Goal: Information Seeking & Learning: Find specific fact

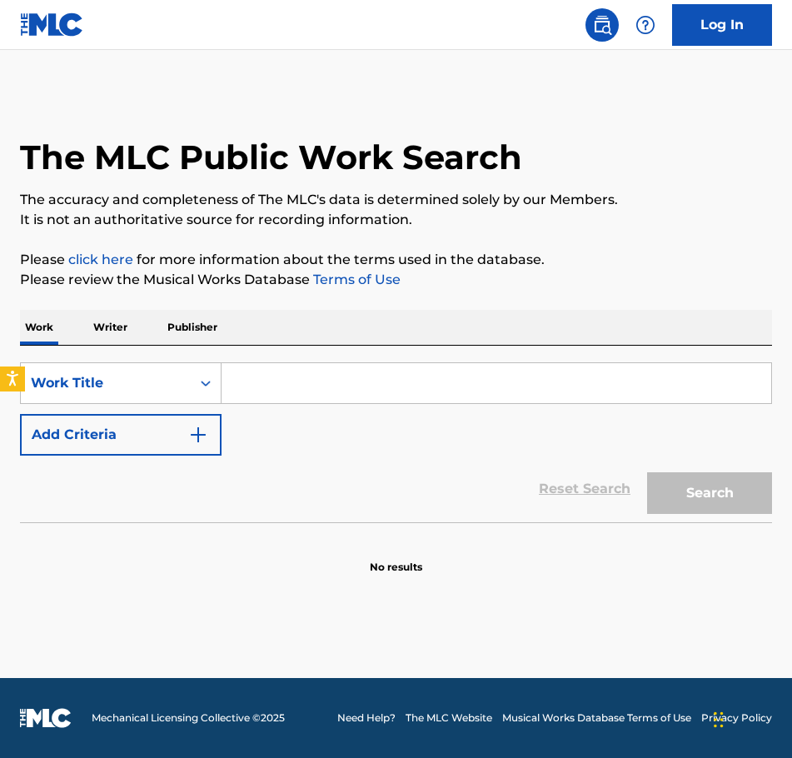
click at [251, 380] on input "Search Form" at bounding box center [495, 383] width 549 height 40
click at [240, 384] on input "Search Form" at bounding box center [495, 383] width 549 height 40
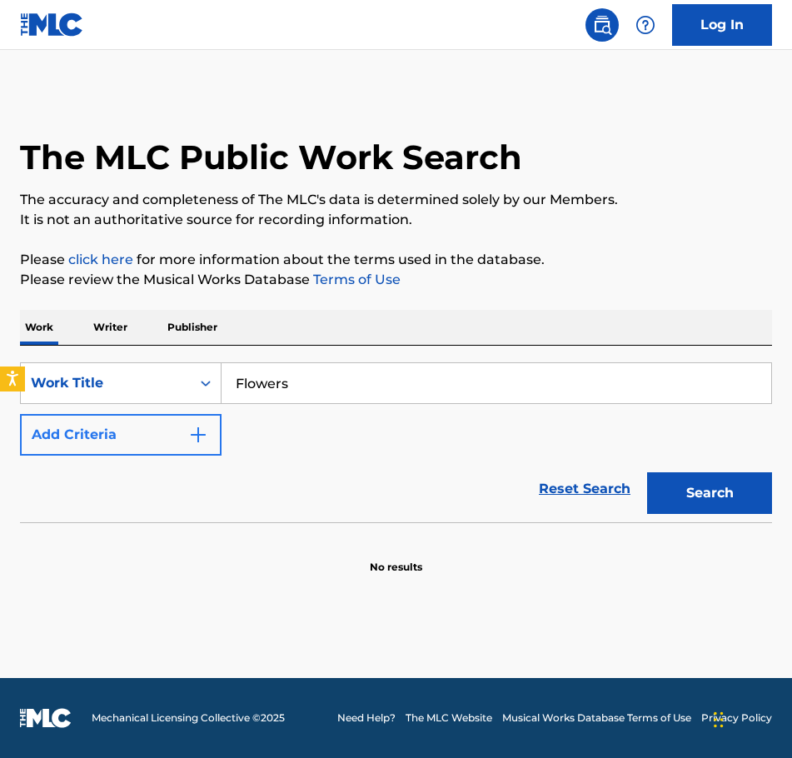
type input "Flowers"
click at [191, 436] on img "Search Form" at bounding box center [198, 435] width 20 height 20
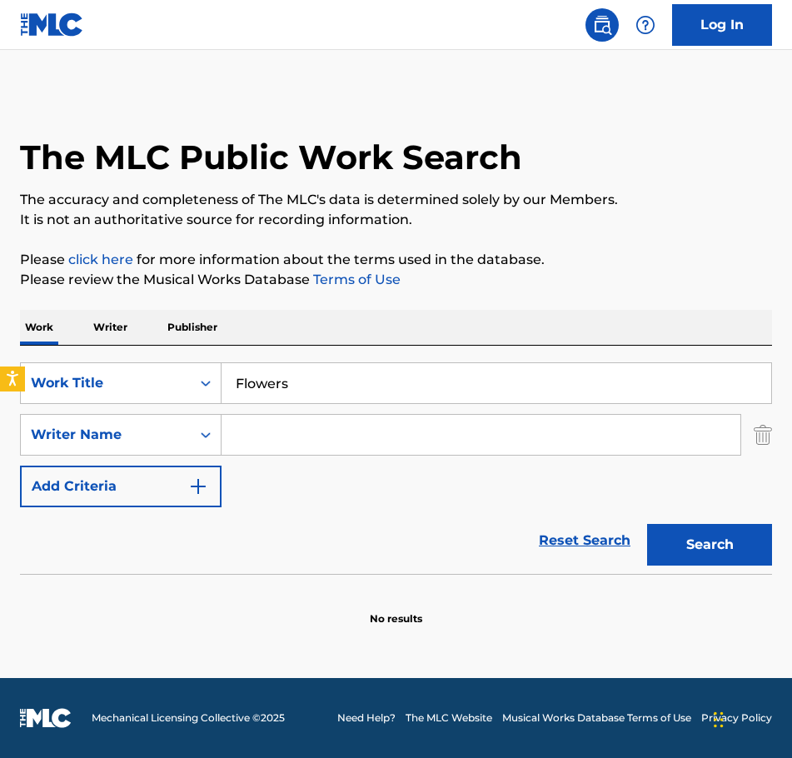
click at [257, 432] on input "Search Form" at bounding box center [480, 435] width 519 height 40
type input "[PERSON_NAME]"
click at [686, 545] on button "Search" at bounding box center [709, 545] width 125 height 42
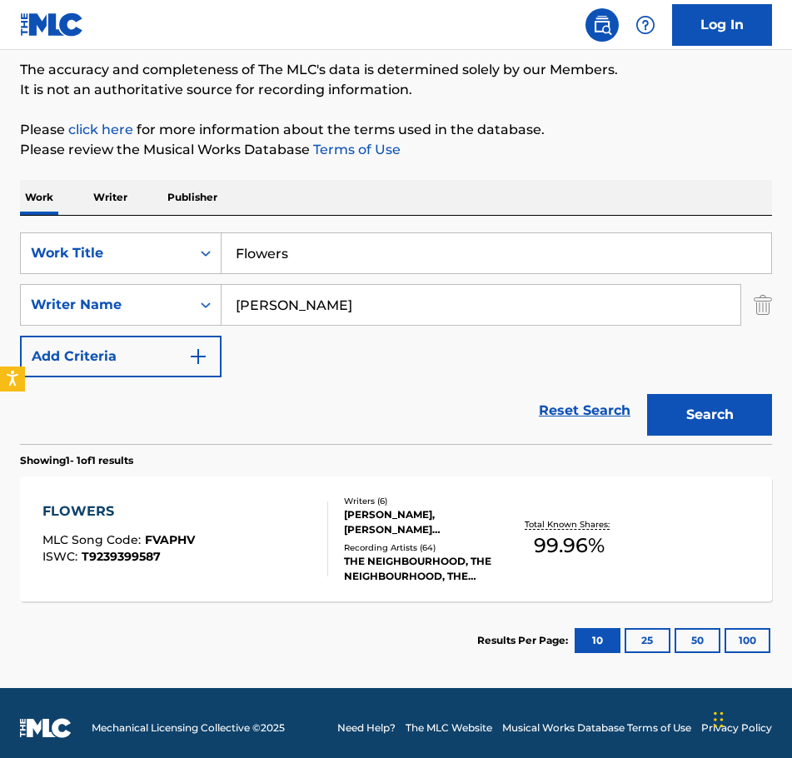
scroll to position [140, 0]
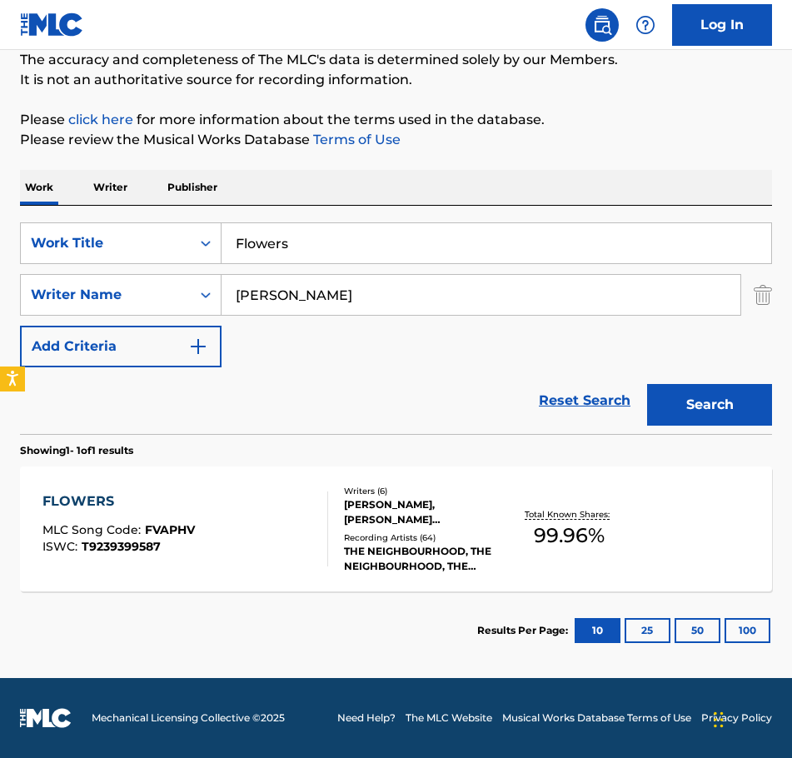
click at [380, 506] on div "[PERSON_NAME], [PERSON_NAME] [PERSON_NAME], [PERSON_NAME], [PERSON_NAME] JR [PE…" at bounding box center [425, 512] width 162 height 30
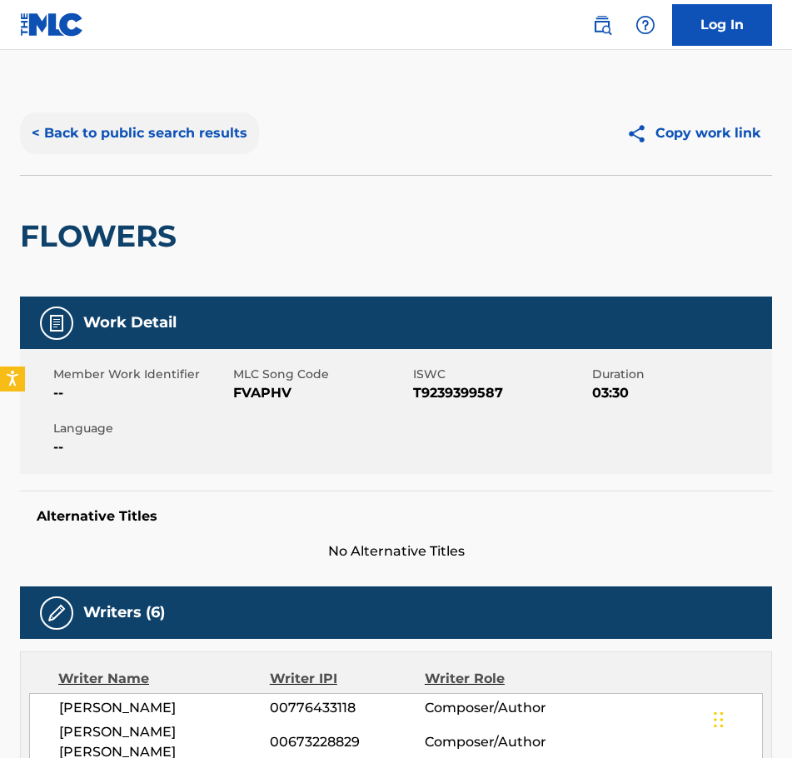
click at [65, 126] on button "< Back to public search results" at bounding box center [139, 133] width 239 height 42
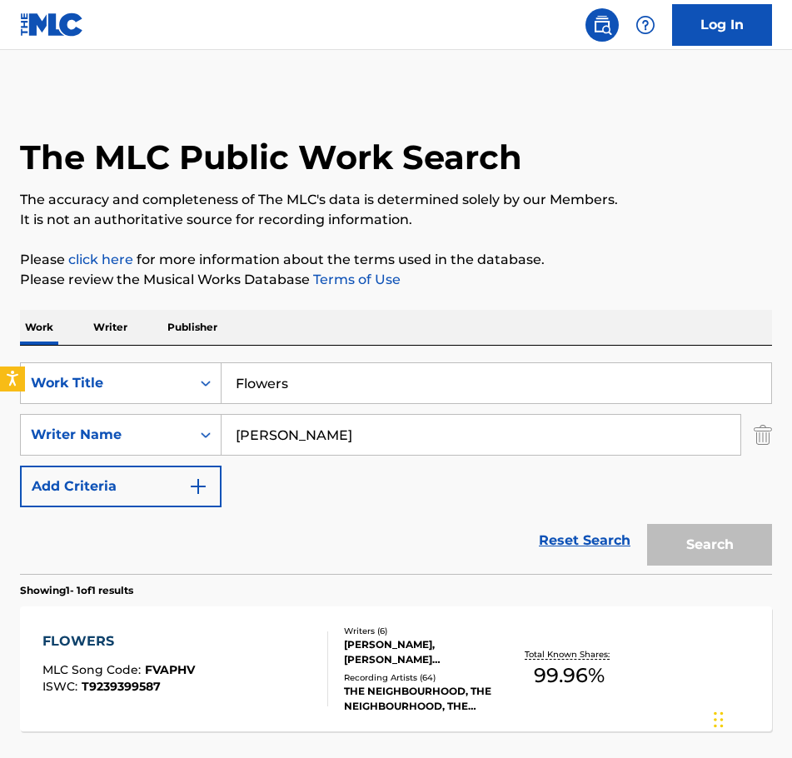
scroll to position [45, 0]
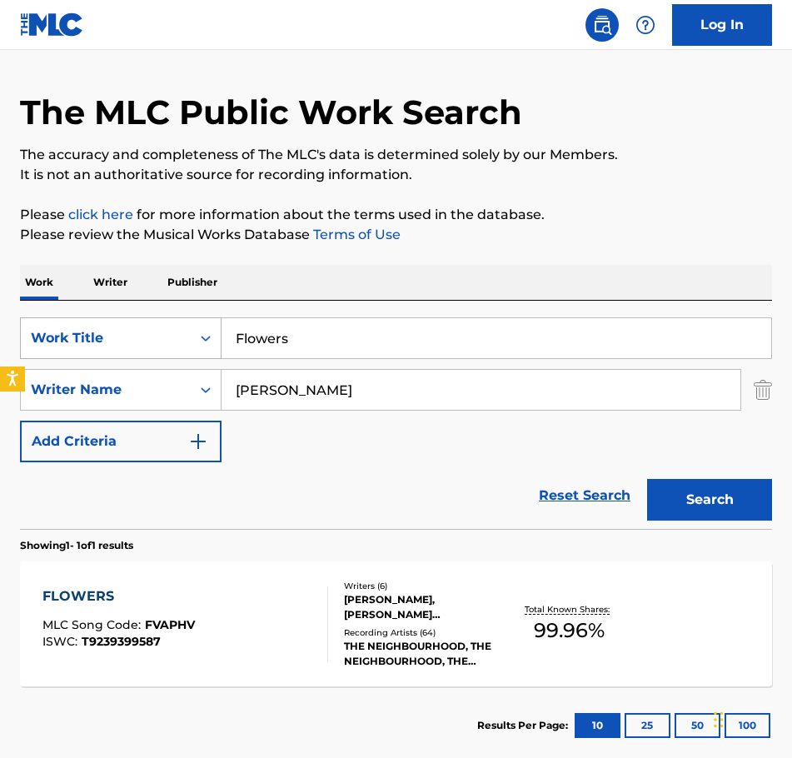
drag, startPoint x: 296, startPoint y: 340, endPoint x: 181, endPoint y: 341, distance: 114.9
click at [181, 341] on div "SearchWithCriteriaae66abf6-b906-4834-90b8-caf8cc69b317 Work Title Flowers" at bounding box center [396, 338] width 752 height 42
type input "Four Seasons"
click at [684, 489] on button "Search" at bounding box center [709, 500] width 125 height 42
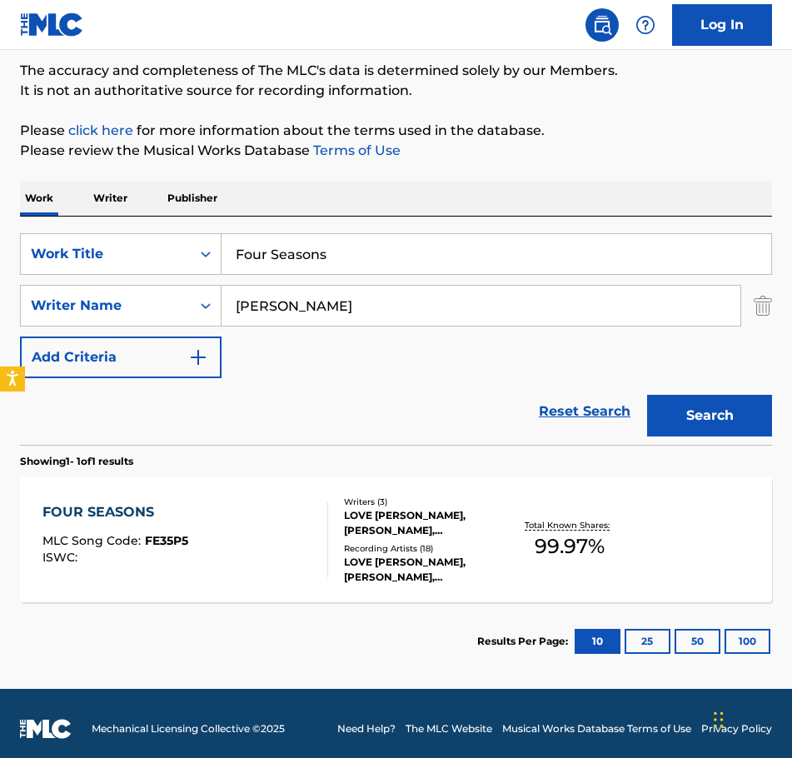
scroll to position [140, 0]
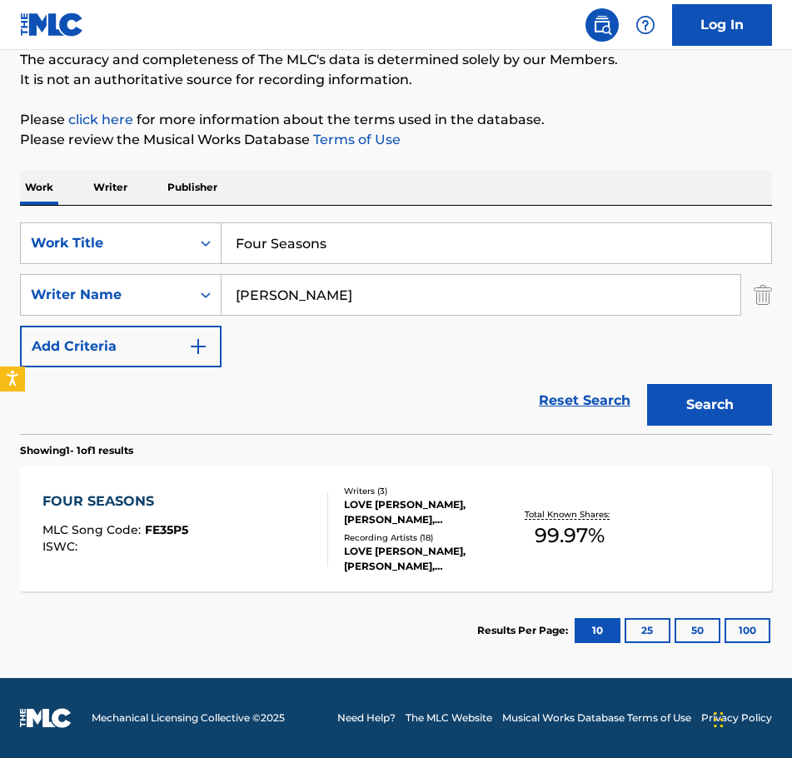
click at [382, 500] on div "LOVE [PERSON_NAME], [PERSON_NAME], [PERSON_NAME]" at bounding box center [425, 512] width 162 height 30
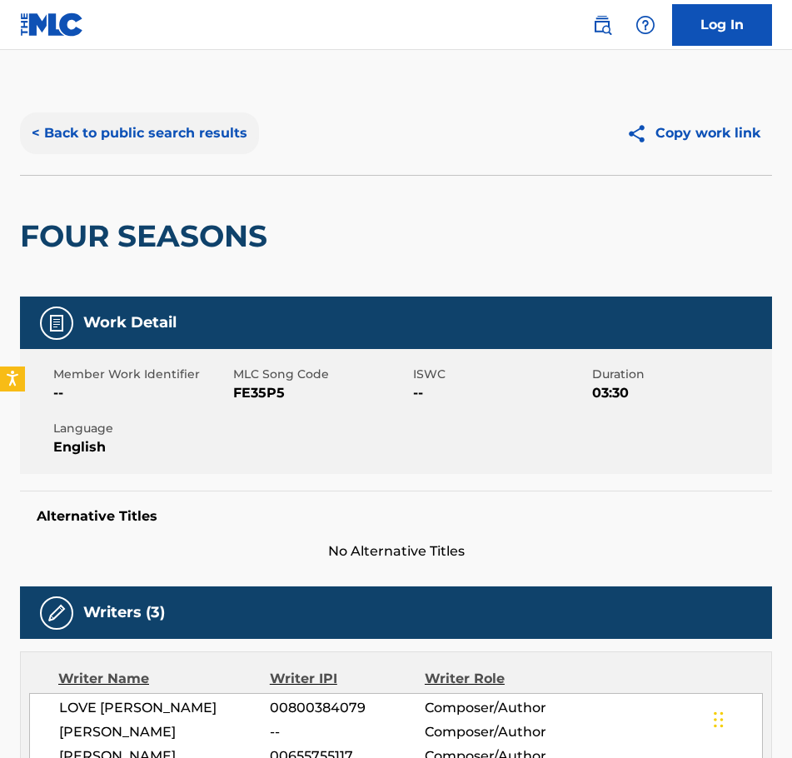
click at [35, 125] on button "< Back to public search results" at bounding box center [139, 133] width 239 height 42
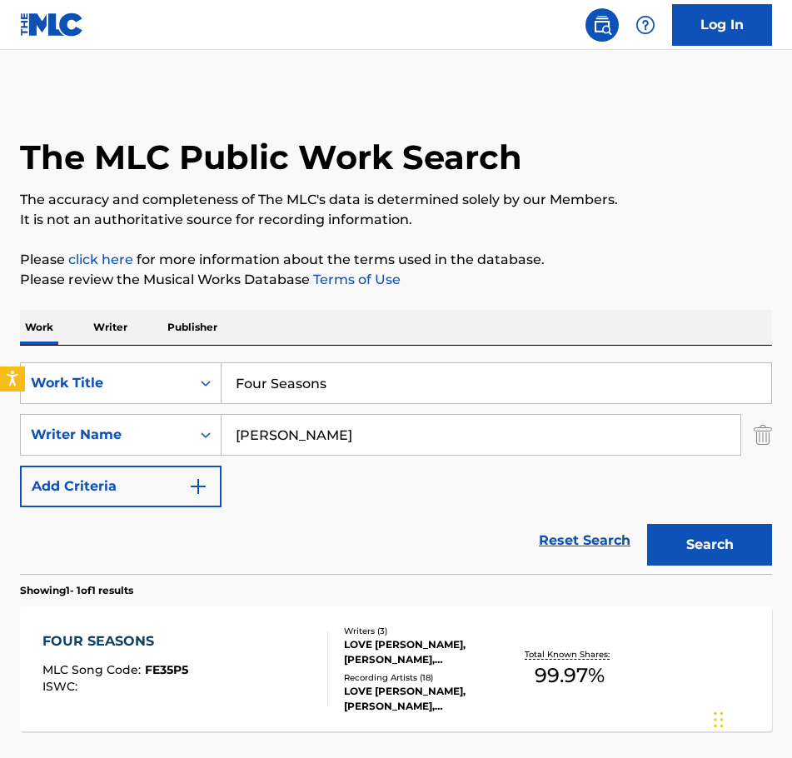
scroll to position [45, 0]
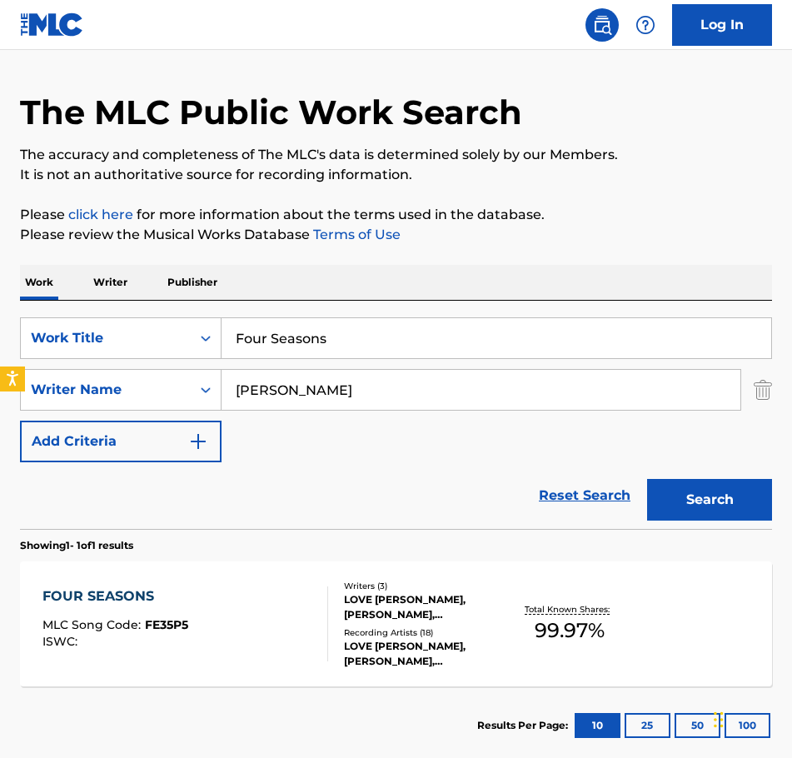
click at [346, 340] on input "Four Seasons" at bounding box center [495, 338] width 549 height 40
drag, startPoint x: 339, startPoint y: 339, endPoint x: 202, endPoint y: 353, distance: 137.3
click at [202, 353] on div "SearchWithCriteriaae66abf6-b906-4834-90b8-caf8cc69b317 Work Title Four Seasons" at bounding box center [396, 338] width 752 height 42
type input "Free to Breathe"
click at [718, 500] on button "Search" at bounding box center [709, 500] width 125 height 42
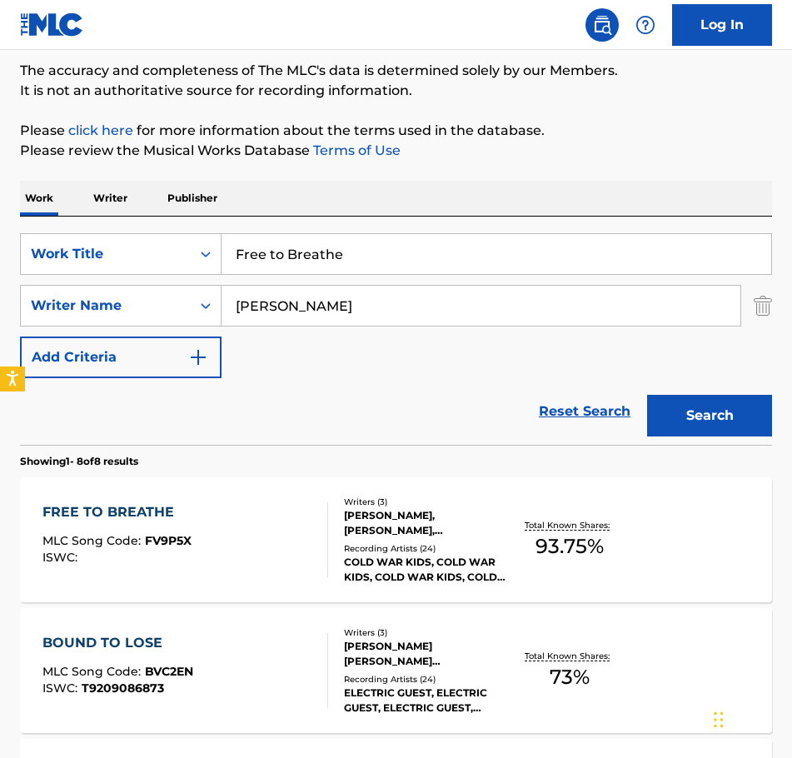
scroll to position [211, 0]
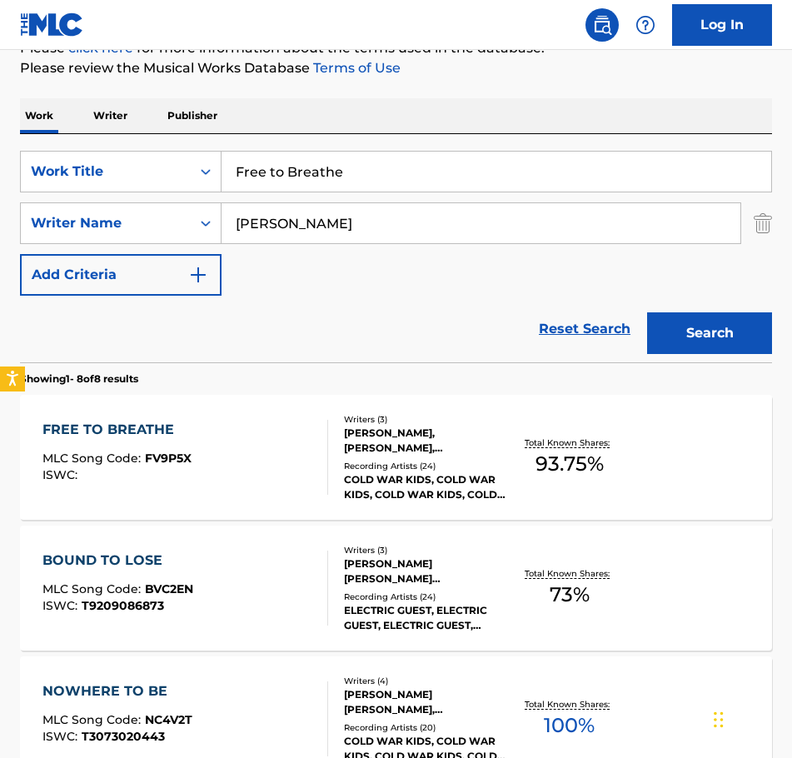
click at [405, 435] on div "[PERSON_NAME], [PERSON_NAME], [PERSON_NAME]" at bounding box center [425, 440] width 162 height 30
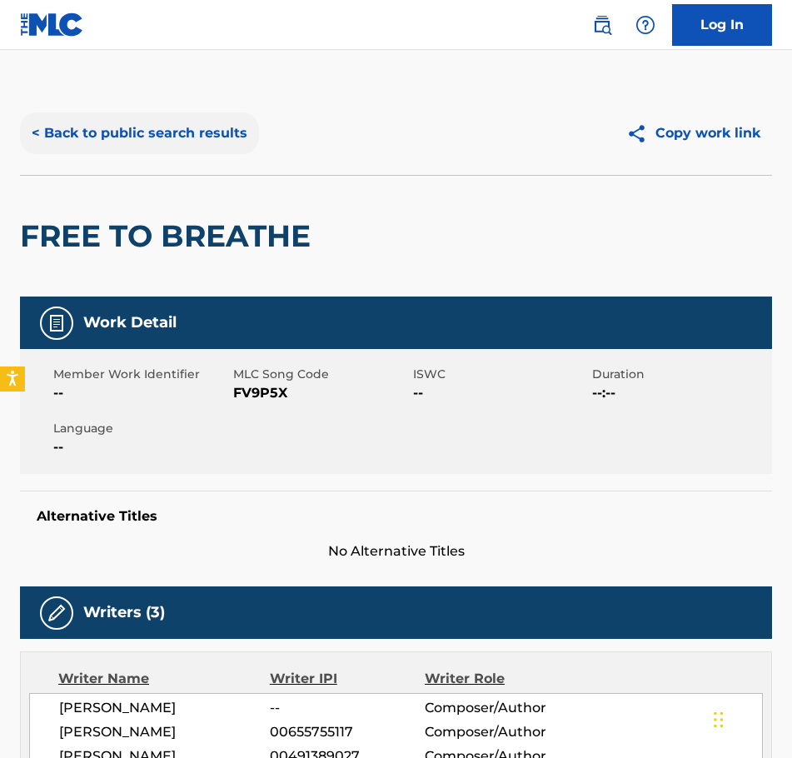
click at [100, 133] on button "< Back to public search results" at bounding box center [139, 133] width 239 height 42
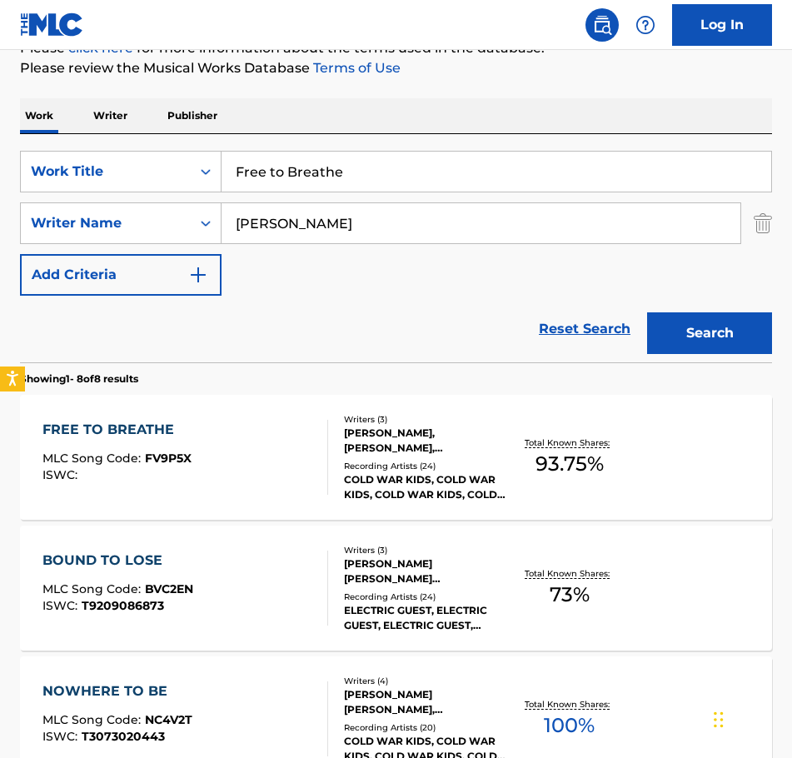
drag, startPoint x: 358, startPoint y: 177, endPoint x: 126, endPoint y: 197, distance: 233.1
click at [128, 197] on div "SearchWithCriteriaae66abf6-b906-4834-90b8-caf8cc69b317 Work Title Free to Breat…" at bounding box center [396, 223] width 752 height 145
type input "Freestyle"
click at [731, 326] on button "Search" at bounding box center [709, 333] width 125 height 42
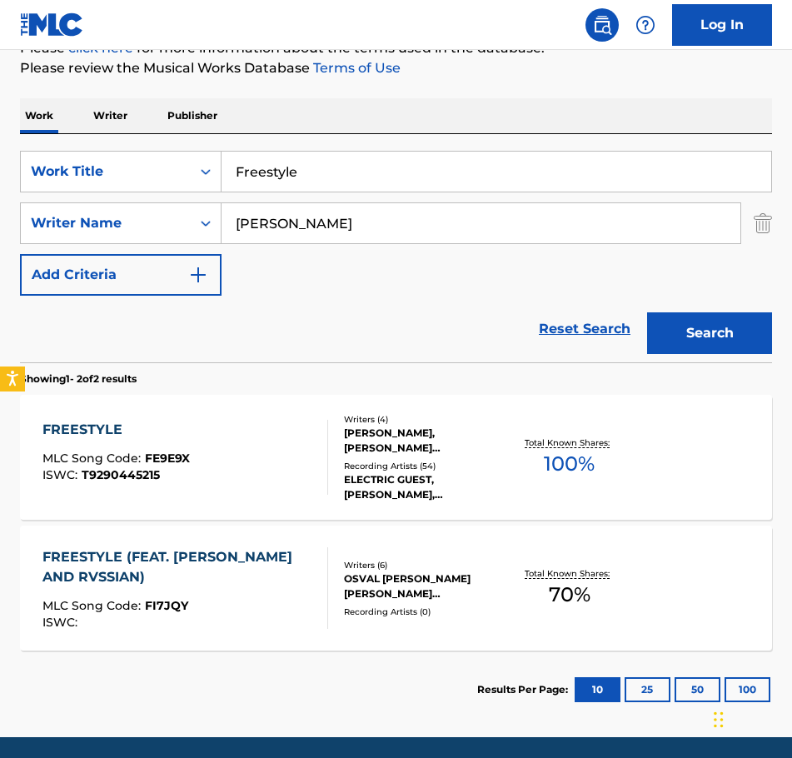
click at [415, 433] on div "[PERSON_NAME], [PERSON_NAME] [PERSON_NAME], [PERSON_NAME]" at bounding box center [425, 440] width 162 height 30
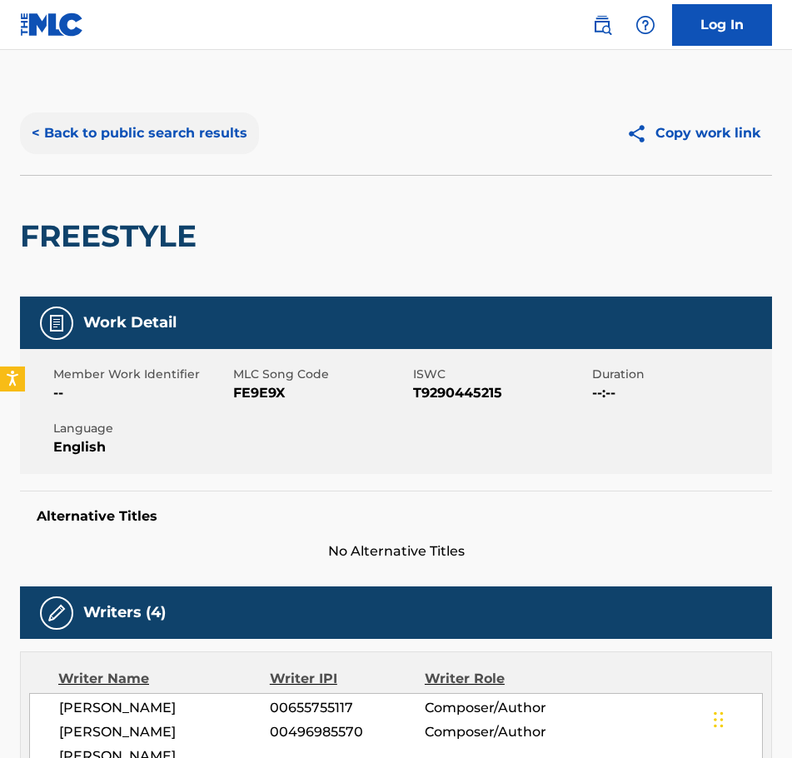
click at [53, 132] on button "< Back to public search results" at bounding box center [139, 133] width 239 height 42
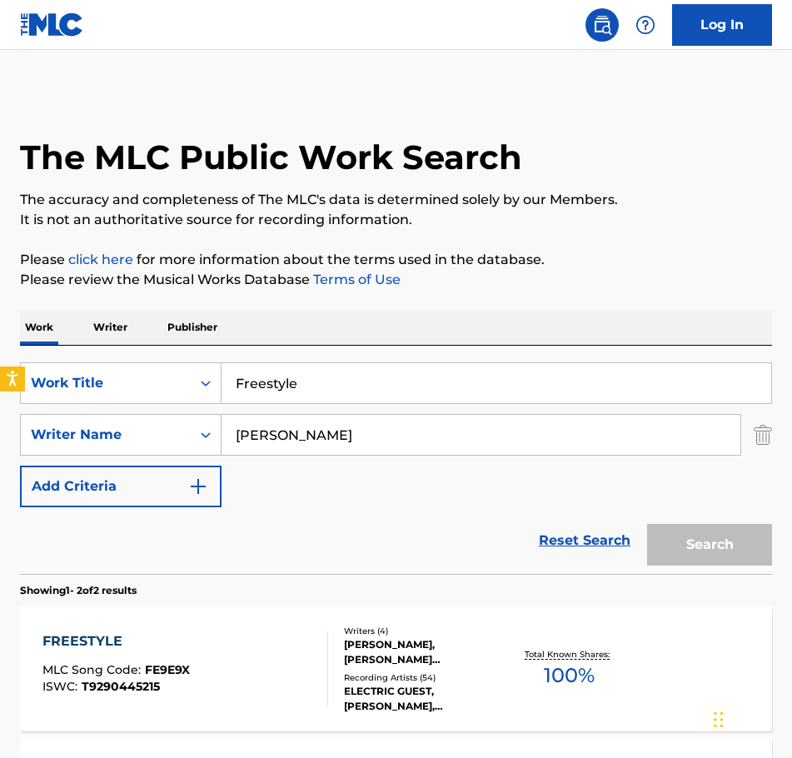
scroll to position [176, 0]
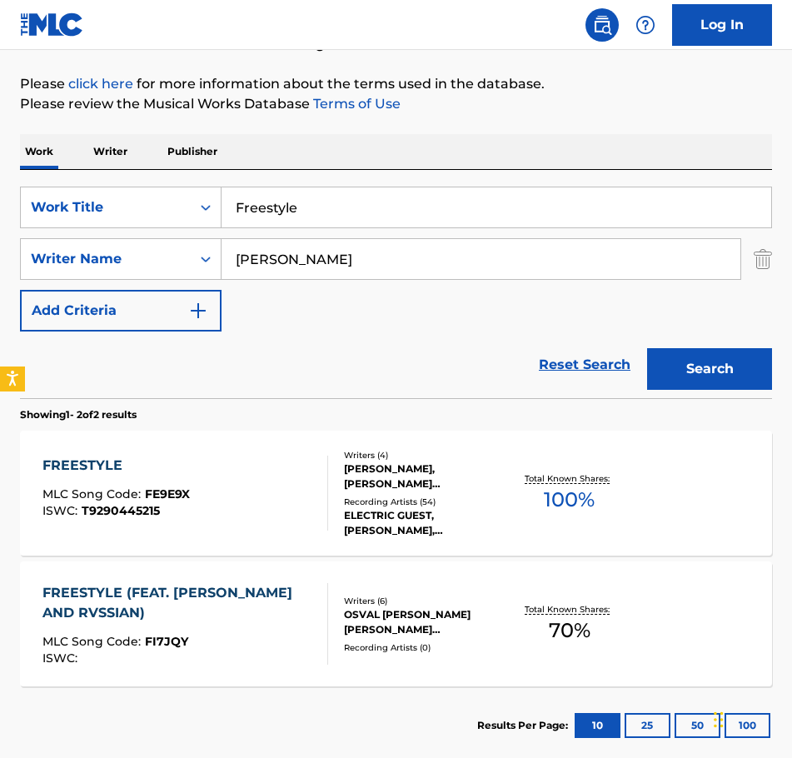
click at [236, 593] on div "FREESTYLE (FEAT. [PERSON_NAME] AND RVSSIAN)" at bounding box center [177, 603] width 271 height 40
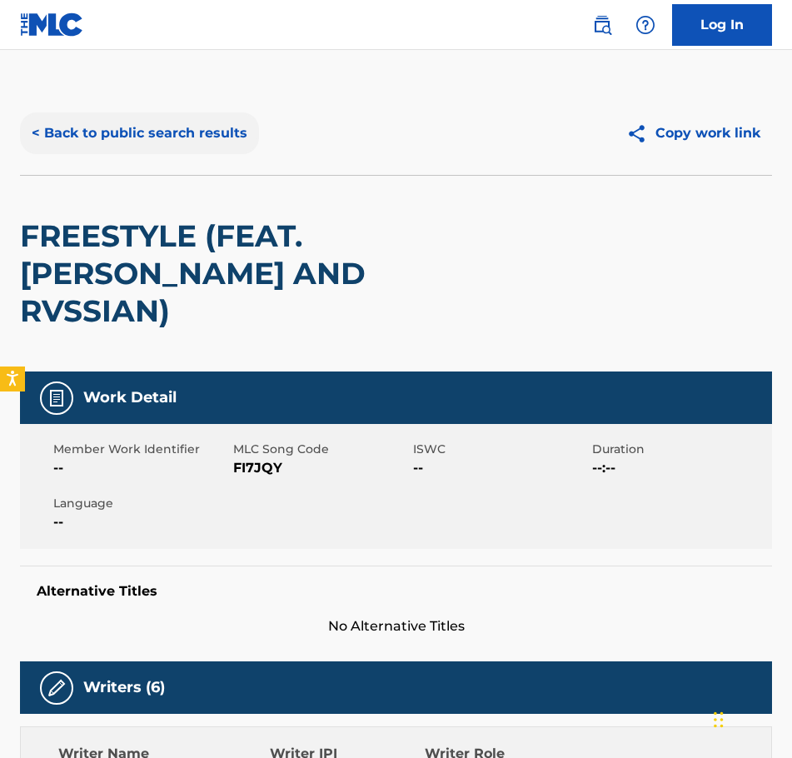
click at [66, 127] on button "< Back to public search results" at bounding box center [139, 133] width 239 height 42
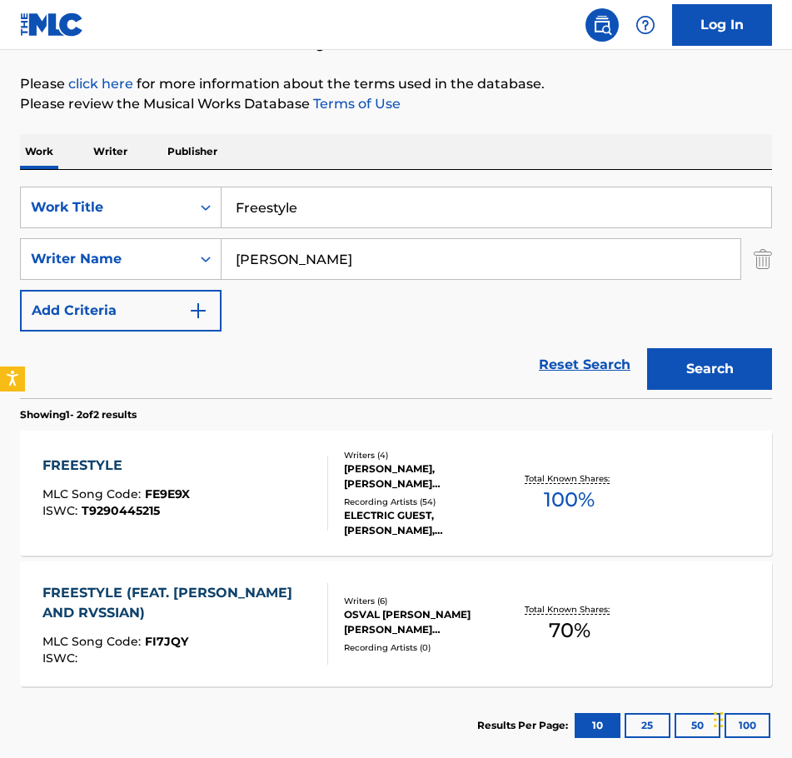
click at [149, 493] on span "FE9E9X" at bounding box center [167, 493] width 45 height 15
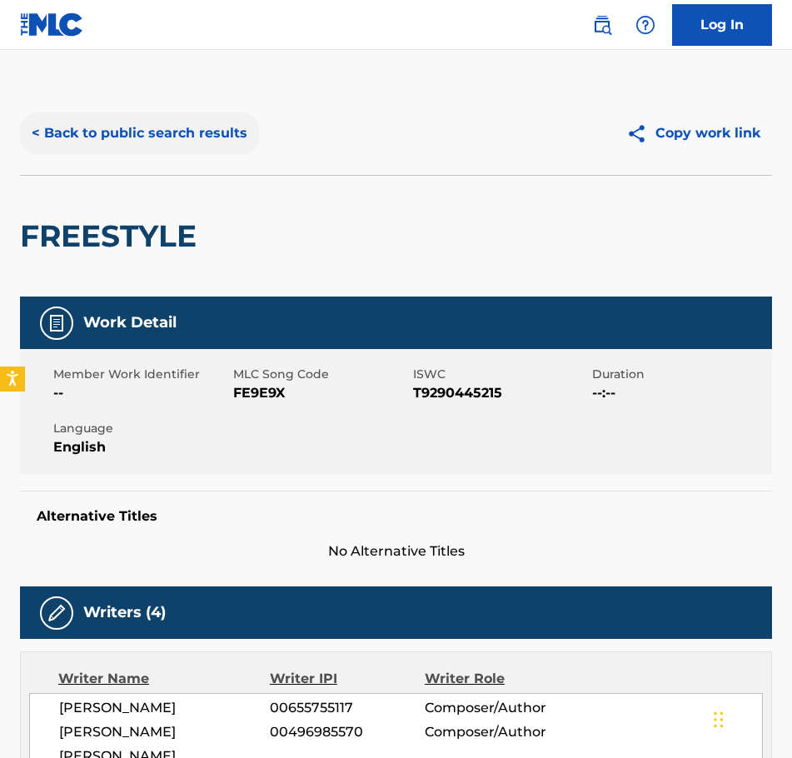
click at [99, 132] on button "< Back to public search results" at bounding box center [139, 133] width 239 height 42
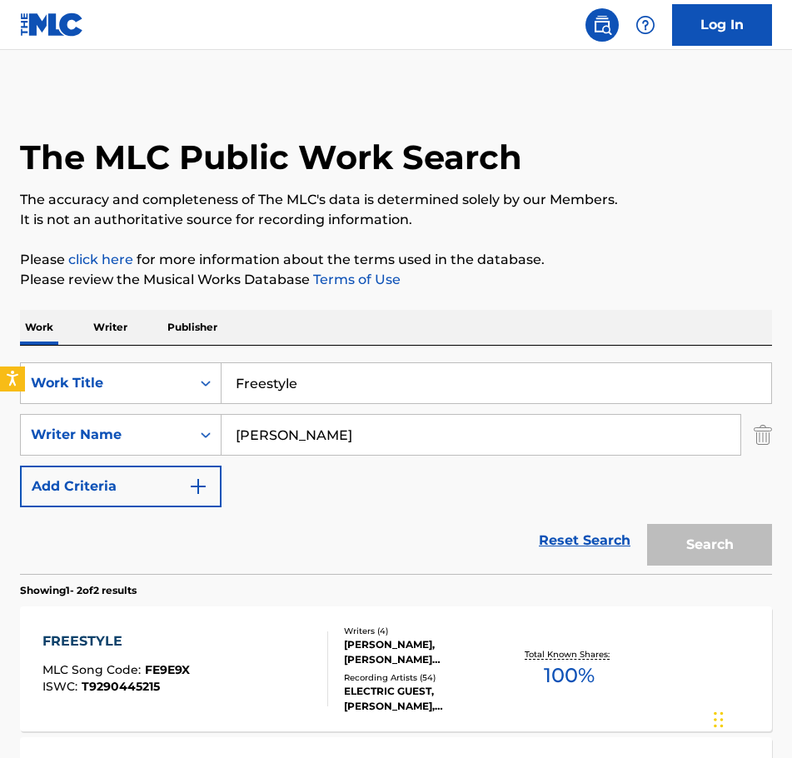
scroll to position [176, 0]
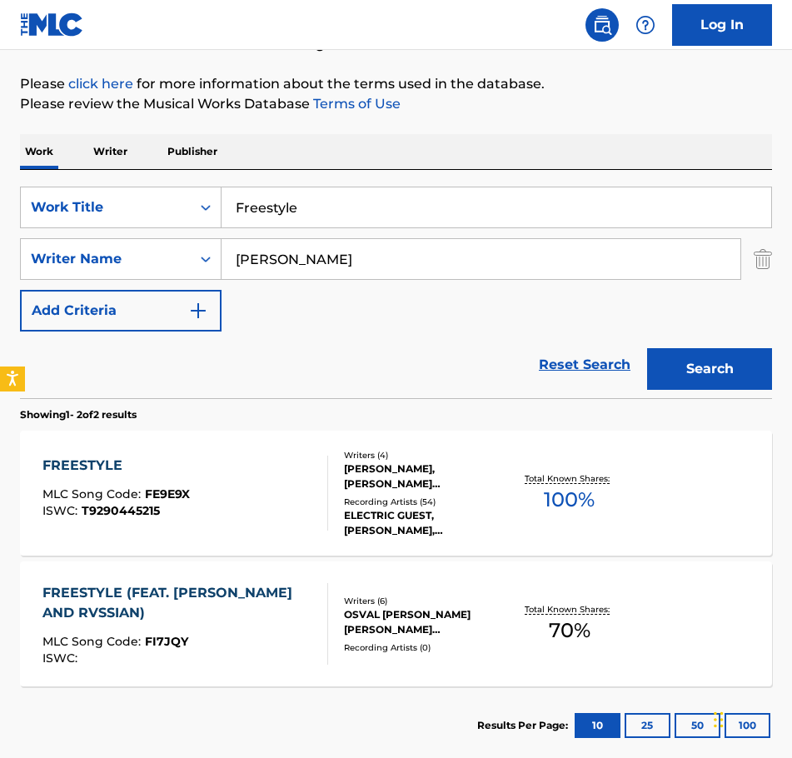
click at [325, 210] on input "Freestyle" at bounding box center [495, 207] width 549 height 40
drag, startPoint x: 325, startPoint y: 210, endPoint x: 152, endPoint y: 236, distance: 175.1
click at [153, 236] on div "SearchWithCriteriaae66abf6-b906-4834-90b8-caf8cc69b317 Work Title Freestyle Sea…" at bounding box center [396, 258] width 752 height 145
type input "Get By"
click at [718, 365] on button "Search" at bounding box center [709, 369] width 125 height 42
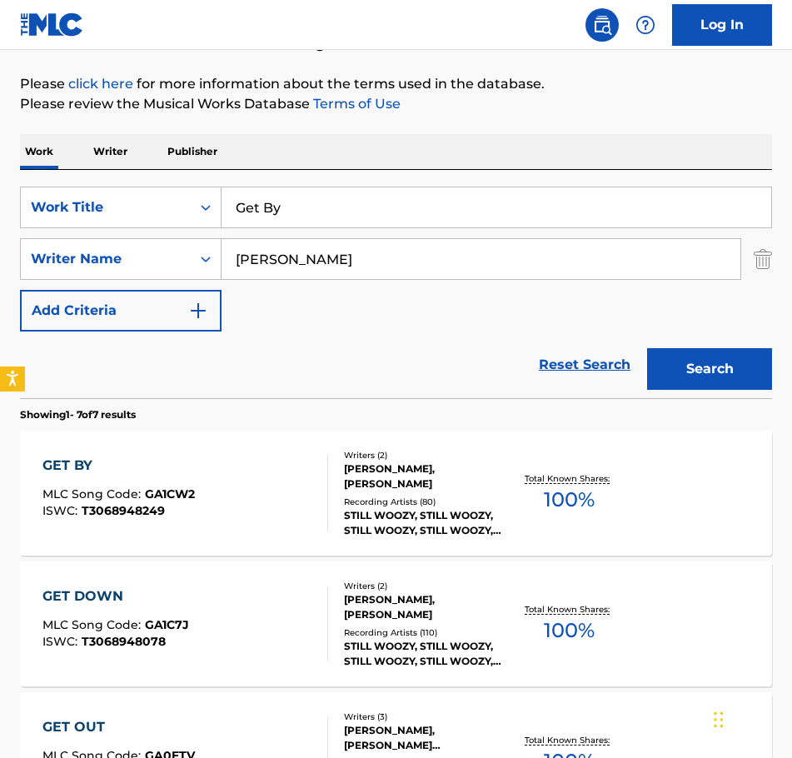
scroll to position [259, 0]
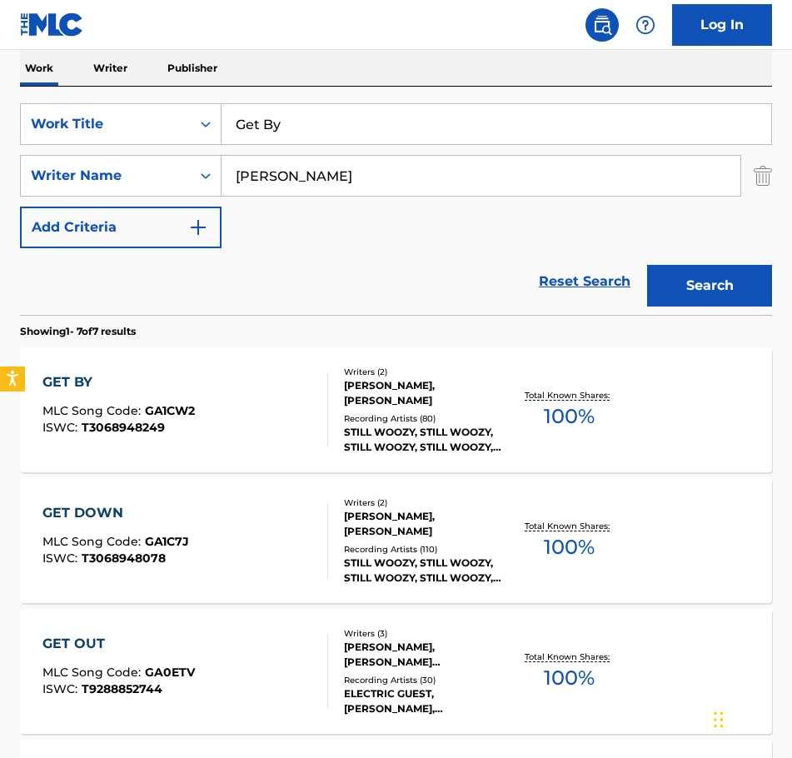
click at [401, 385] on div "[PERSON_NAME], [PERSON_NAME]" at bounding box center [425, 393] width 162 height 30
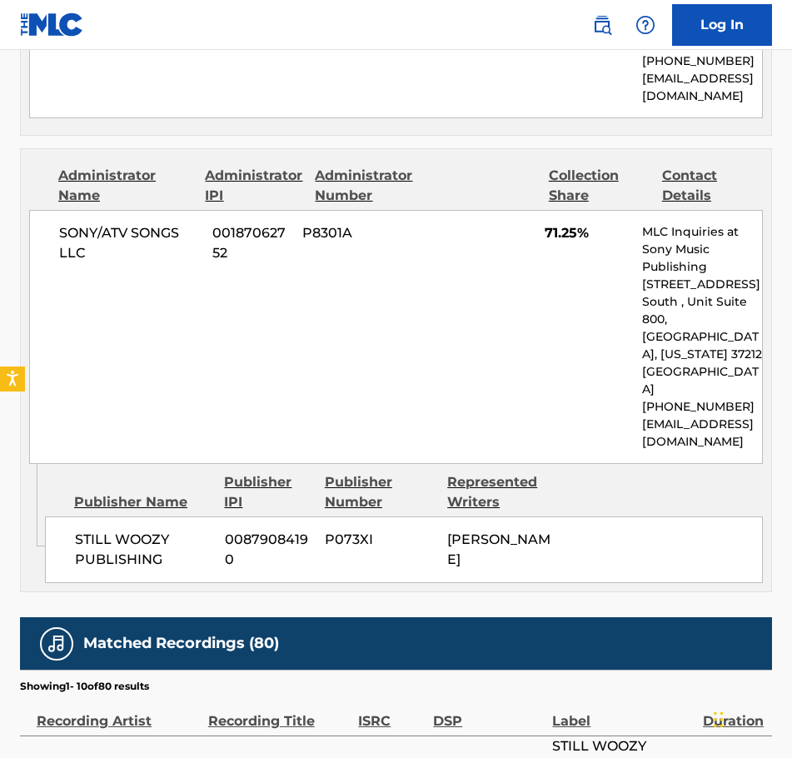
scroll to position [1415, 0]
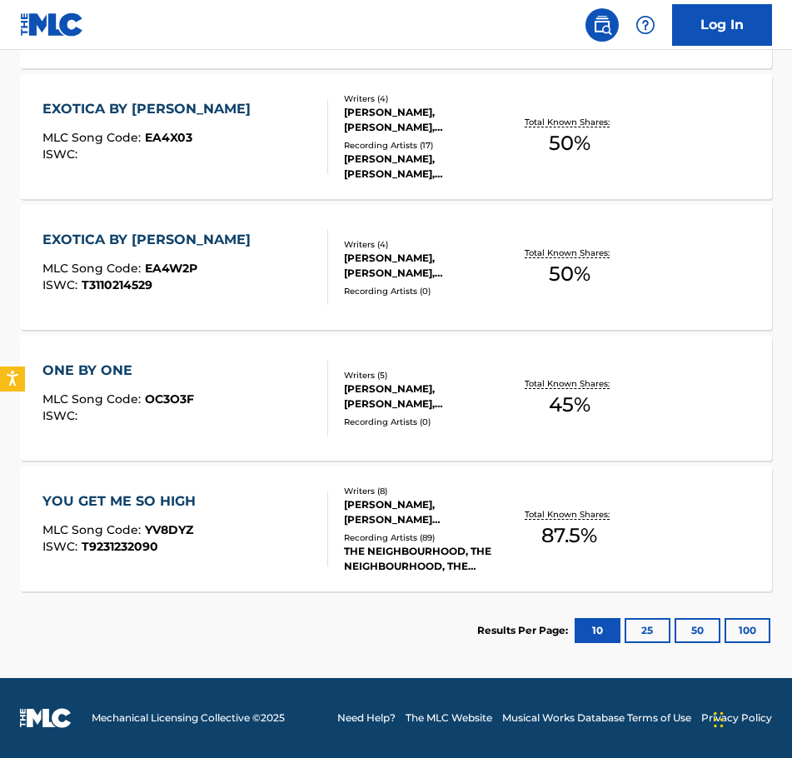
scroll to position [259, 0]
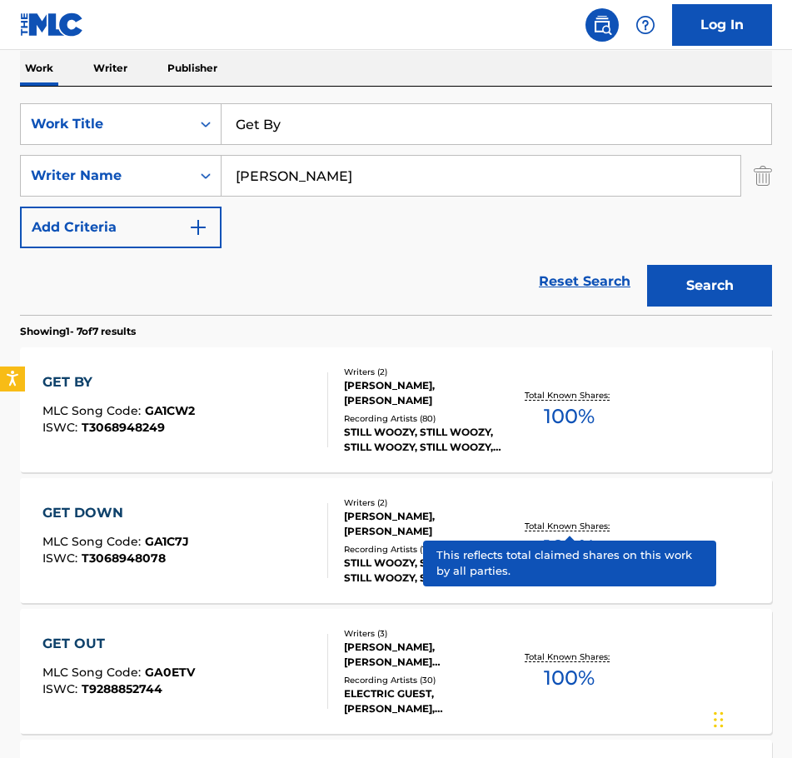
click at [574, 525] on p "Total Known Shares:" at bounding box center [568, 525] width 89 height 12
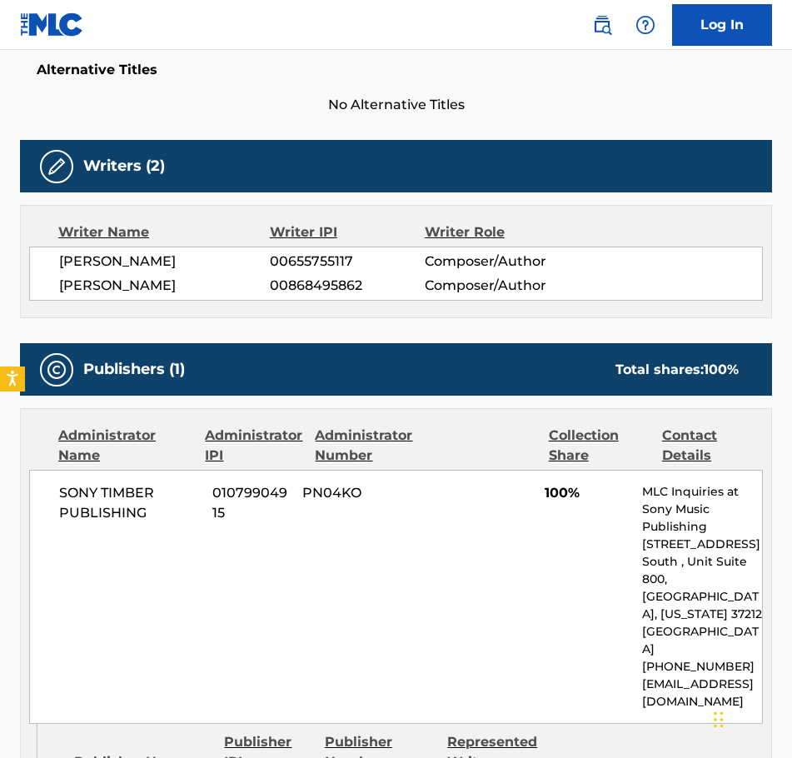
scroll to position [416, 0]
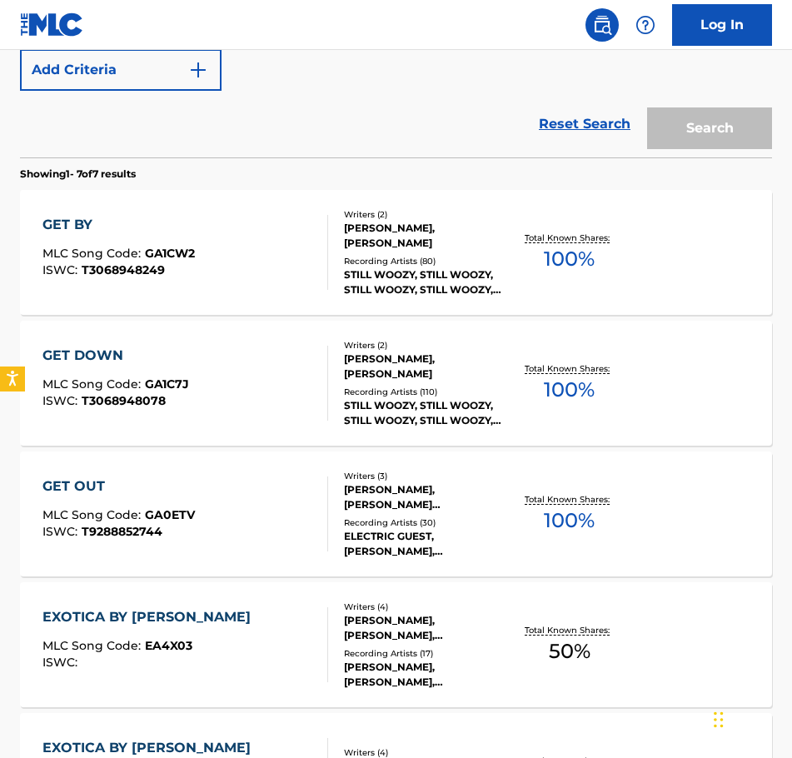
scroll to position [259, 0]
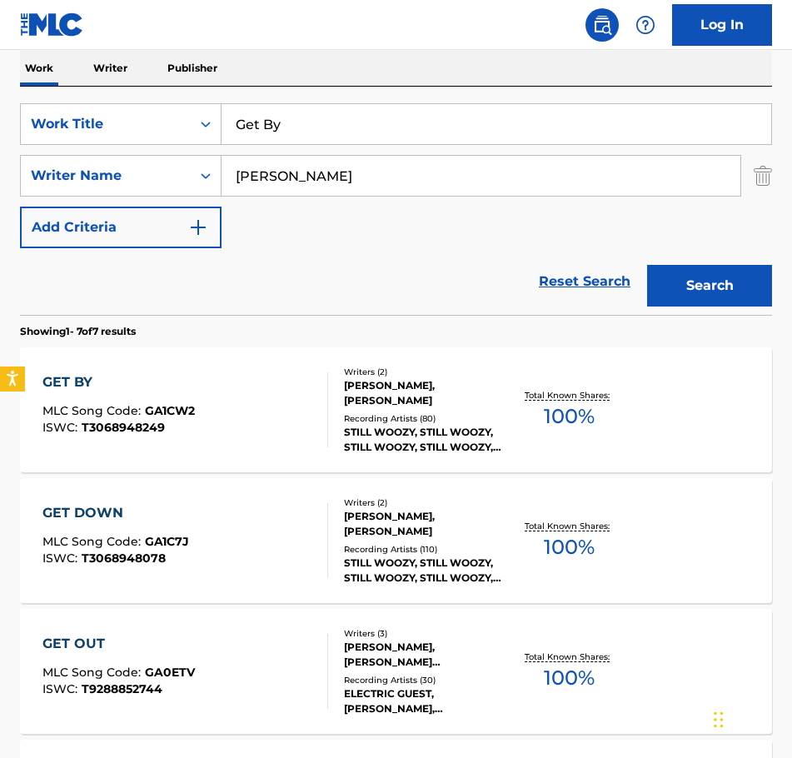
click at [396, 648] on div "[PERSON_NAME], [PERSON_NAME] [PERSON_NAME]" at bounding box center [425, 654] width 162 height 30
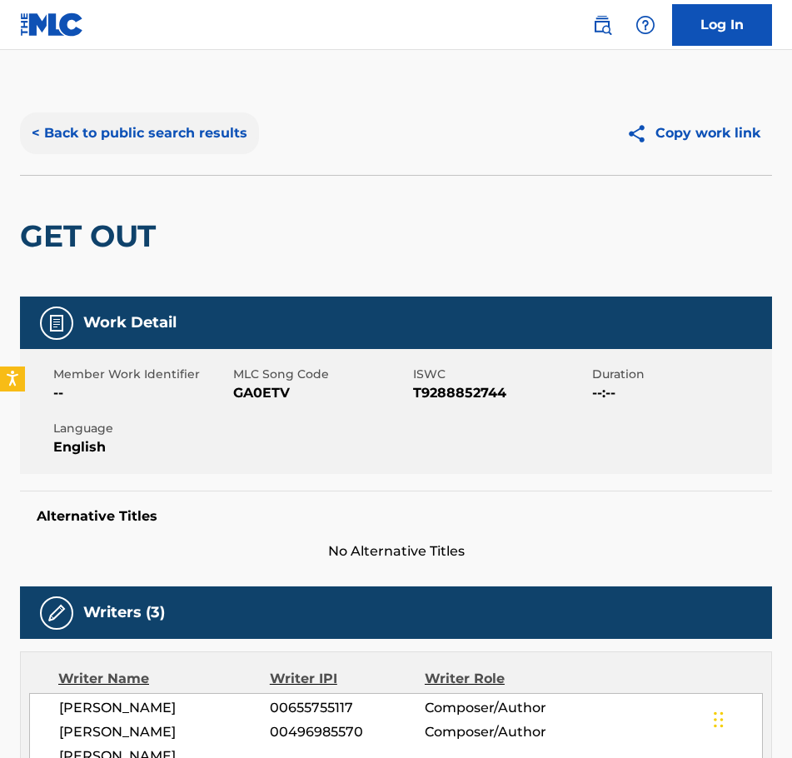
click at [63, 127] on button "< Back to public search results" at bounding box center [139, 133] width 239 height 42
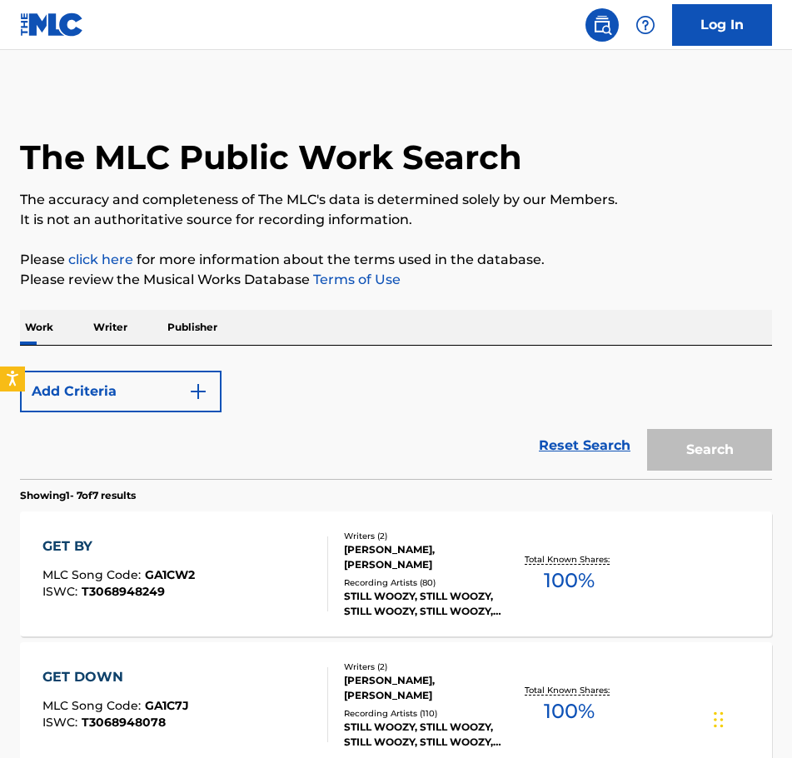
scroll to position [259, 0]
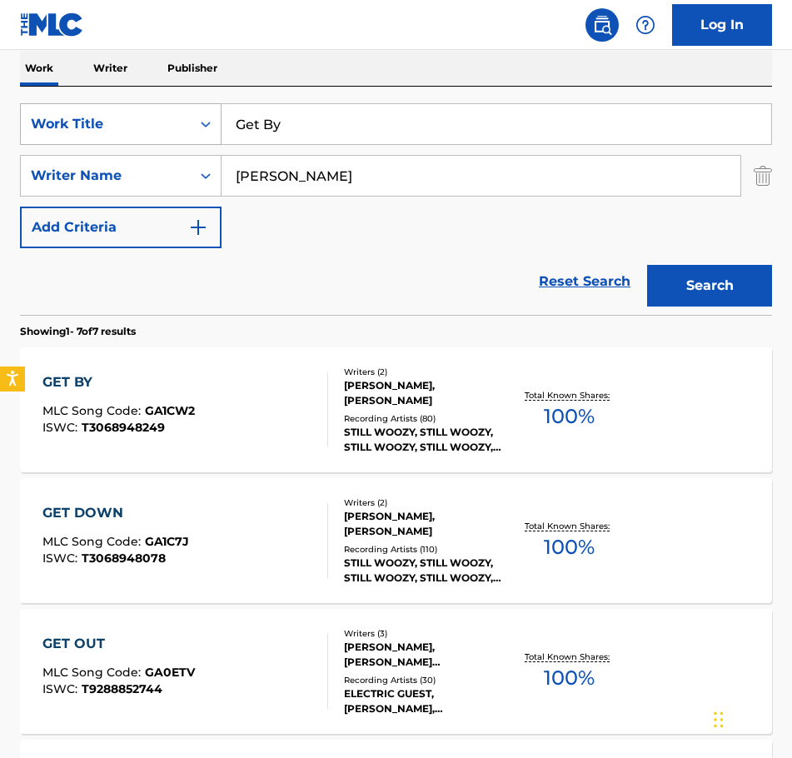
drag, startPoint x: 296, startPoint y: 128, endPoint x: 195, endPoint y: 142, distance: 102.4
click at [197, 142] on div "SearchWithCriteriaae66abf6-b906-4834-90b8-caf8cc69b317 Work Title Get By" at bounding box center [396, 124] width 752 height 42
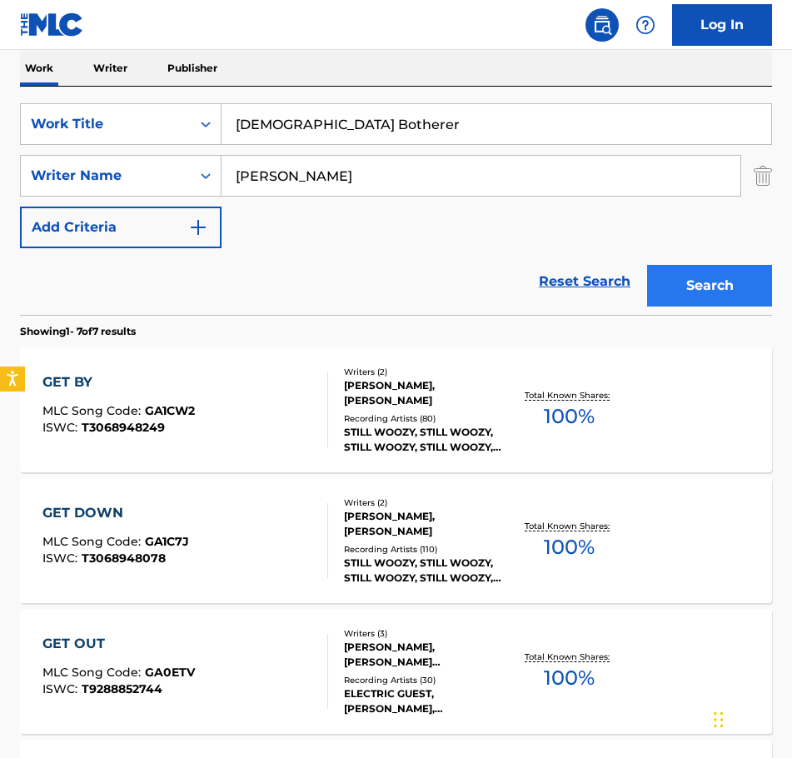
type input "[DEMOGRAPHIC_DATA] Botherer"
click at [726, 276] on button "Search" at bounding box center [709, 286] width 125 height 42
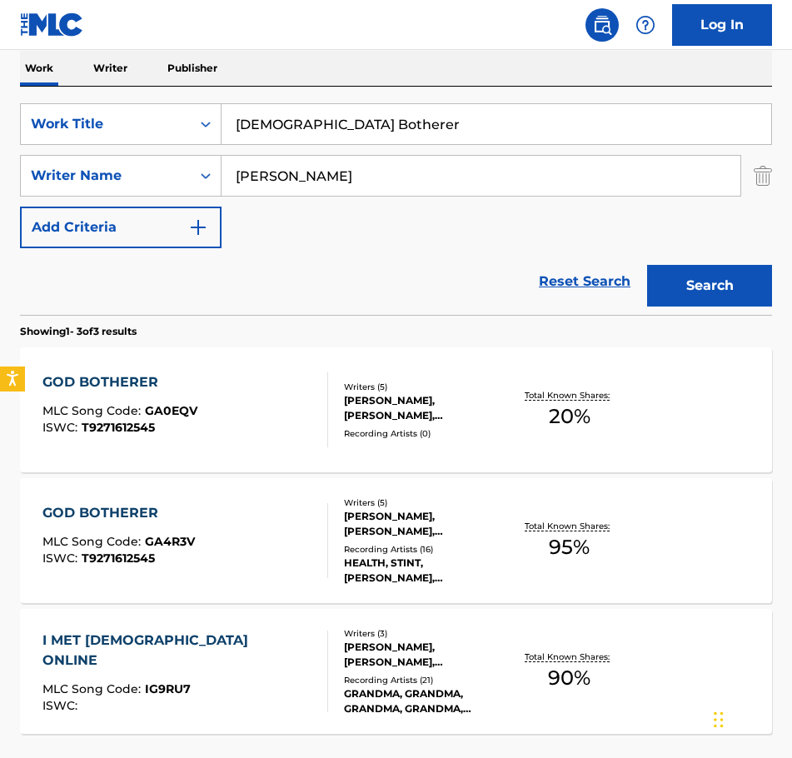
click at [368, 387] on div "Writers ( 5 )" at bounding box center [425, 386] width 162 height 12
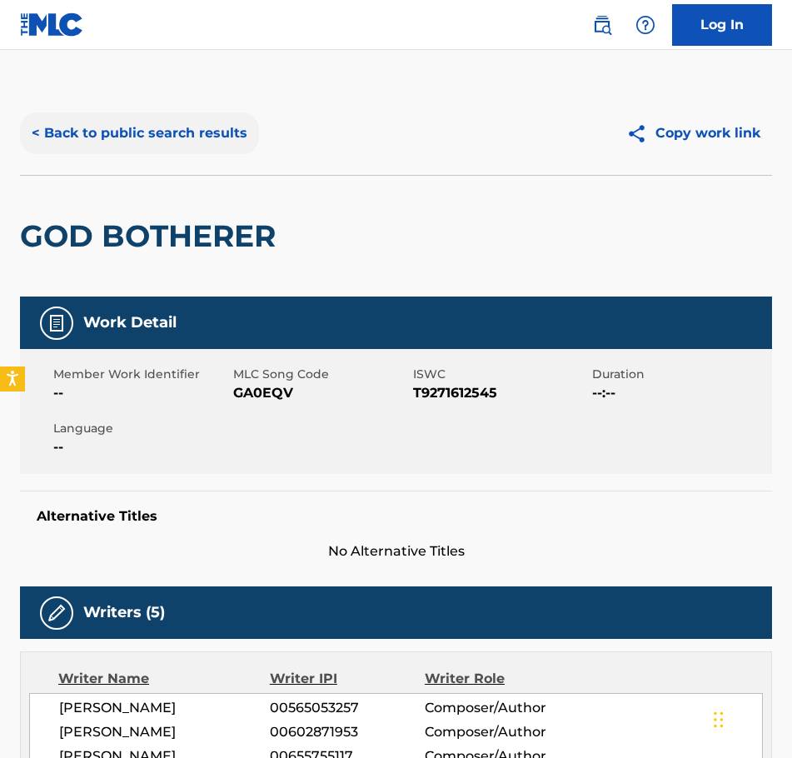
click at [56, 130] on button "< Back to public search results" at bounding box center [139, 133] width 239 height 42
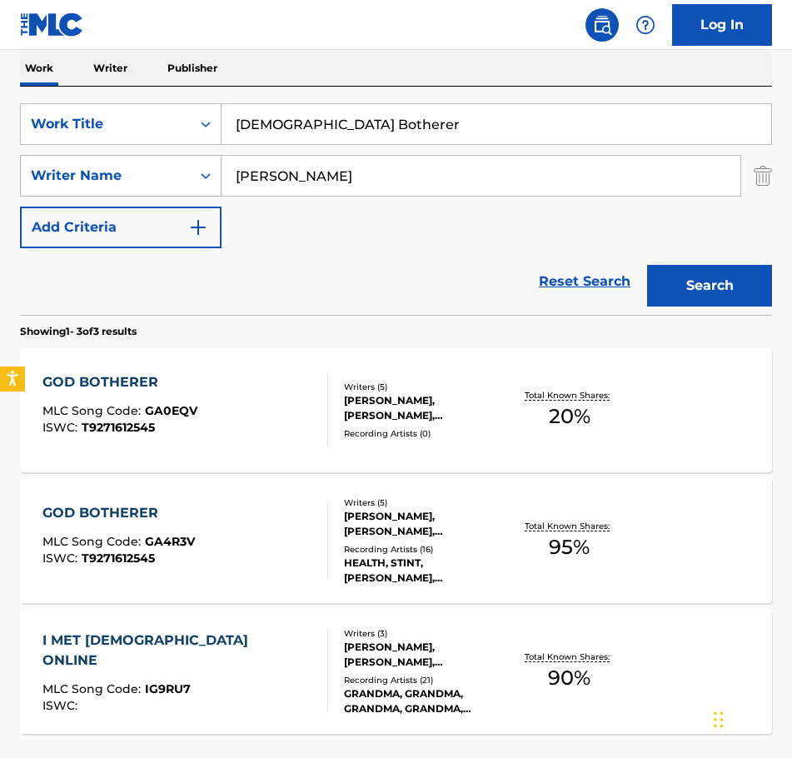
drag, startPoint x: 345, startPoint y: 130, endPoint x: 92, endPoint y: 169, distance: 256.1
click at [92, 169] on div "SearchWithCriteriaae66abf6-b906-4834-90b8-caf8cc69b317 Work Title God Botherer …" at bounding box center [396, 175] width 752 height 145
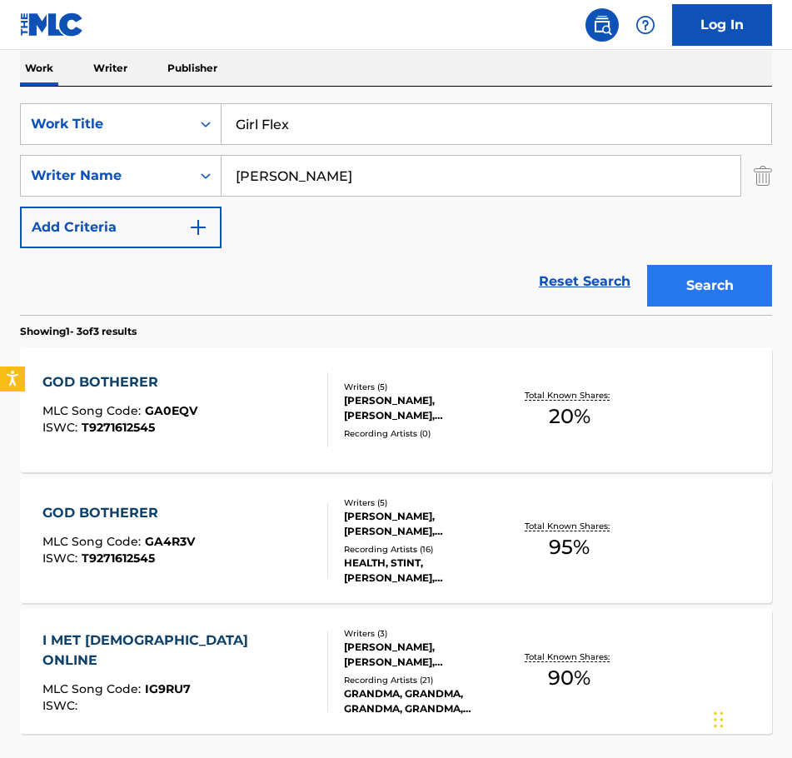
type input "Girl Flex"
click at [721, 281] on button "Search" at bounding box center [709, 286] width 125 height 42
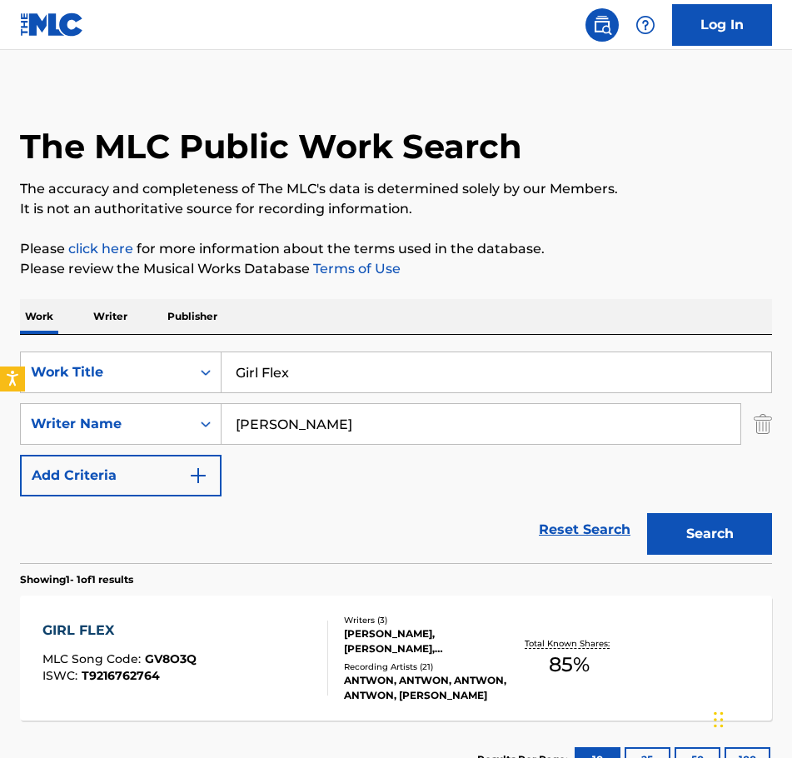
scroll to position [140, 0]
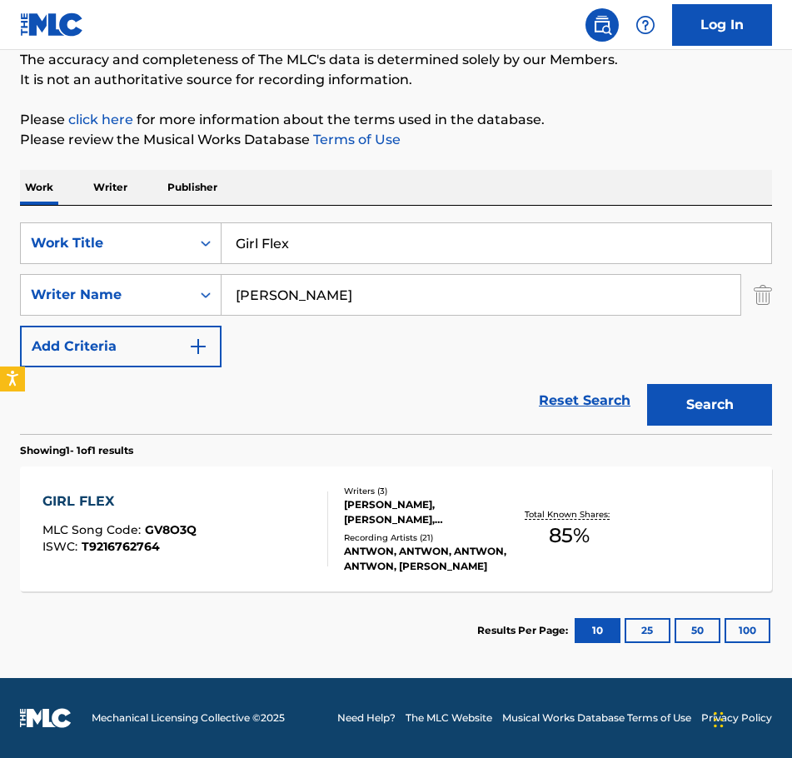
click at [395, 528] on div "Writers ( 3 ) [PERSON_NAME], [PERSON_NAME], [PERSON_NAME] [PERSON_NAME] Recordi…" at bounding box center [417, 529] width 178 height 89
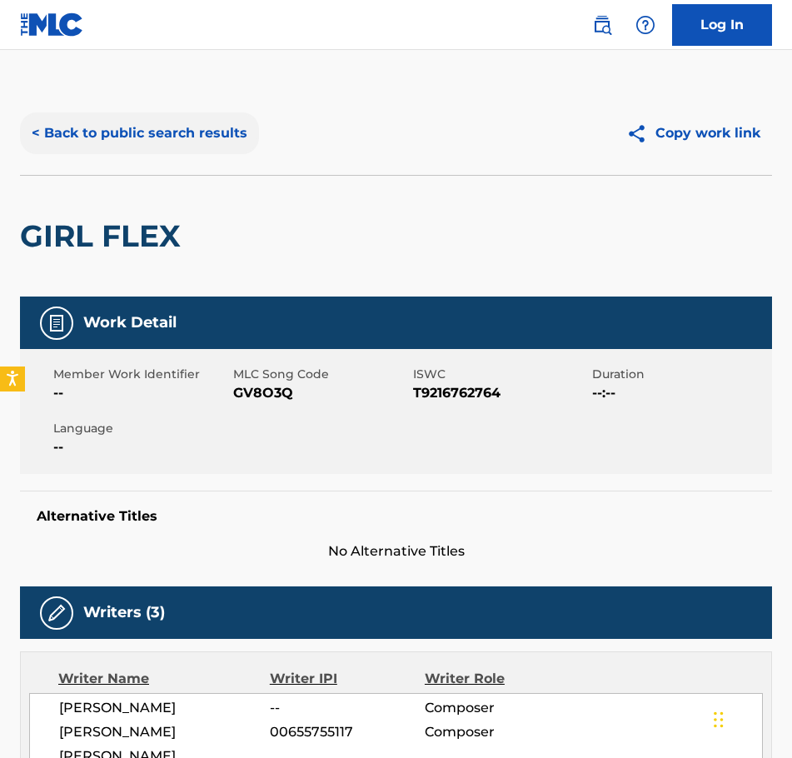
click at [46, 130] on button "< Back to public search results" at bounding box center [139, 133] width 239 height 42
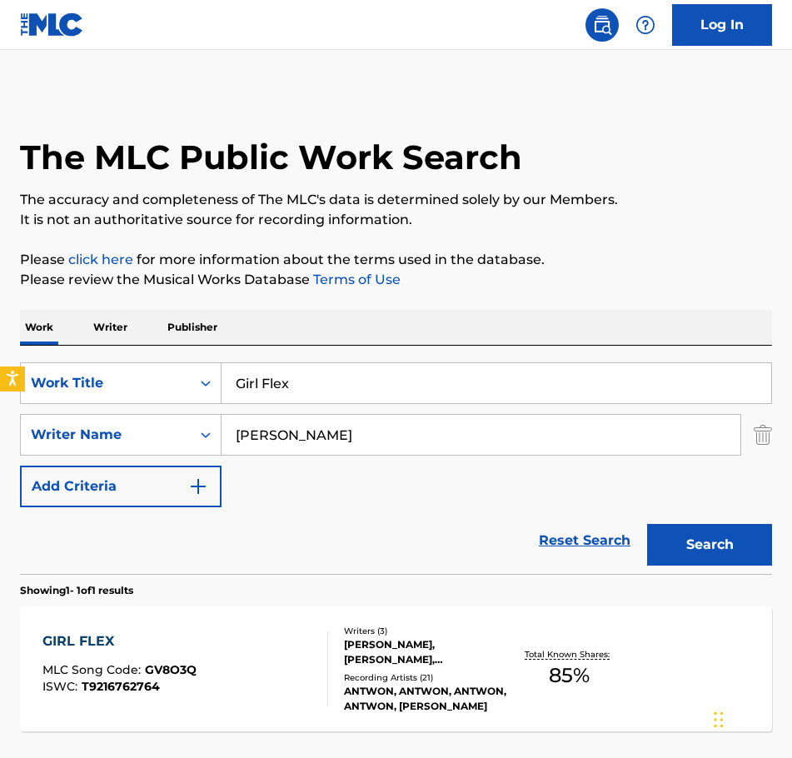
scroll to position [45, 0]
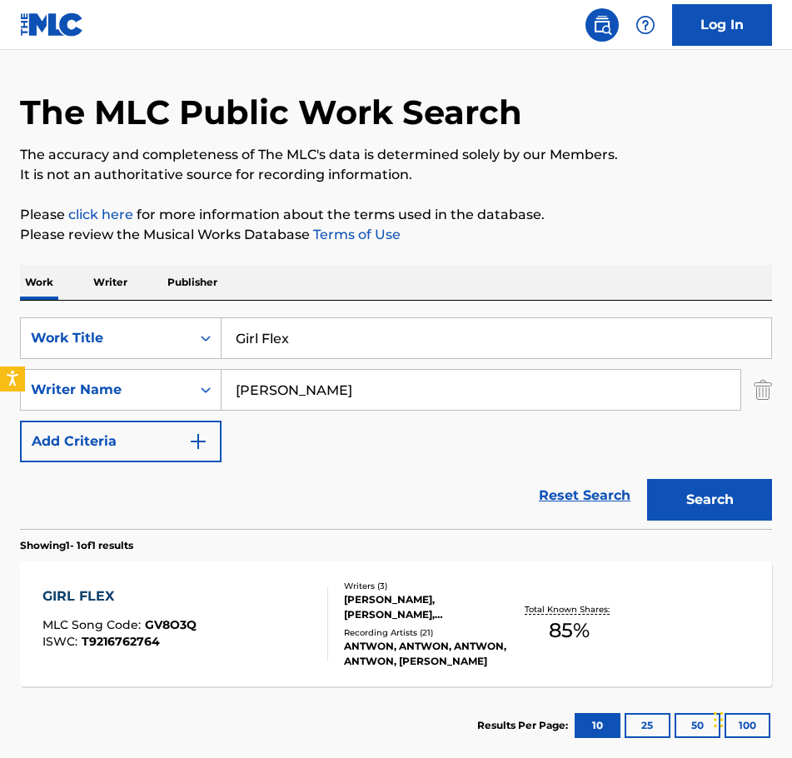
drag, startPoint x: 312, startPoint y: 342, endPoint x: 277, endPoint y: 349, distance: 35.6
click at [308, 340] on input "Girl Flex" at bounding box center [495, 338] width 549 height 40
drag, startPoint x: 301, startPoint y: 337, endPoint x: 185, endPoint y: 346, distance: 116.9
click at [185, 346] on div "SearchWithCriteriaae66abf6-b906-4834-90b8-caf8cc69b317 Work Title Girl Flex" at bounding box center [396, 338] width 752 height 42
type input "[MEDICAL_DATA]"
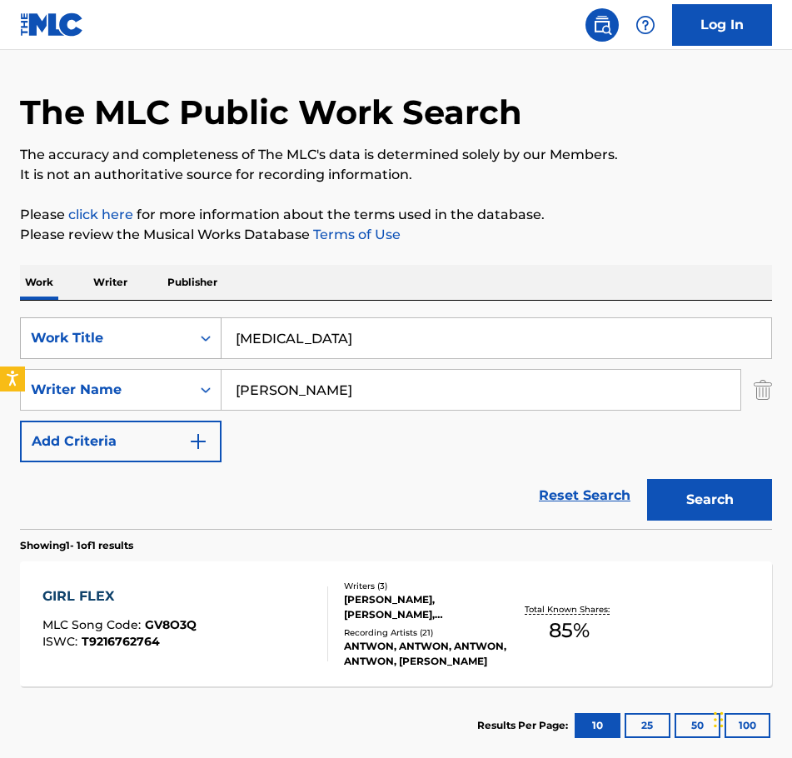
click at [647, 479] on button "Search" at bounding box center [709, 500] width 125 height 42
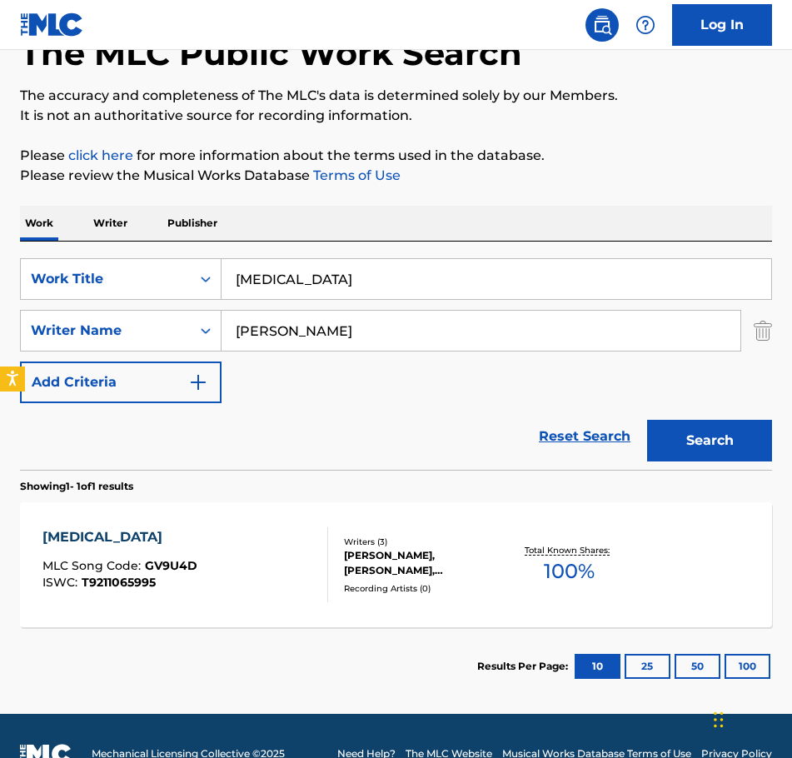
scroll to position [140, 0]
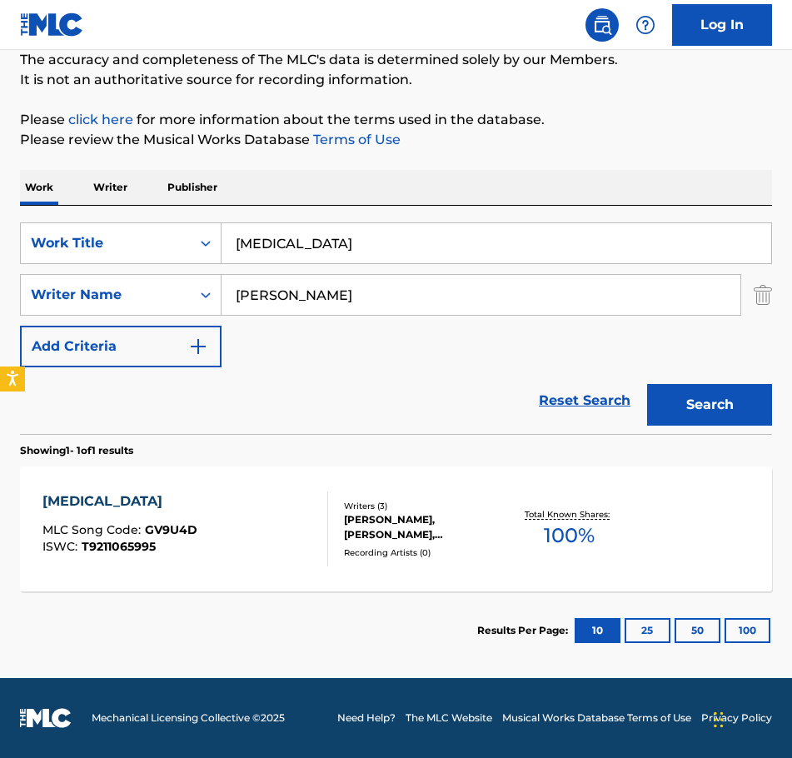
click at [369, 534] on div "[PERSON_NAME], [PERSON_NAME], [PERSON_NAME]" at bounding box center [425, 527] width 162 height 30
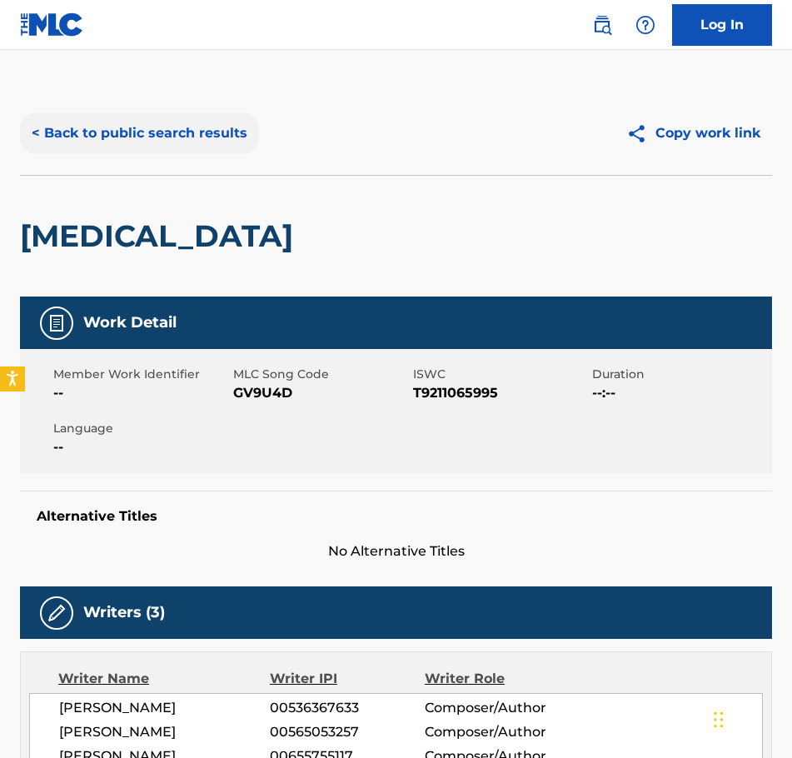
click at [117, 130] on button "< Back to public search results" at bounding box center [139, 133] width 239 height 42
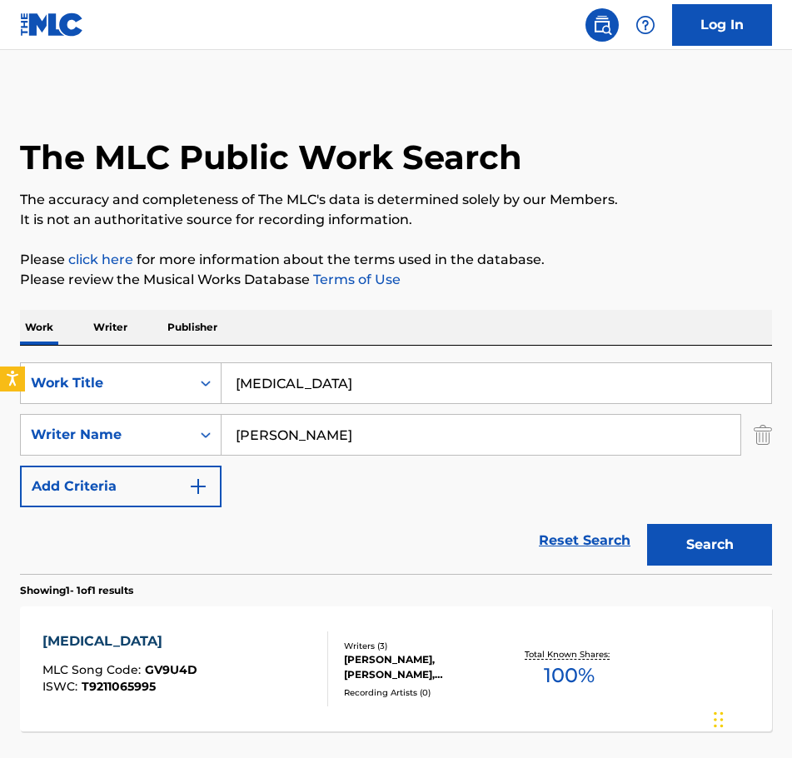
scroll to position [45, 0]
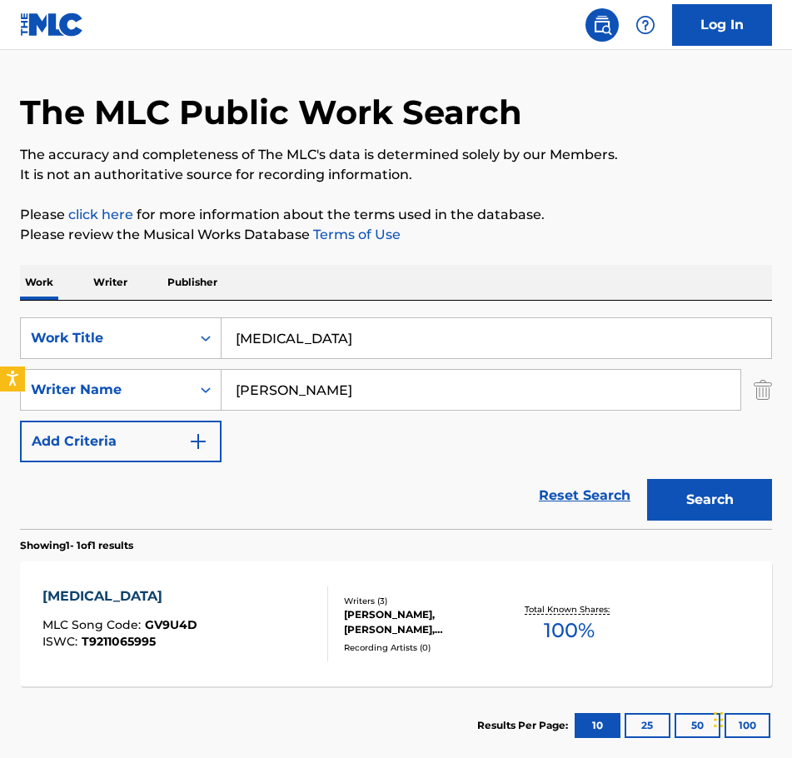
click at [305, 354] on input "[MEDICAL_DATA]" at bounding box center [495, 338] width 549 height 40
drag, startPoint x: 296, startPoint y: 345, endPoint x: 136, endPoint y: 365, distance: 162.0
click at [136, 365] on div "SearchWithCriteriaae66abf6-b906-4834-90b8-caf8cc69b317 Work Title [MEDICAL_DATA…" at bounding box center [396, 389] width 752 height 145
type input "Guap"
click at [647, 479] on button "Search" at bounding box center [709, 500] width 125 height 42
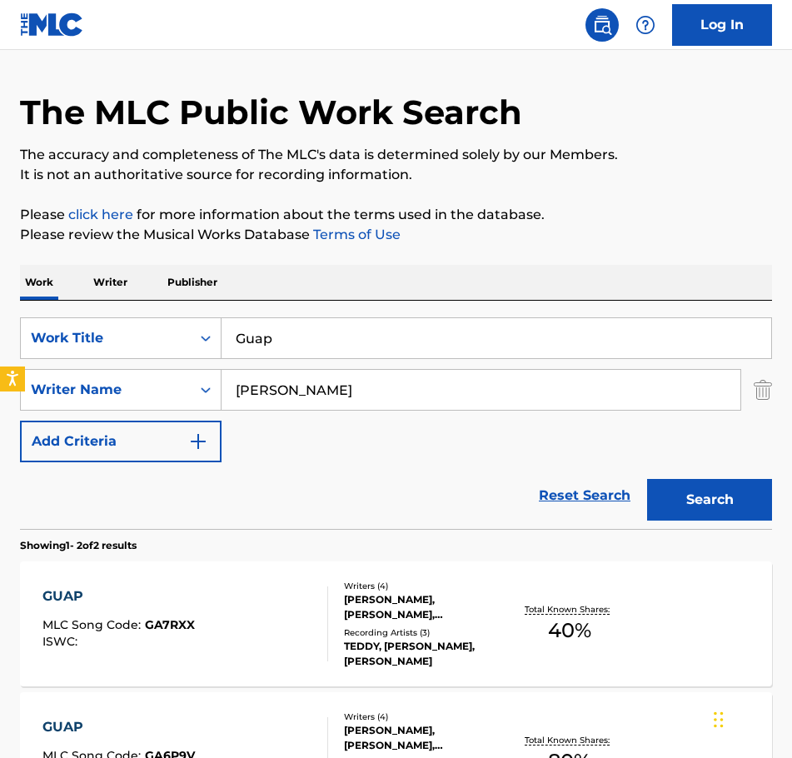
click at [417, 604] on div "[PERSON_NAME], [PERSON_NAME], [PERSON_NAME] [PERSON_NAME], [PERSON_NAME]" at bounding box center [425, 607] width 162 height 30
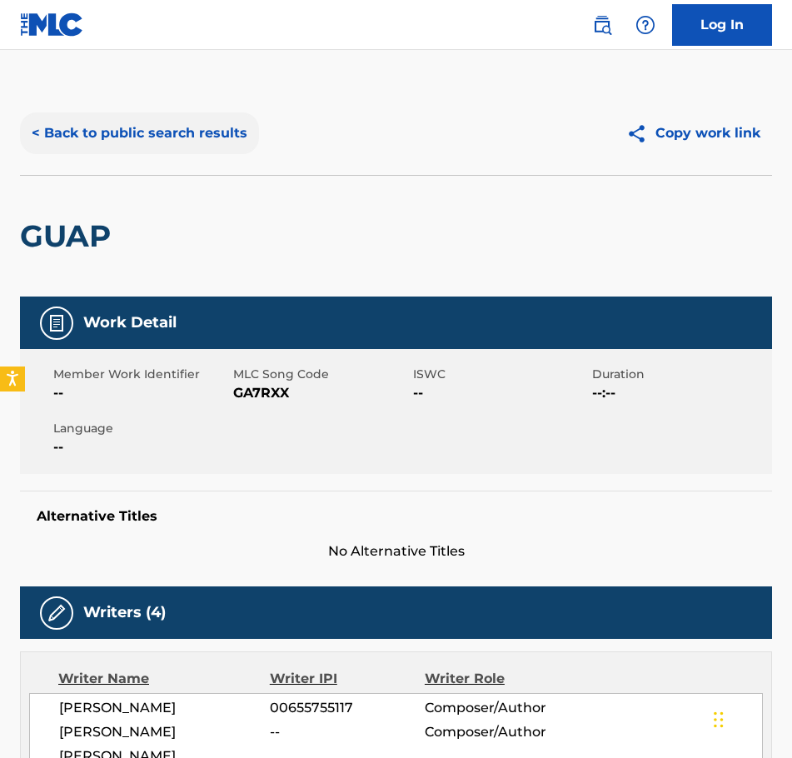
click at [113, 133] on button "< Back to public search results" at bounding box center [139, 133] width 239 height 42
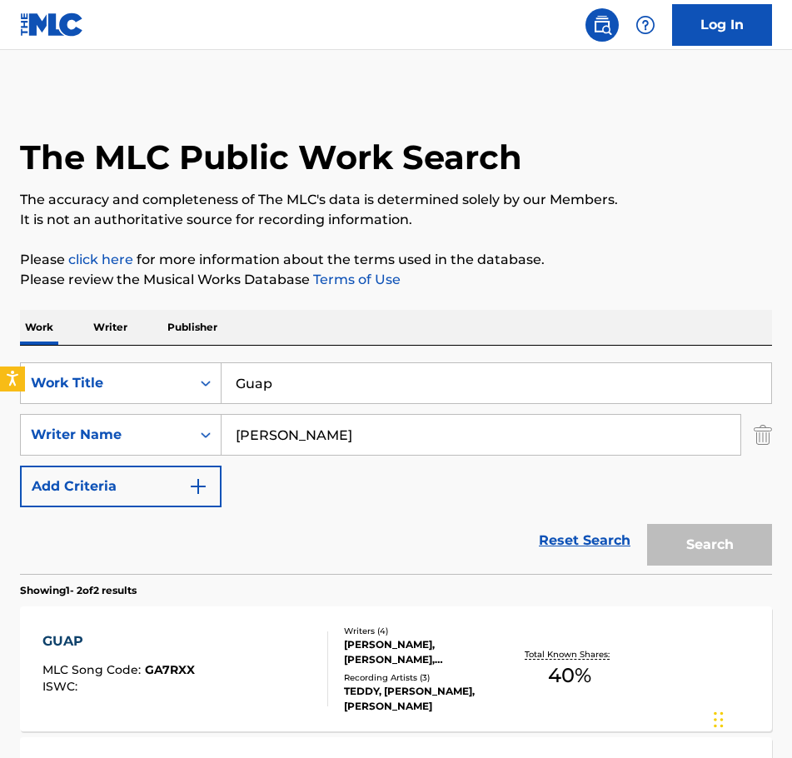
scroll to position [45, 0]
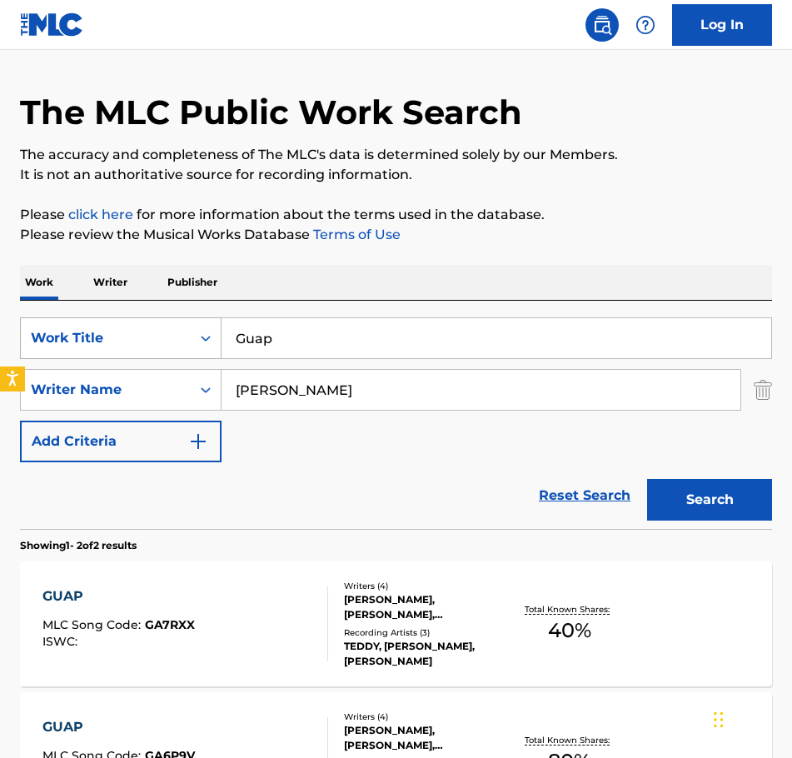
drag, startPoint x: 271, startPoint y: 342, endPoint x: 172, endPoint y: 353, distance: 99.7
click at [173, 353] on div "SearchWithCriteriaae66abf6-b906-4834-90b8-caf8cc69b317 Work Title Guap" at bounding box center [396, 338] width 752 height 42
type input "Hate Me"
click at [729, 498] on button "Search" at bounding box center [709, 500] width 125 height 42
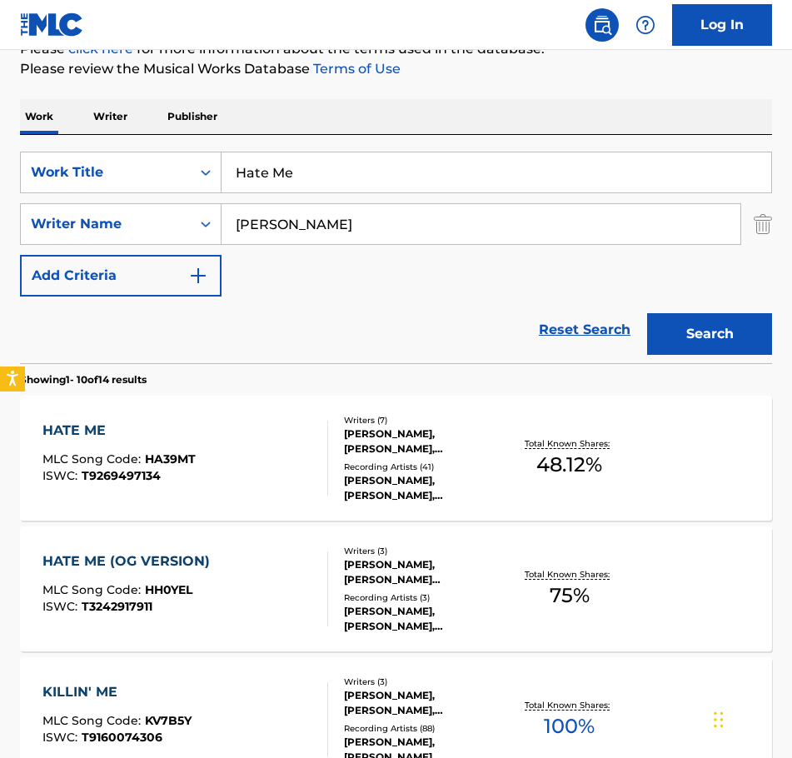
scroll to position [211, 0]
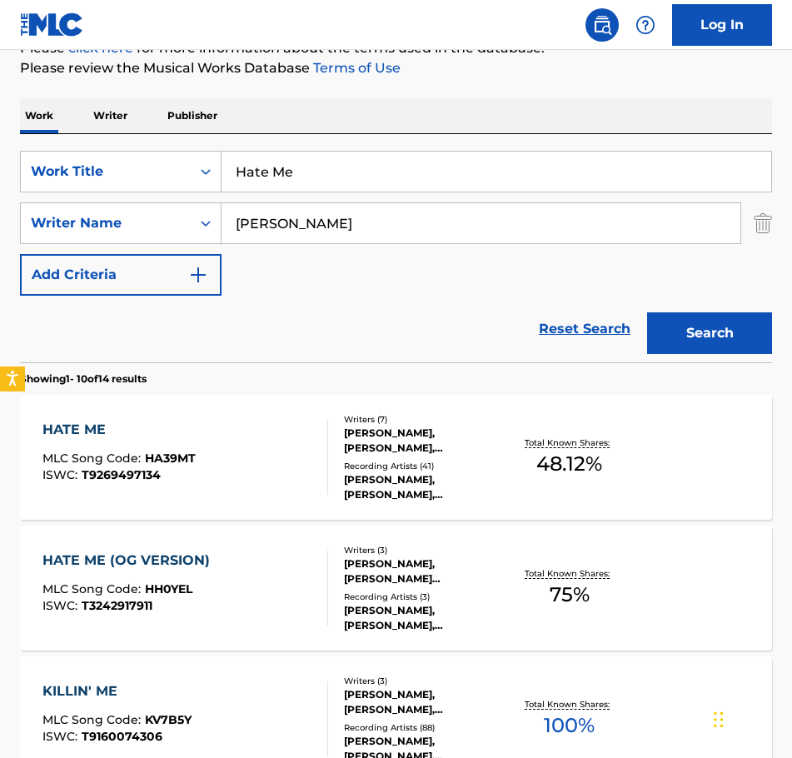
click at [423, 444] on div "[PERSON_NAME], [PERSON_NAME], [PERSON_NAME], [PERSON_NAME], [PERSON_NAME] [PERS…" at bounding box center [425, 440] width 162 height 30
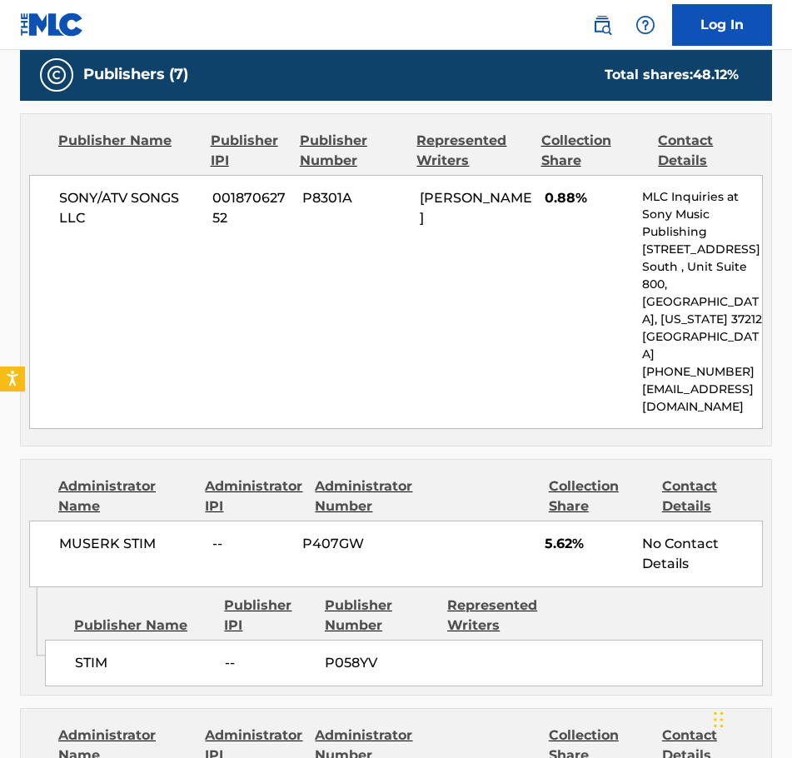
scroll to position [749, 0]
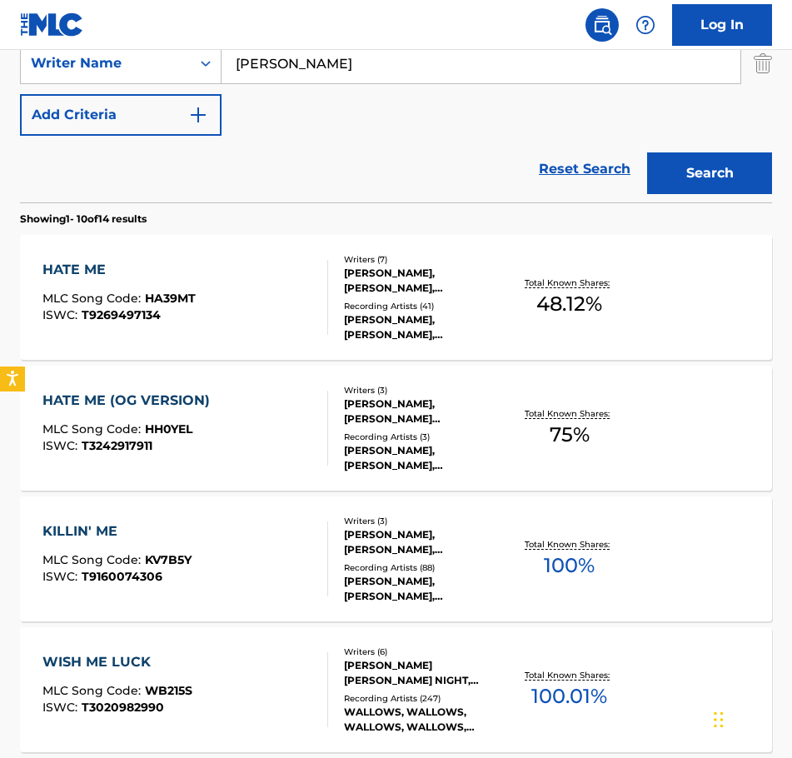
scroll to position [378, 0]
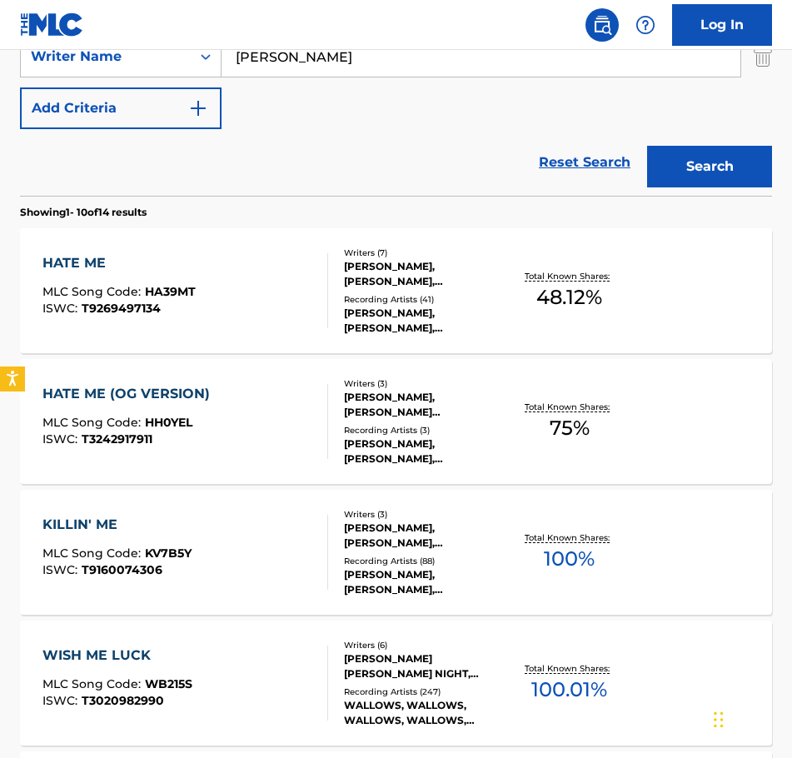
click at [436, 404] on div "[PERSON_NAME], [PERSON_NAME] [PERSON_NAME], [PERSON_NAME] [PERSON_NAME]" at bounding box center [425, 405] width 162 height 30
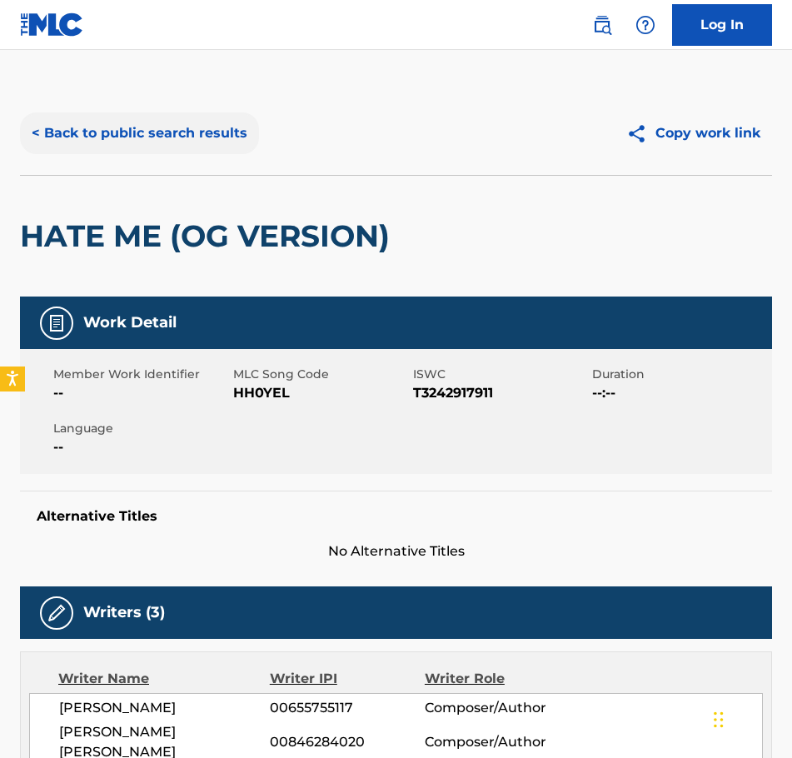
click at [48, 128] on button "< Back to public search results" at bounding box center [139, 133] width 239 height 42
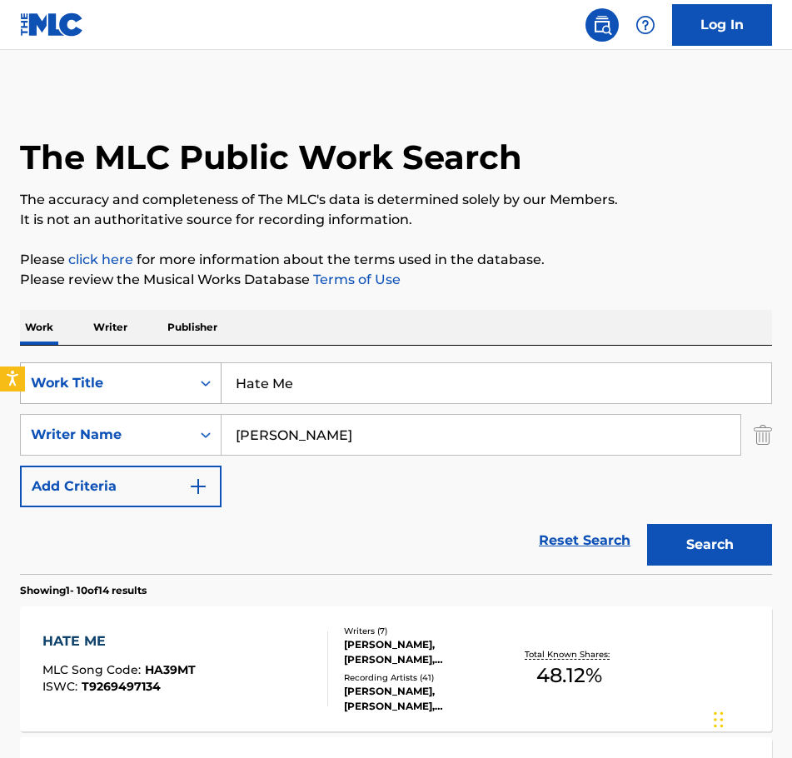
drag, startPoint x: 303, startPoint y: 386, endPoint x: 132, endPoint y: 403, distance: 172.3
click at [132, 403] on div "SearchWithCriteriaae66abf6-b906-4834-90b8-caf8cc69b317 Work Title Hate Me" at bounding box center [396, 383] width 752 height 42
type input "Health"
click at [647, 524] on button "Search" at bounding box center [709, 545] width 125 height 42
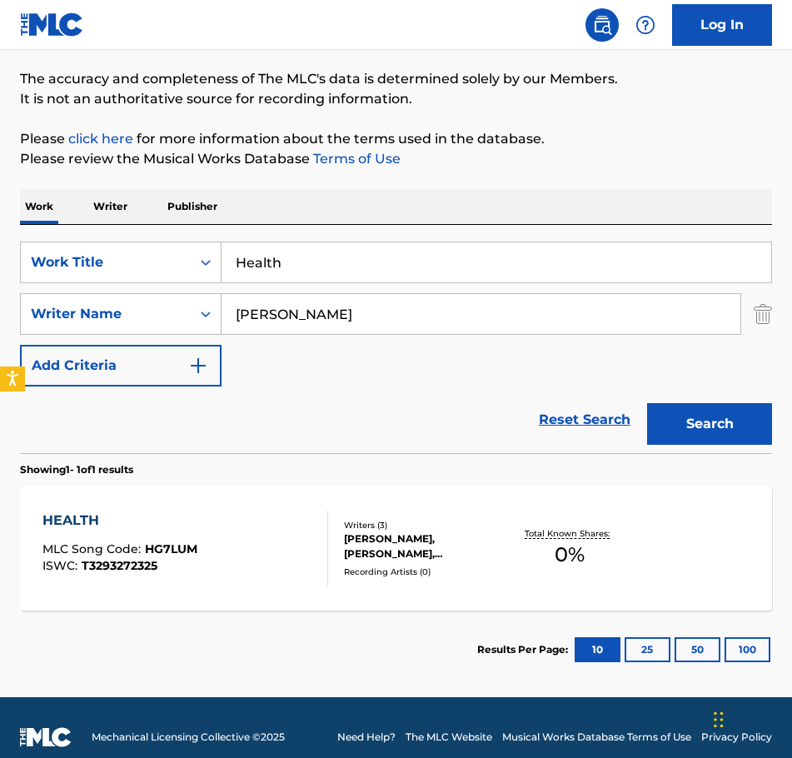
scroll to position [140, 0]
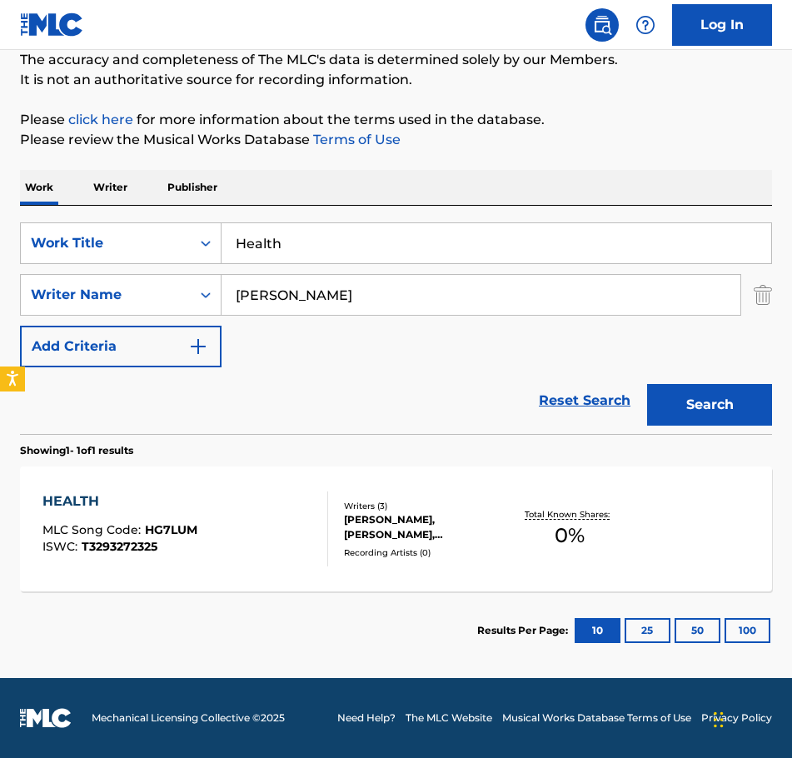
click at [402, 514] on div "[PERSON_NAME], [PERSON_NAME], [PERSON_NAME]" at bounding box center [425, 527] width 162 height 30
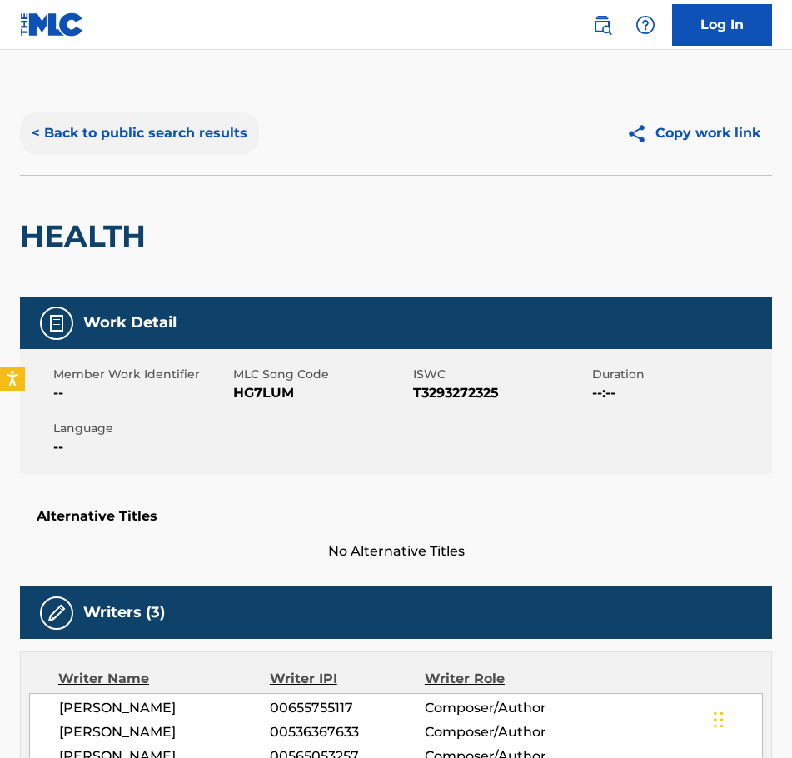
click at [40, 134] on button "< Back to public search results" at bounding box center [139, 133] width 239 height 42
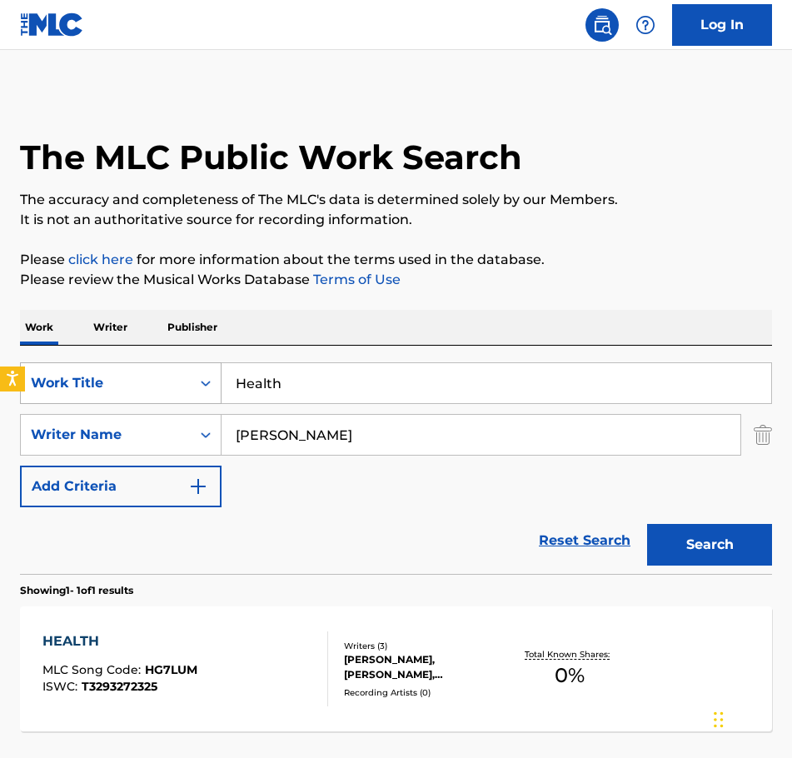
drag, startPoint x: 291, startPoint y: 385, endPoint x: 164, endPoint y: 392, distance: 127.5
click at [164, 392] on div "SearchWithCriteriaae66abf6-b906-4834-90b8-caf8cc69b317 Work Title Health" at bounding box center [396, 383] width 752 height 42
type input "Heaven"
click at [647, 524] on button "Search" at bounding box center [709, 545] width 125 height 42
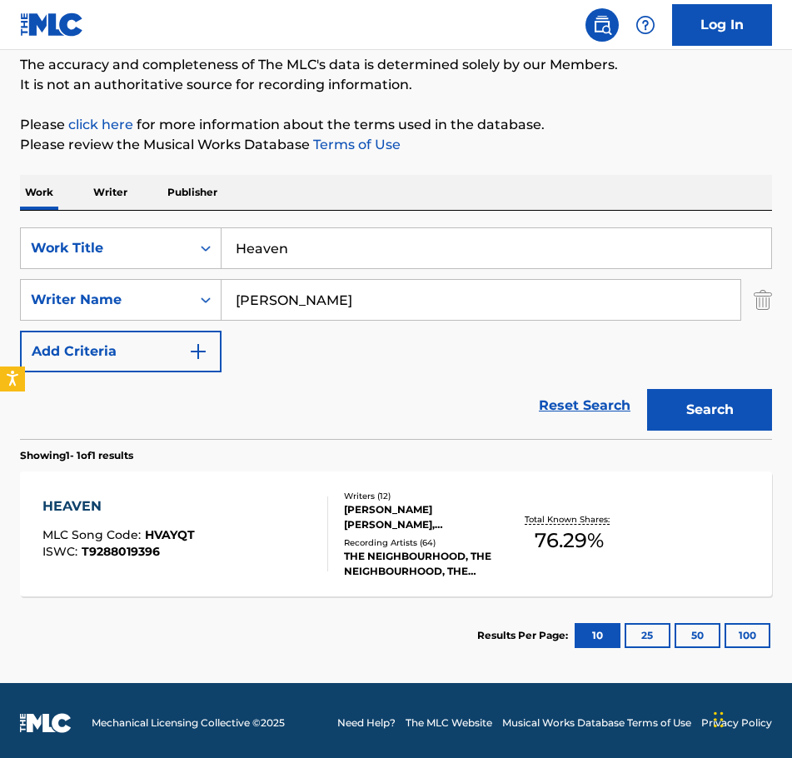
scroll to position [140, 0]
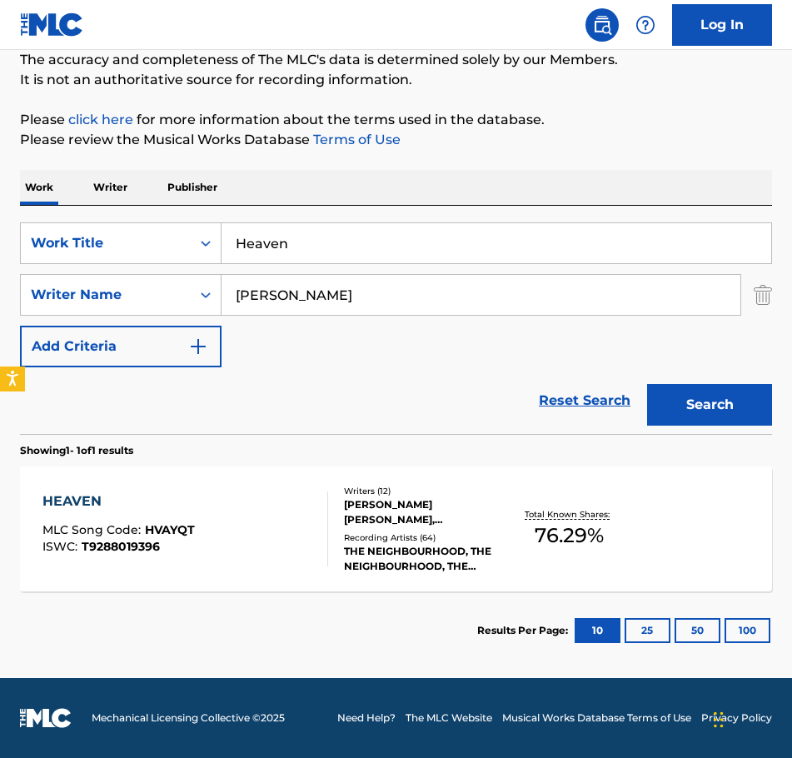
click at [420, 507] on div "[PERSON_NAME] [PERSON_NAME], [PERSON_NAME] [PERSON_NAME], [PERSON_NAME], [PERSO…" at bounding box center [425, 512] width 162 height 30
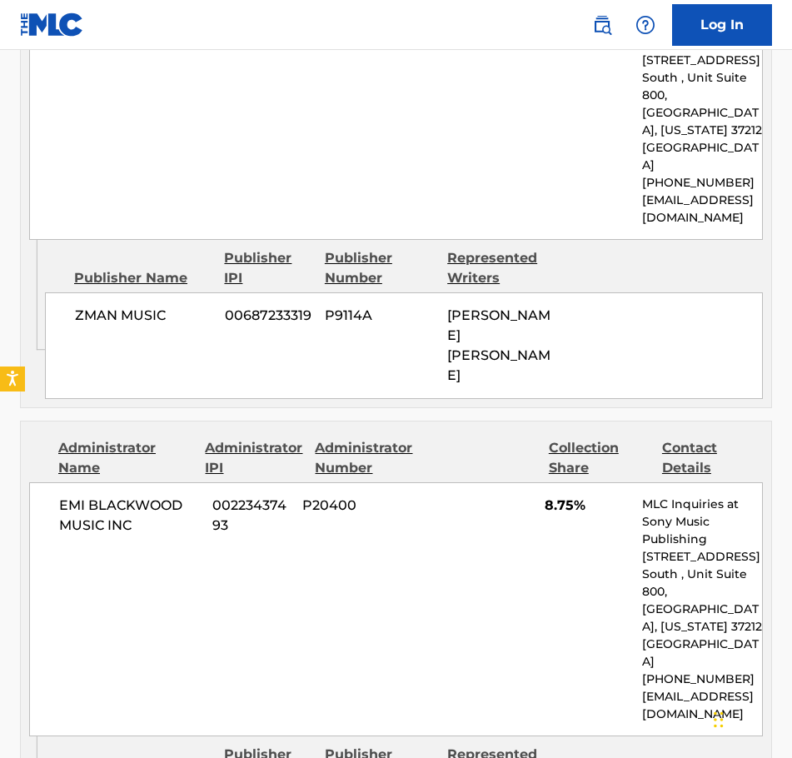
scroll to position [5245, 0]
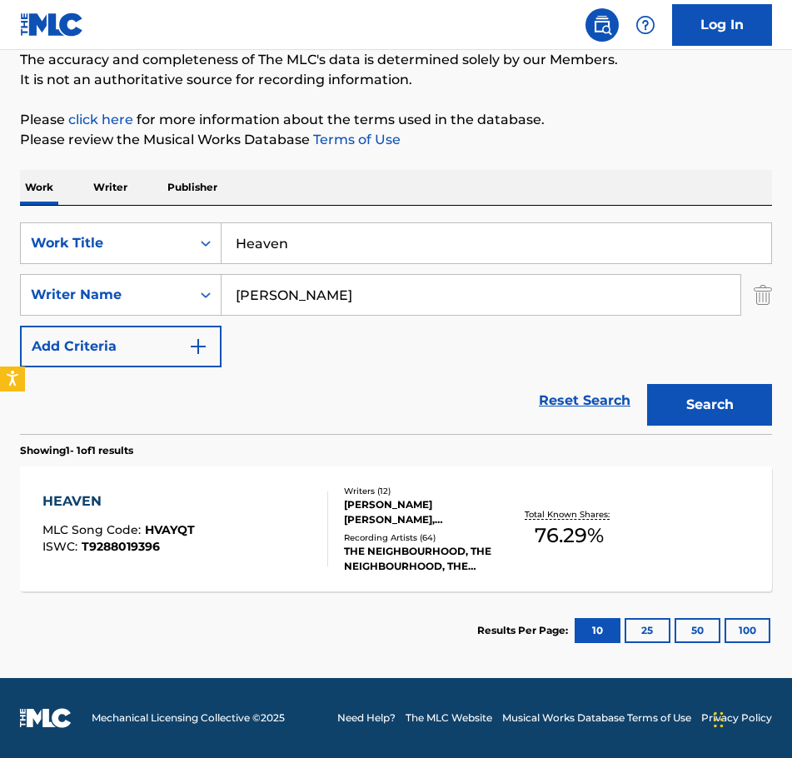
scroll to position [140, 0]
drag, startPoint x: 304, startPoint y: 245, endPoint x: 183, endPoint y: 268, distance: 122.9
click at [186, 268] on div "SearchWithCriteriaae66abf6-b906-4834-90b8-caf8cc69b317 Work Title Heaven Search…" at bounding box center [396, 294] width 752 height 145
type input "Hey Now"
click at [703, 402] on button "Search" at bounding box center [709, 405] width 125 height 42
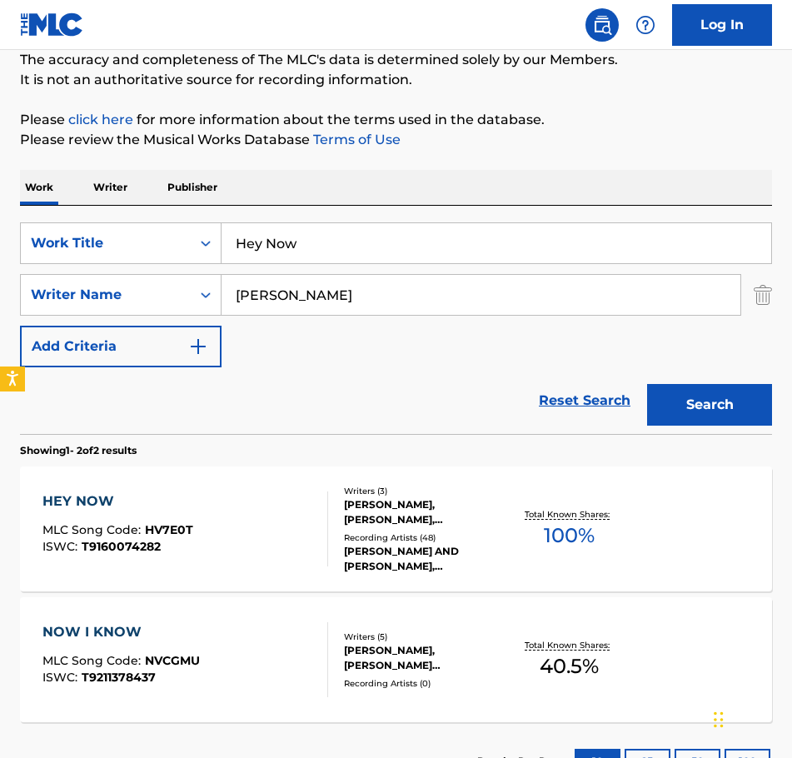
scroll to position [223, 0]
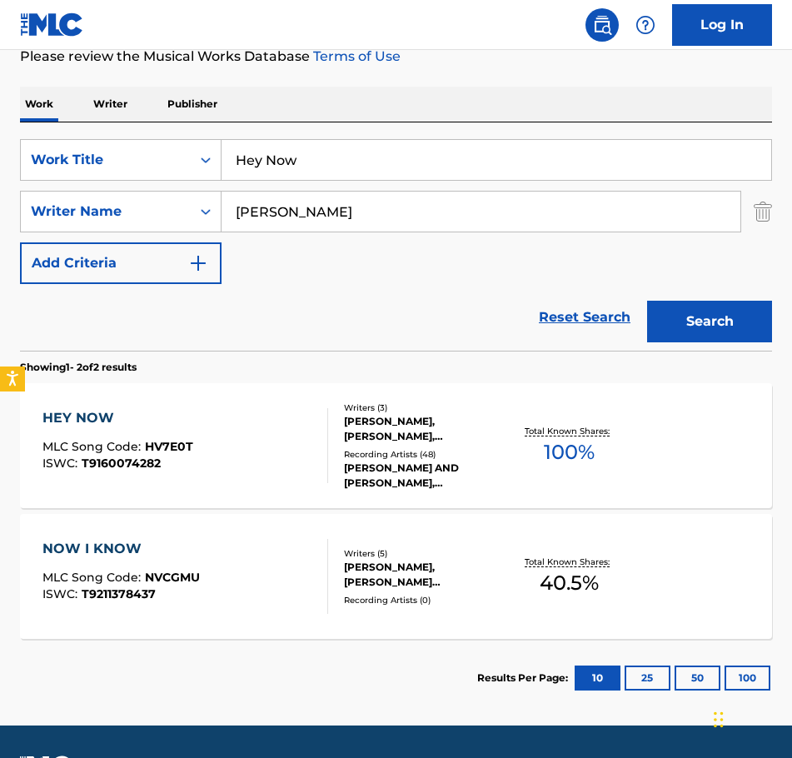
click at [392, 418] on div "[PERSON_NAME], [PERSON_NAME], [PERSON_NAME]" at bounding box center [425, 429] width 162 height 30
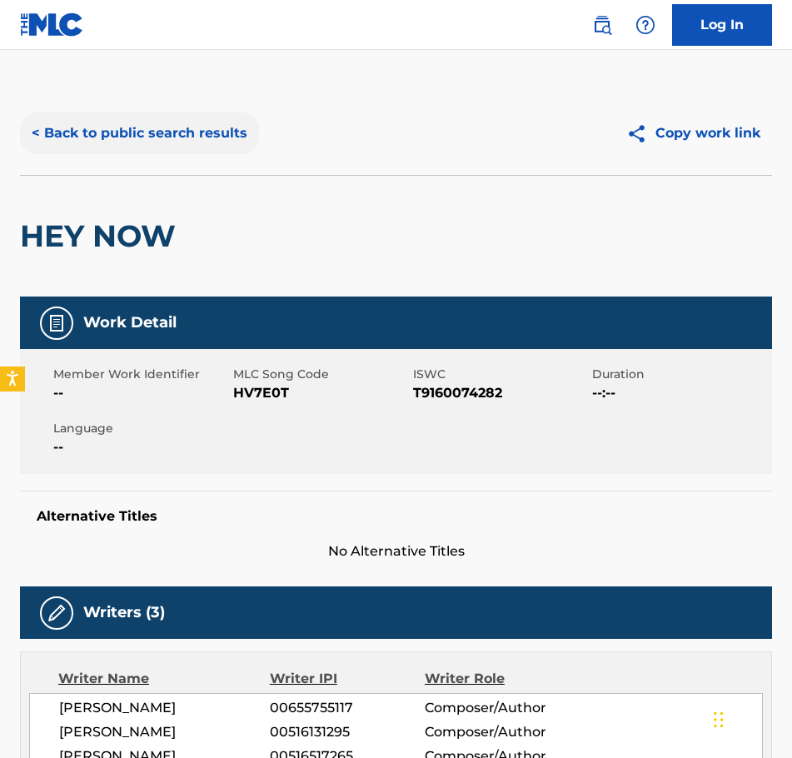
click at [59, 128] on button "< Back to public search results" at bounding box center [139, 133] width 239 height 42
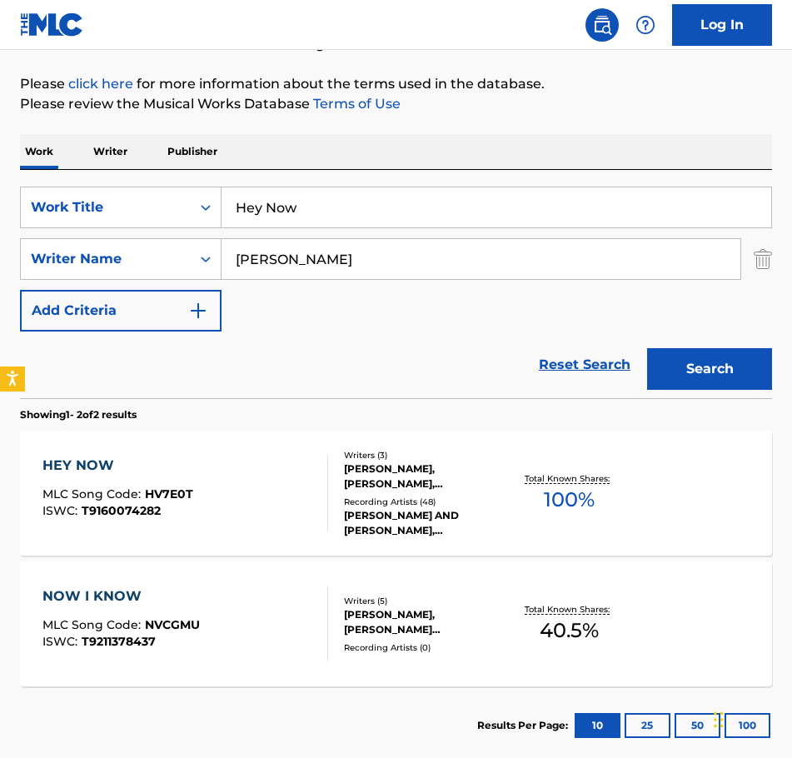
drag, startPoint x: 326, startPoint y: 221, endPoint x: 313, endPoint y: 219, distance: 13.6
click at [326, 221] on input "Hey Now" at bounding box center [495, 207] width 549 height 40
drag, startPoint x: 311, startPoint y: 205, endPoint x: 153, endPoint y: 238, distance: 161.6
click at [166, 235] on div "SearchWithCriteriaae66abf6-b906-4834-90b8-caf8cc69b317 Work Title Hey Now Searc…" at bounding box center [396, 258] width 752 height 145
type input "o"
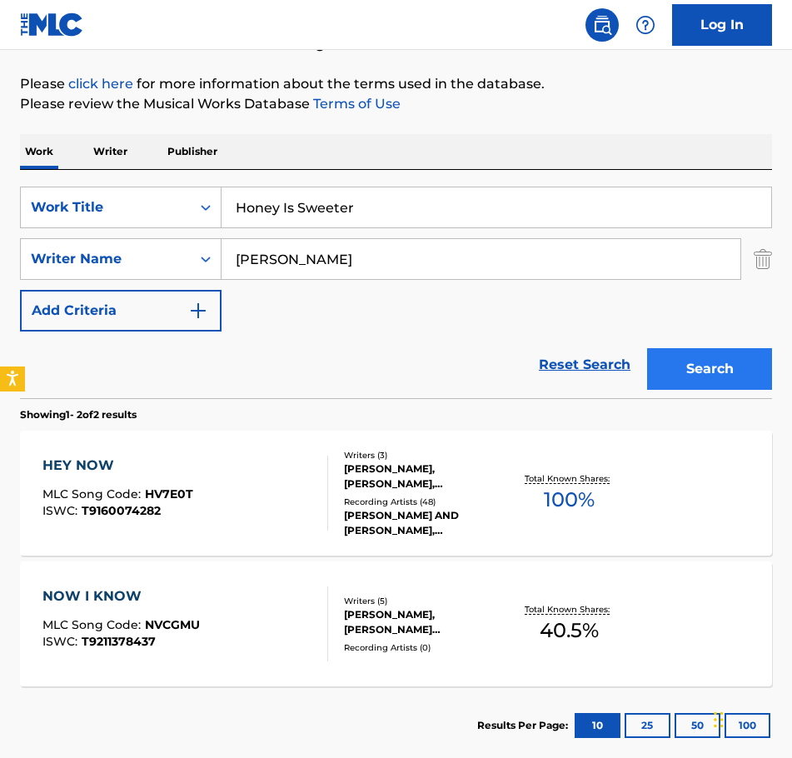
type input "Honey Is Sweeter"
click at [711, 376] on button "Search" at bounding box center [709, 369] width 125 height 42
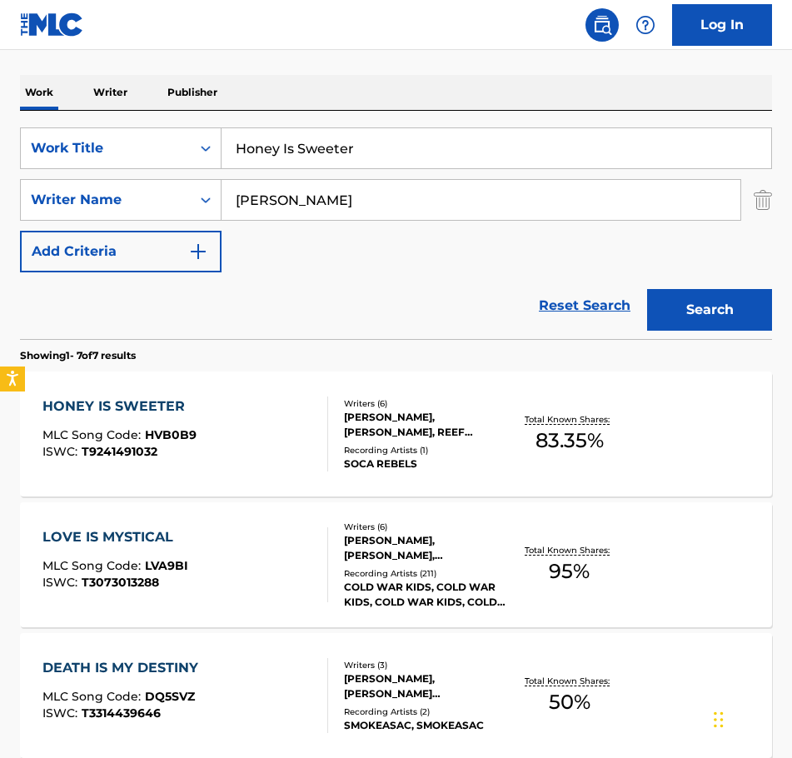
scroll to position [259, 0]
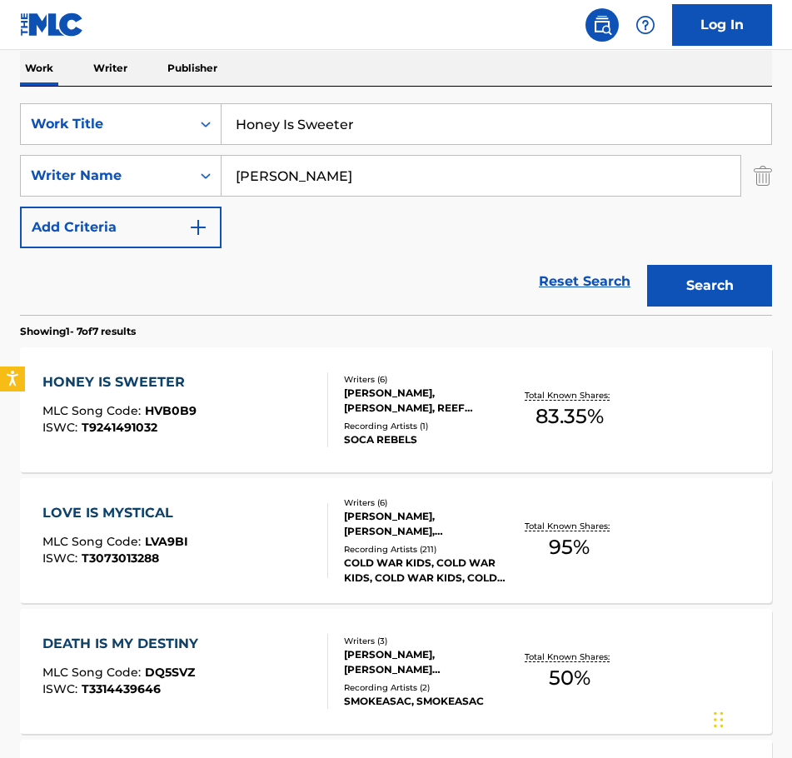
click at [405, 401] on div "[PERSON_NAME], [PERSON_NAME], REEF [PERSON_NAME], [PERSON_NAME] [PERSON_NAME], …" at bounding box center [425, 400] width 162 height 30
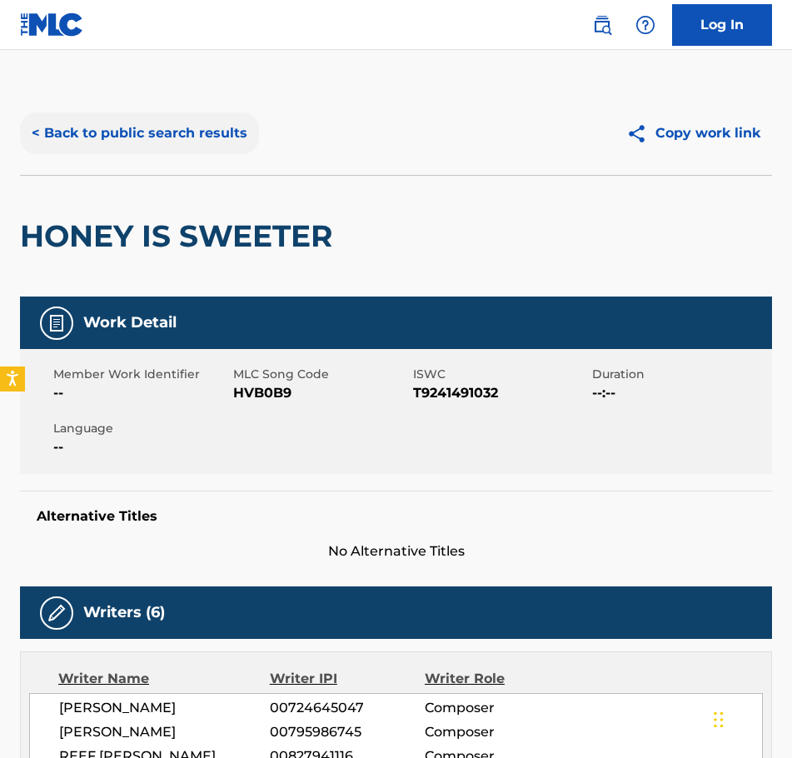
click at [44, 125] on button "< Back to public search results" at bounding box center [139, 133] width 239 height 42
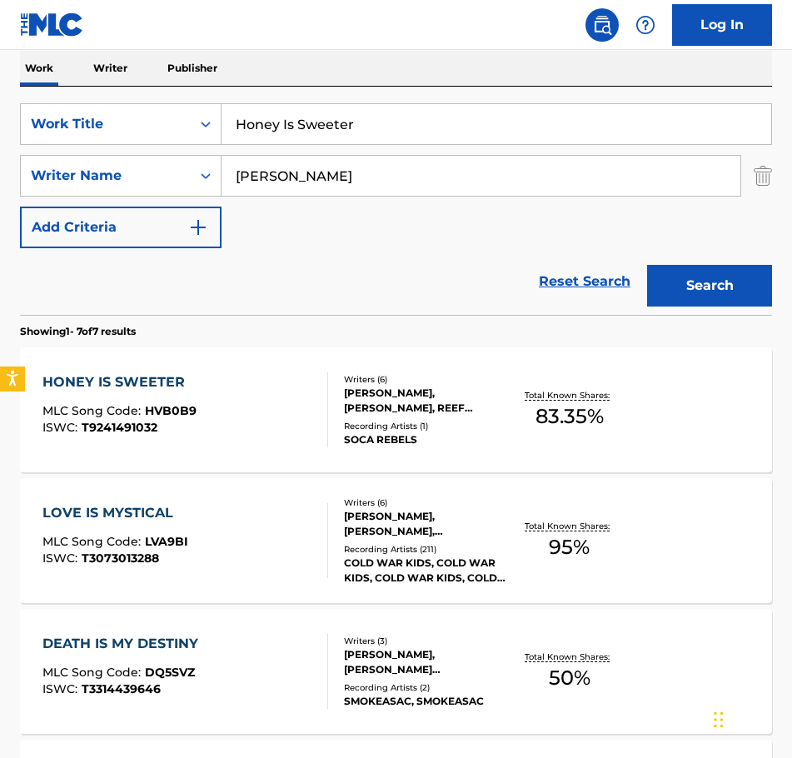
click at [370, 120] on input "Honey Is Sweeter" at bounding box center [495, 124] width 549 height 40
drag, startPoint x: 370, startPoint y: 121, endPoint x: 175, endPoint y: 137, distance: 196.3
click at [175, 137] on div "SearchWithCriteriaae66abf6-b906-4834-90b8-caf8cc69b317 Work Title Honey Is Swee…" at bounding box center [396, 124] width 752 height 42
type input "Hungry"
click at [647, 265] on button "Search" at bounding box center [709, 286] width 125 height 42
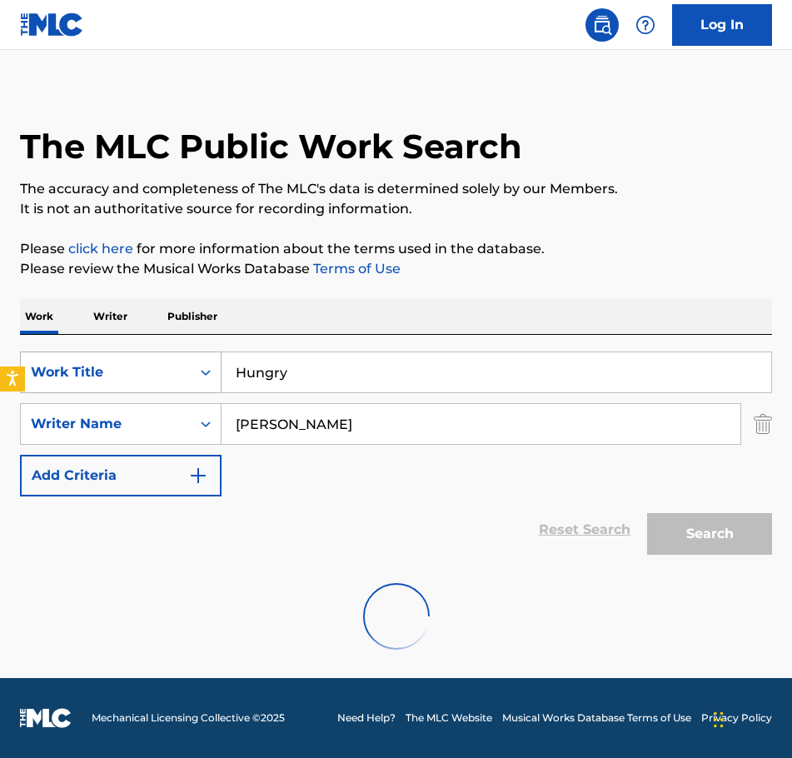
scroll to position [140, 0]
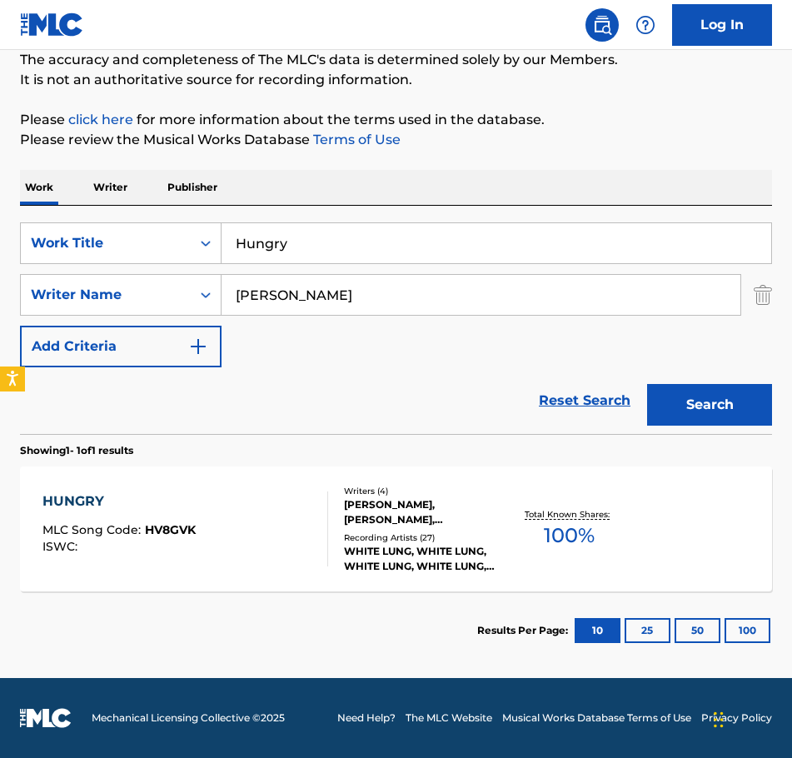
click at [395, 509] on div "[PERSON_NAME], [PERSON_NAME], [PERSON_NAME], MICH [PERSON_NAME] WAY" at bounding box center [425, 512] width 162 height 30
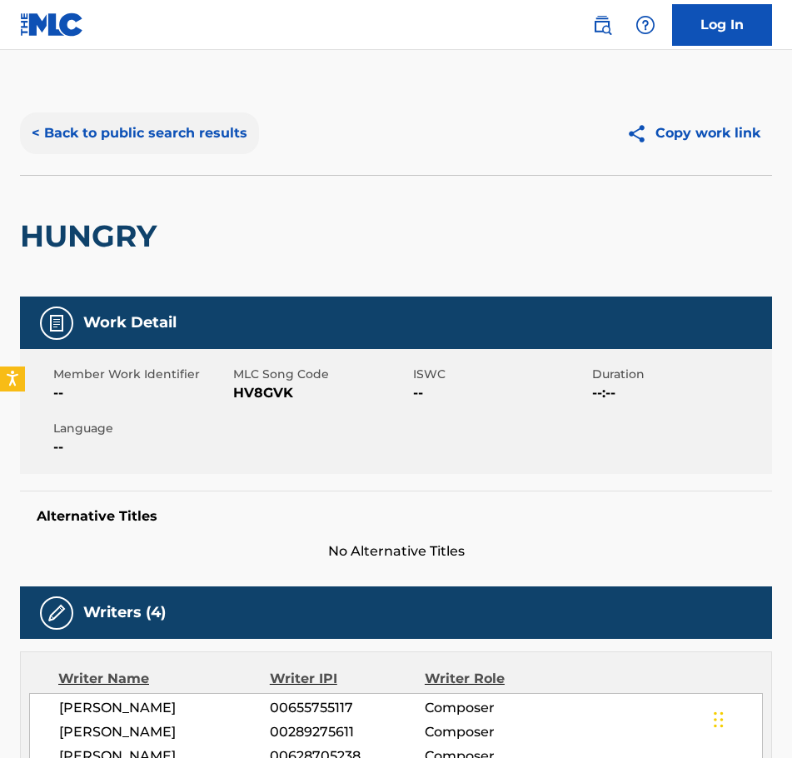
click at [41, 127] on button "< Back to public search results" at bounding box center [139, 133] width 239 height 42
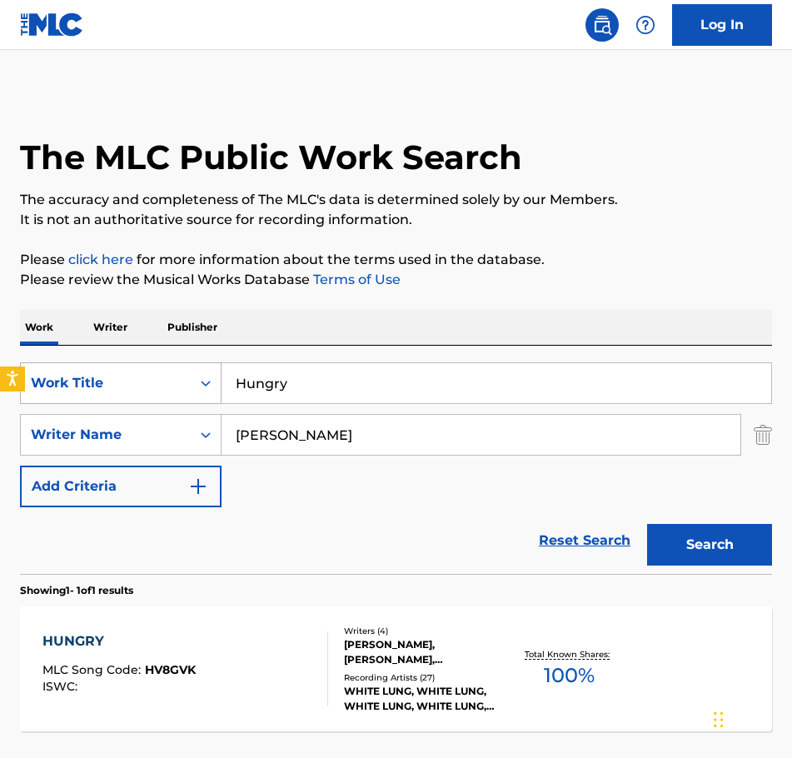
drag, startPoint x: 287, startPoint y: 375, endPoint x: 188, endPoint y: 400, distance: 102.4
click at [188, 400] on div "SearchWithCriteriaae66abf6-b906-4834-90b8-caf8cc69b317 Work Title Hungry" at bounding box center [396, 383] width 752 height 42
type input "I Beg You"
click at [712, 539] on button "Search" at bounding box center [709, 545] width 125 height 42
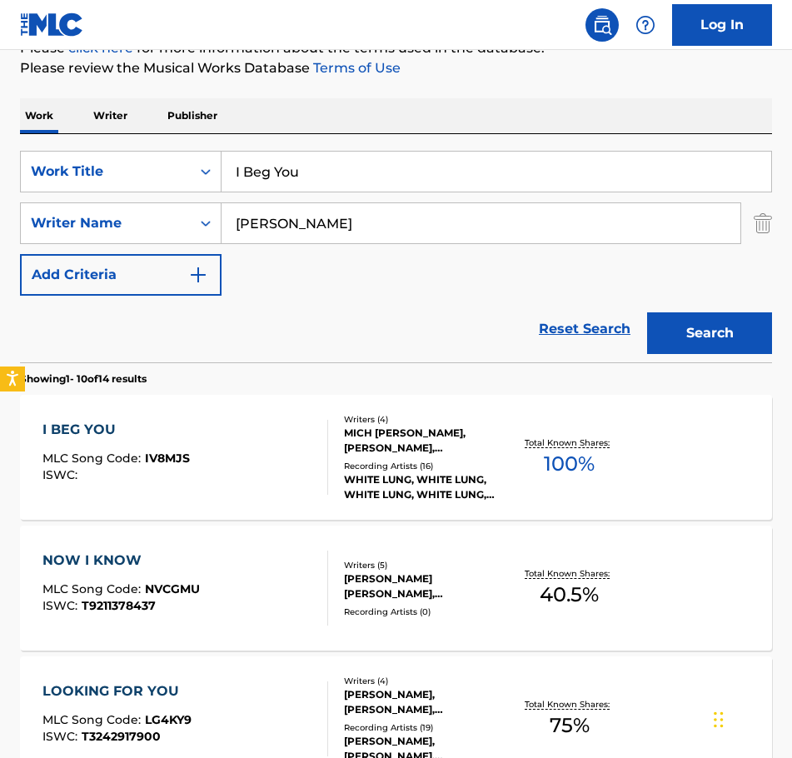
scroll to position [250, 0]
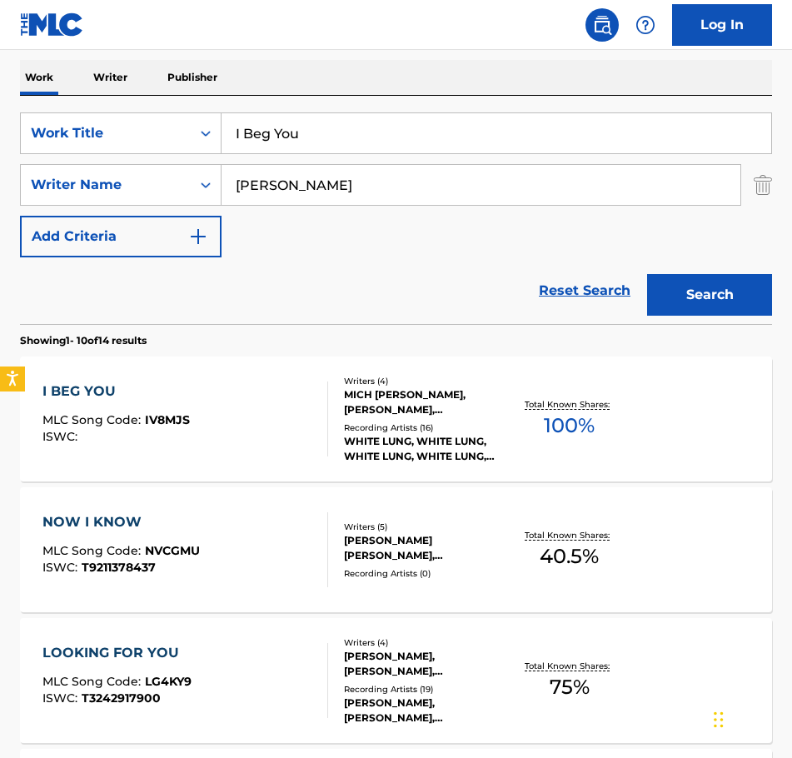
click at [410, 399] on div "MICH [PERSON_NAME], [PERSON_NAME], [PERSON_NAME], [PERSON_NAME]" at bounding box center [425, 402] width 162 height 30
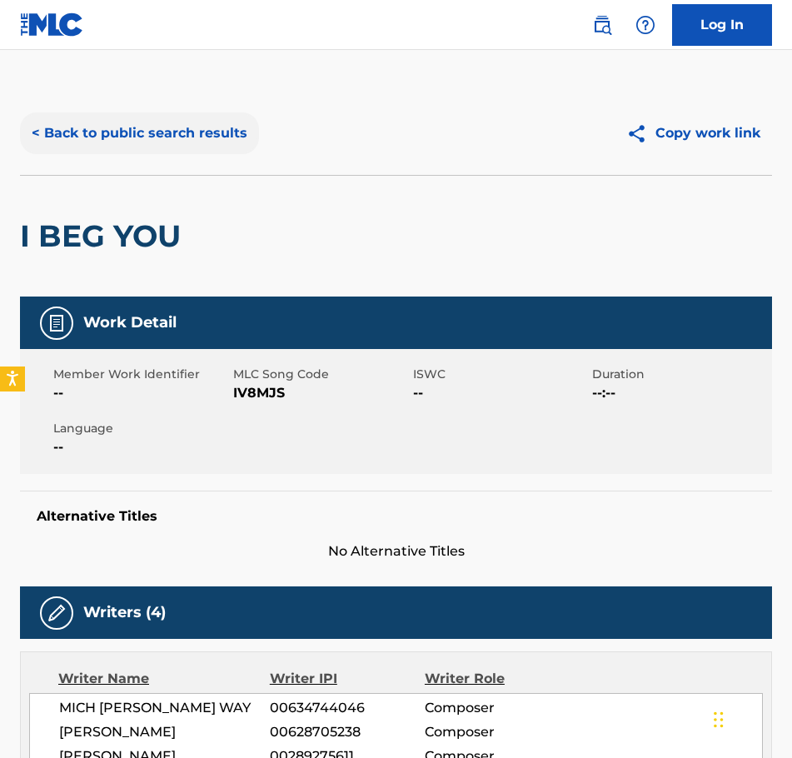
click at [42, 131] on button "< Back to public search results" at bounding box center [139, 133] width 239 height 42
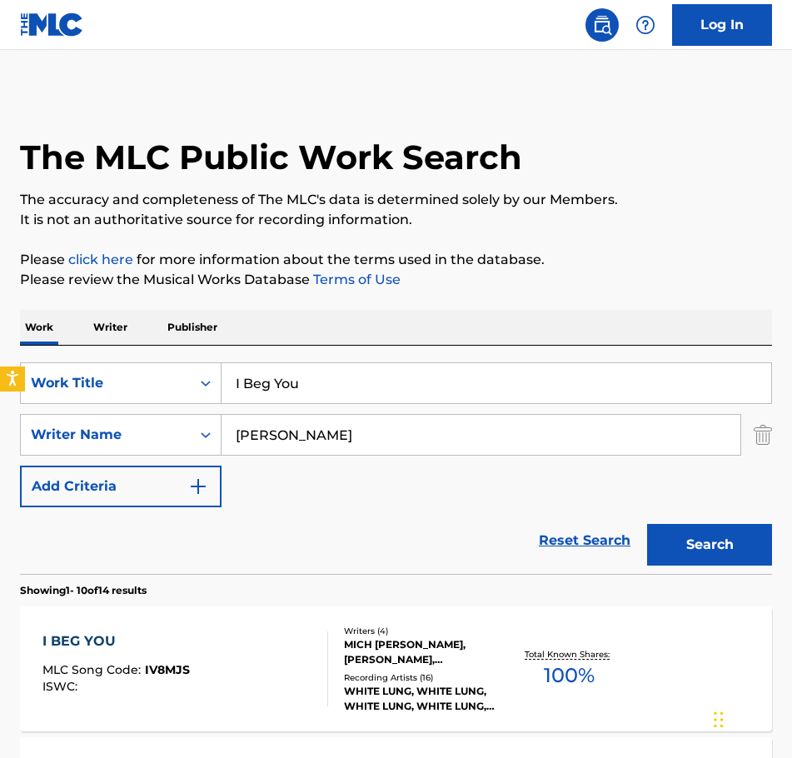
scroll to position [250, 0]
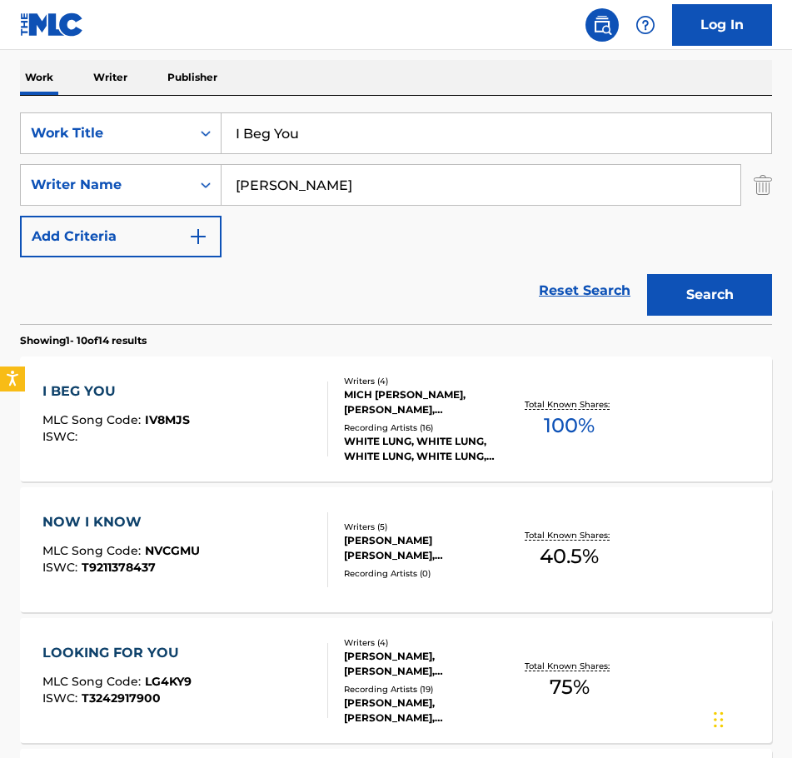
click at [304, 136] on input "I Beg You" at bounding box center [495, 133] width 549 height 40
drag, startPoint x: 310, startPoint y: 132, endPoint x: 197, endPoint y: 157, distance: 115.1
click at [197, 157] on div "SearchWithCriteriaae66abf6-b906-4834-90b8-caf8cc69b317 Work Title I Beg You Sea…" at bounding box center [396, 184] width 752 height 145
type input "I Can't Walk Away"
click at [713, 285] on button "Search" at bounding box center [709, 295] width 125 height 42
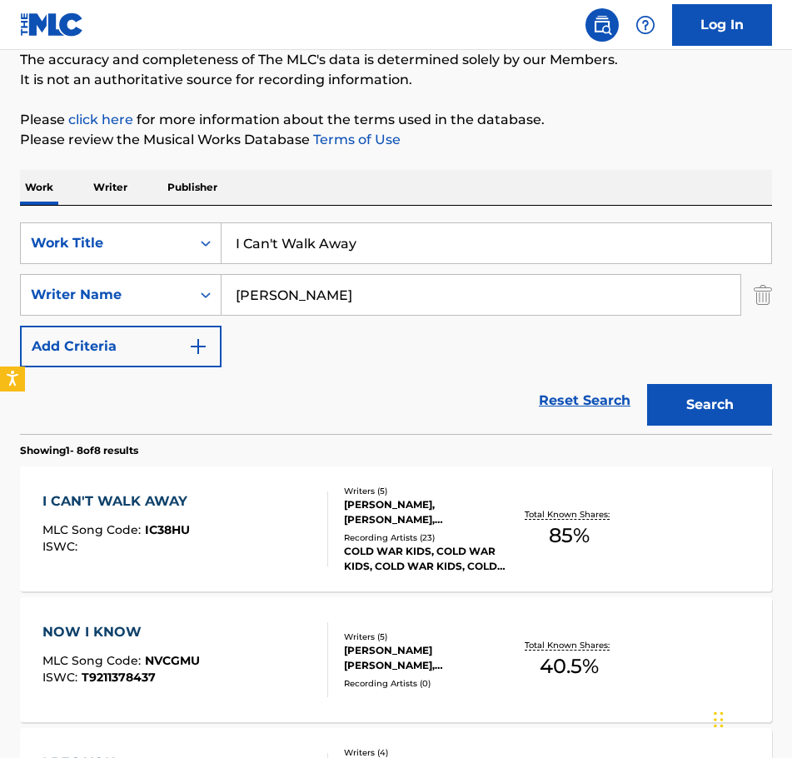
scroll to position [166, 0]
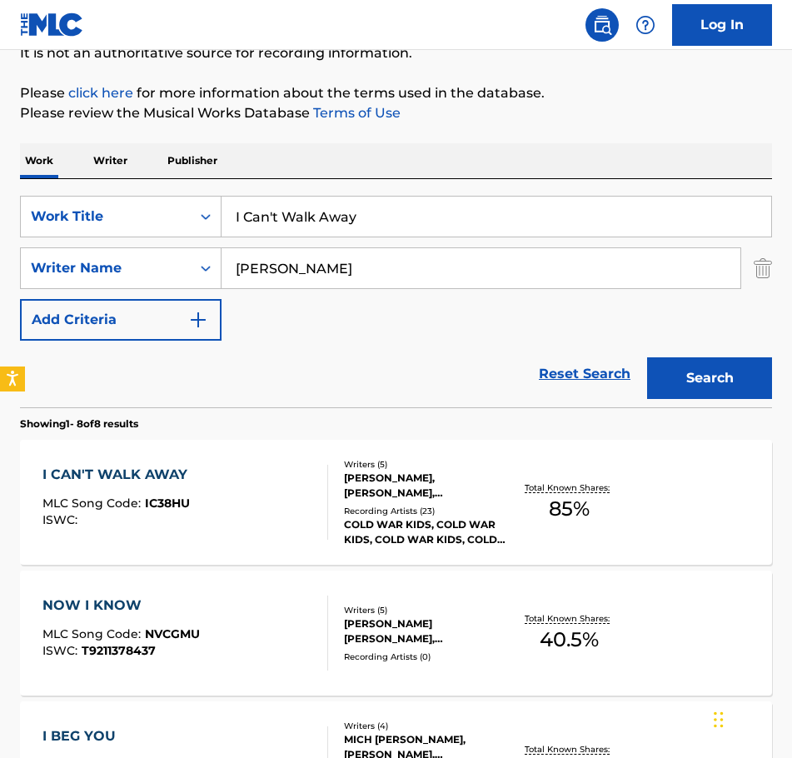
click at [379, 465] on div "Writers ( 5 )" at bounding box center [425, 464] width 162 height 12
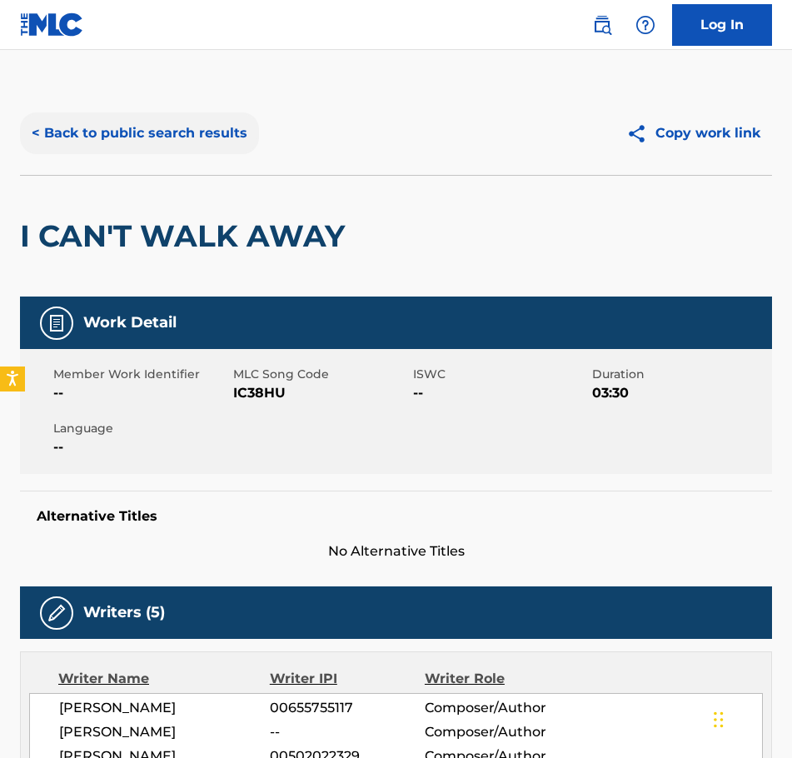
click at [43, 132] on button "< Back to public search results" at bounding box center [139, 133] width 239 height 42
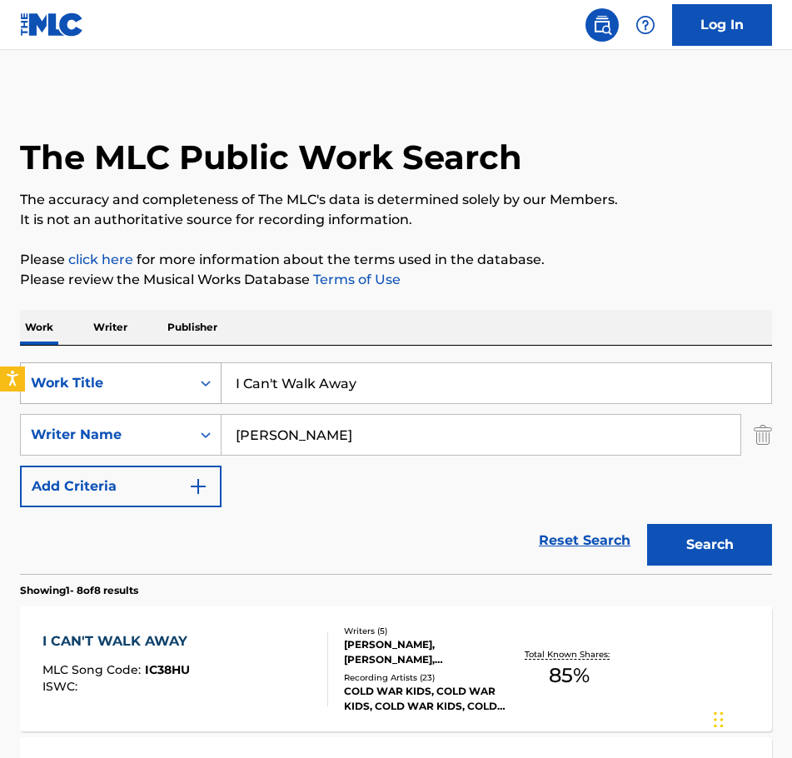
drag, startPoint x: 400, startPoint y: 378, endPoint x: 177, endPoint y: 396, distance: 223.9
click at [177, 396] on div "SearchWithCriteriaae66abf6-b906-4834-90b8-caf8cc69b317 Work Title I Can't Walk …" at bounding box center [396, 383] width 752 height 42
type input "I Got The Money"
click at [723, 546] on button "Search" at bounding box center [709, 545] width 125 height 42
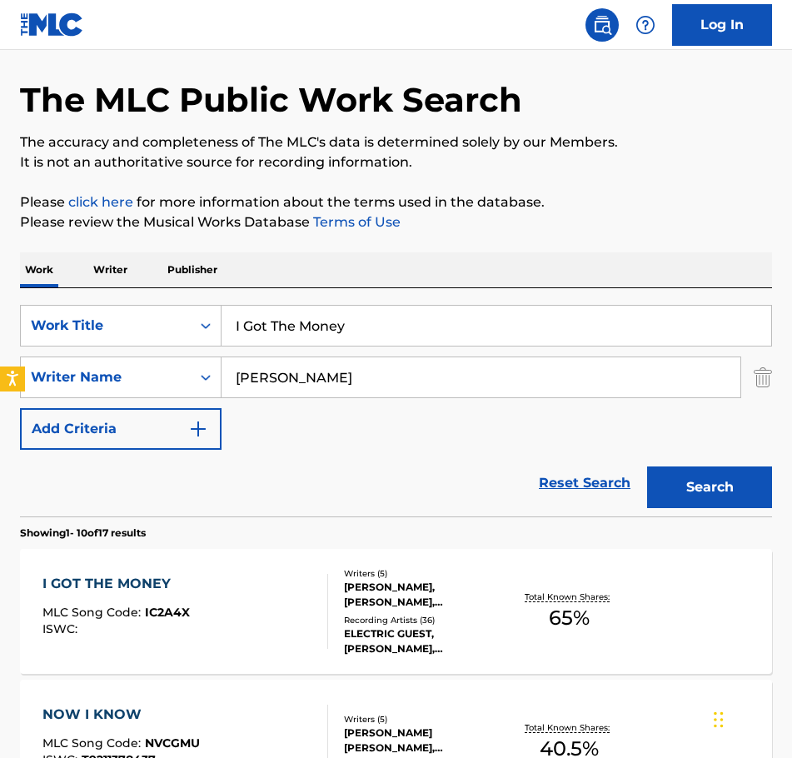
scroll to position [166, 0]
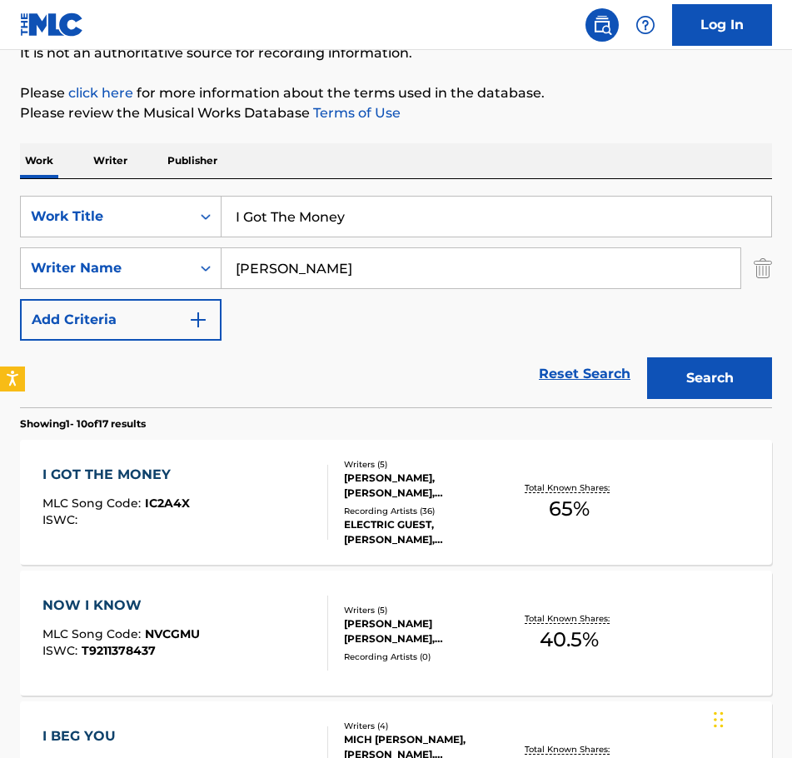
click at [129, 463] on div "I GOT THE MONEY MLC Song Code : IC2A4X ISWC : Writers ( 5 ) [PERSON_NAME], [PER…" at bounding box center [396, 502] width 752 height 125
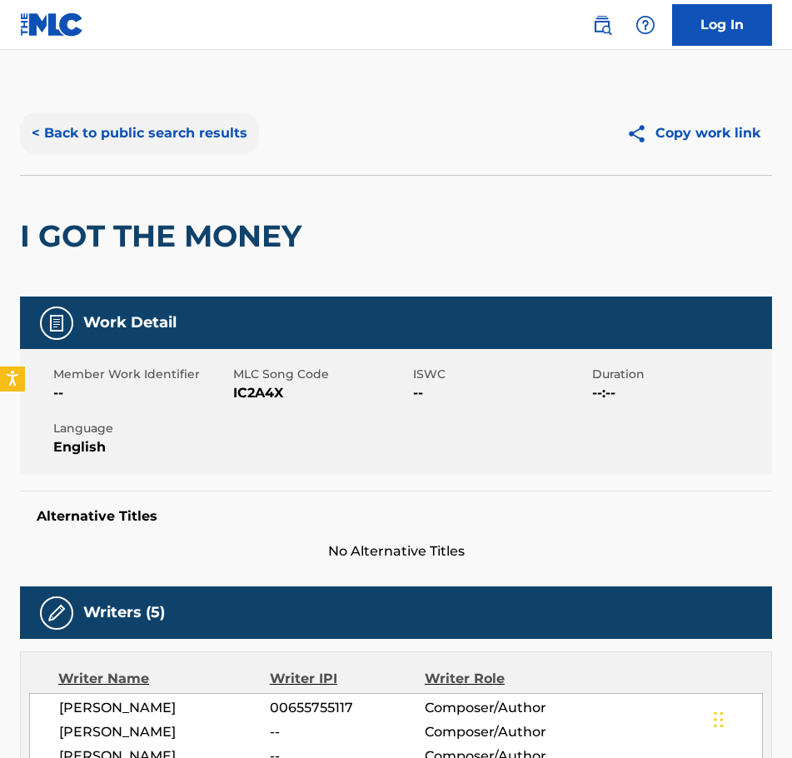
click at [42, 127] on button "< Back to public search results" at bounding box center [139, 133] width 239 height 42
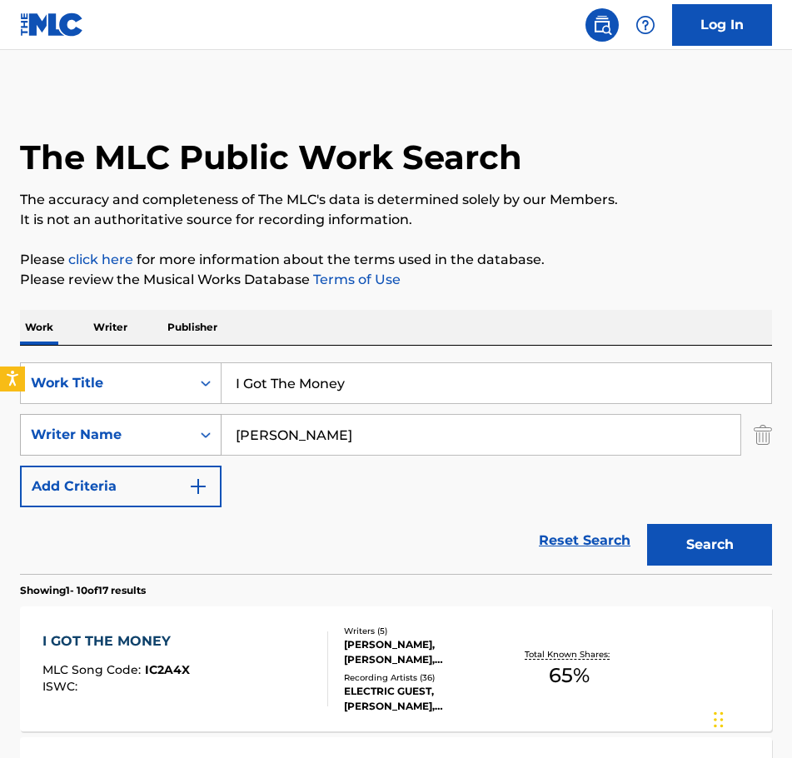
drag, startPoint x: 367, startPoint y: 385, endPoint x: 166, endPoint y: 415, distance: 203.6
click at [166, 415] on div "SearchWithCriteriaae66abf6-b906-4834-90b8-caf8cc69b317 Work Title I Got The Mon…" at bounding box center [396, 434] width 752 height 145
type input "I Met [DEMOGRAPHIC_DATA] Online"
click at [647, 524] on button "Search" at bounding box center [709, 545] width 125 height 42
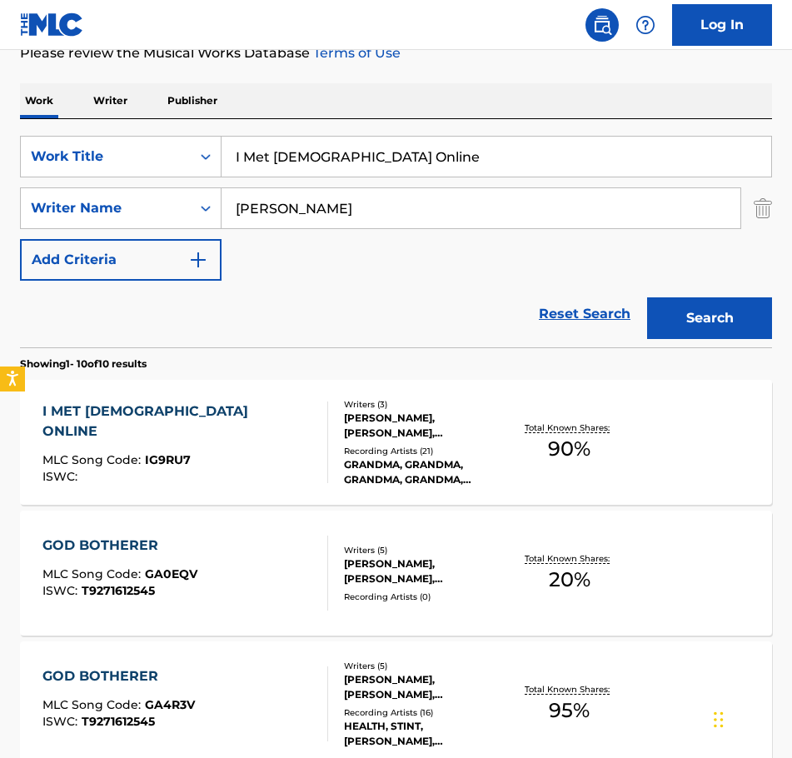
scroll to position [250, 0]
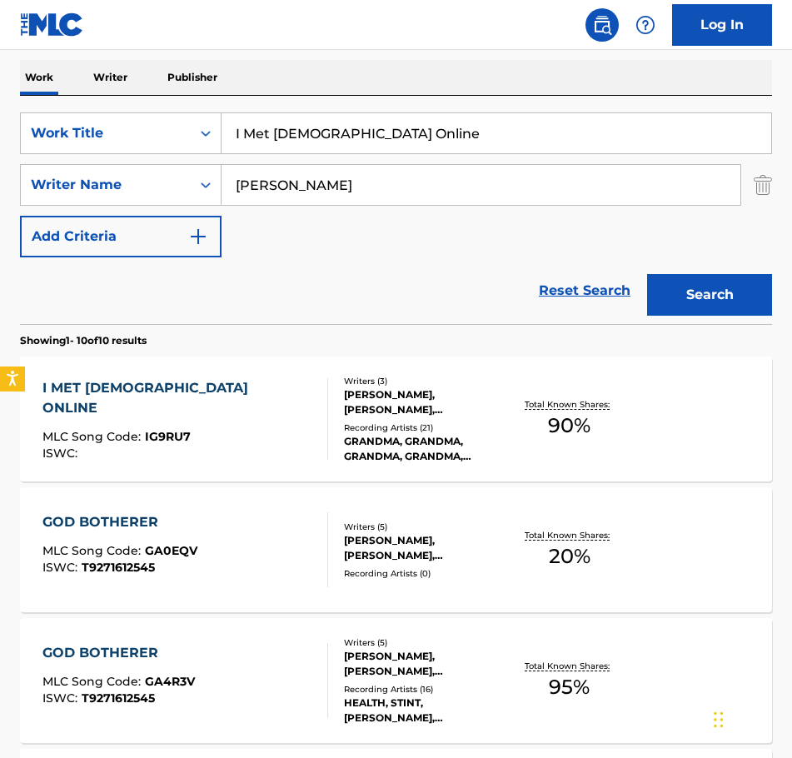
click at [395, 395] on div "[PERSON_NAME], [PERSON_NAME], [PERSON_NAME]" at bounding box center [425, 402] width 162 height 30
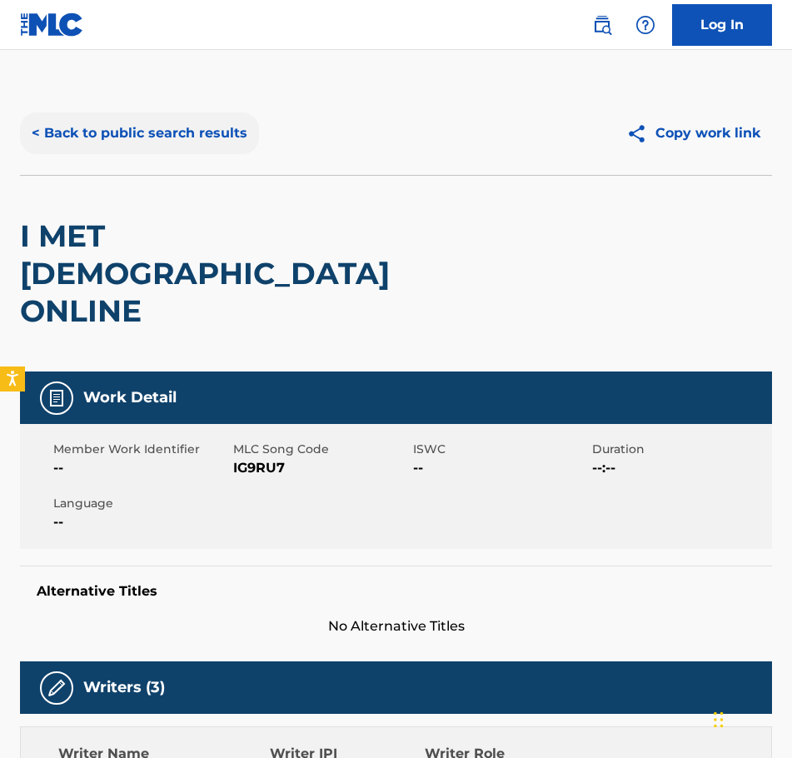
click at [48, 124] on button "< Back to public search results" at bounding box center [139, 133] width 239 height 42
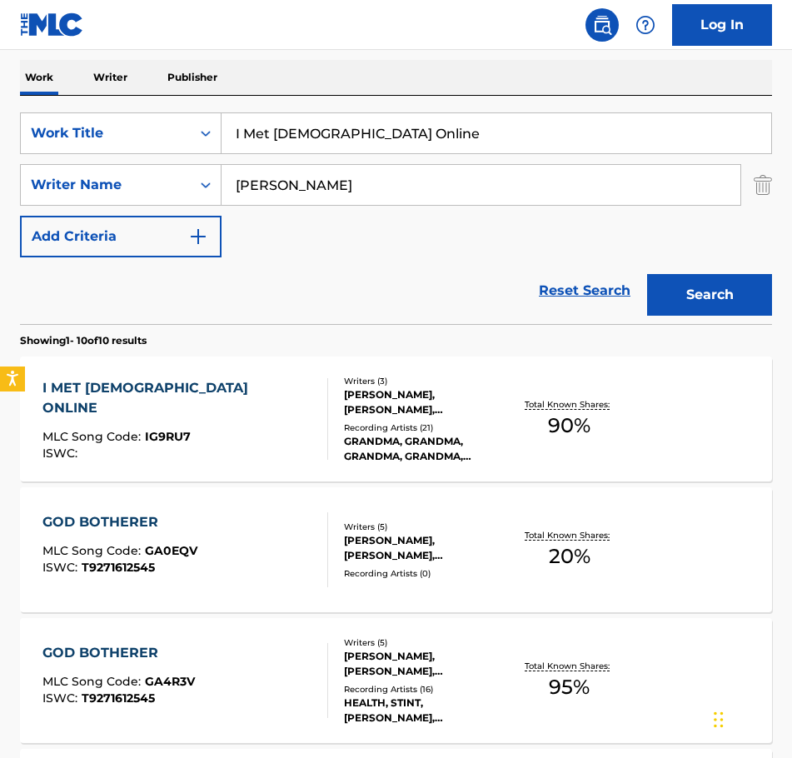
click at [400, 143] on input "I Met [DEMOGRAPHIC_DATA] Online" at bounding box center [495, 133] width 549 height 40
drag, startPoint x: 396, startPoint y: 126, endPoint x: 143, endPoint y: 150, distance: 254.2
click at [143, 150] on div "SearchWithCriteriaae66abf6-b906-4834-90b8-caf8cc69b317 Work Title I Met [DEMOGR…" at bounding box center [396, 133] width 752 height 42
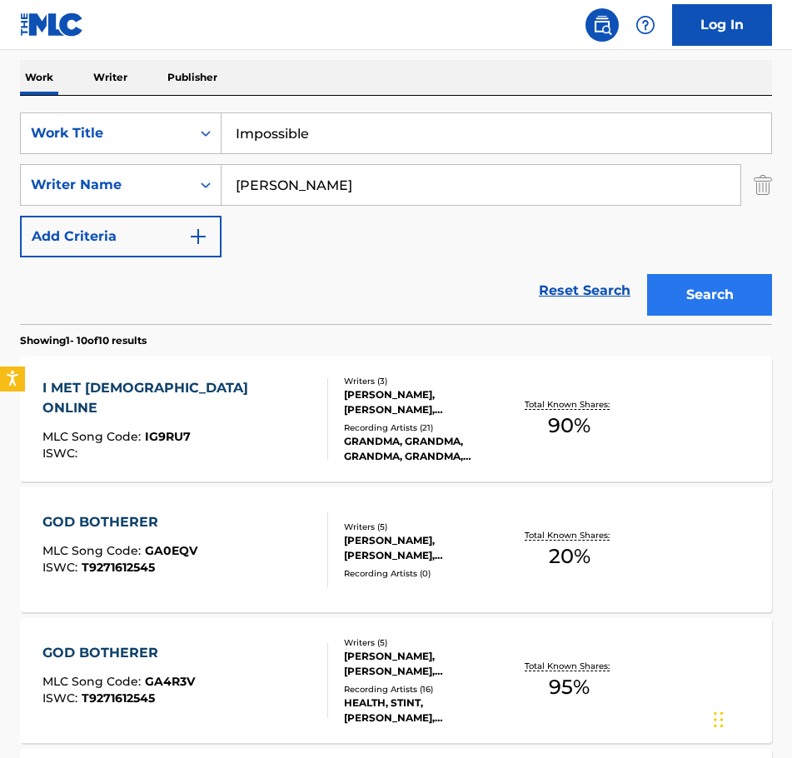
type input "Impossible"
click at [666, 294] on button "Search" at bounding box center [709, 295] width 125 height 42
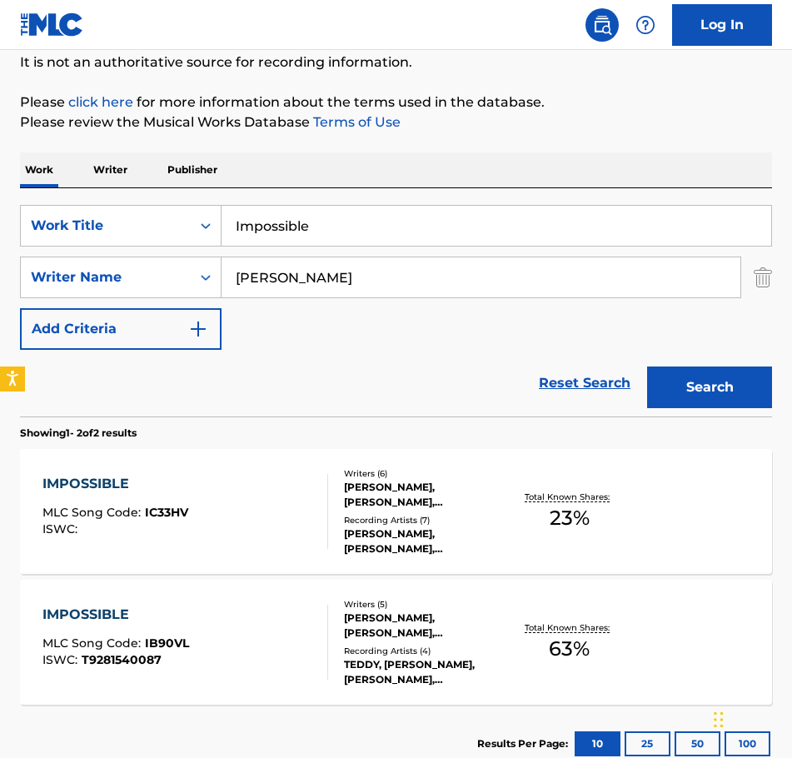
scroll to position [166, 0]
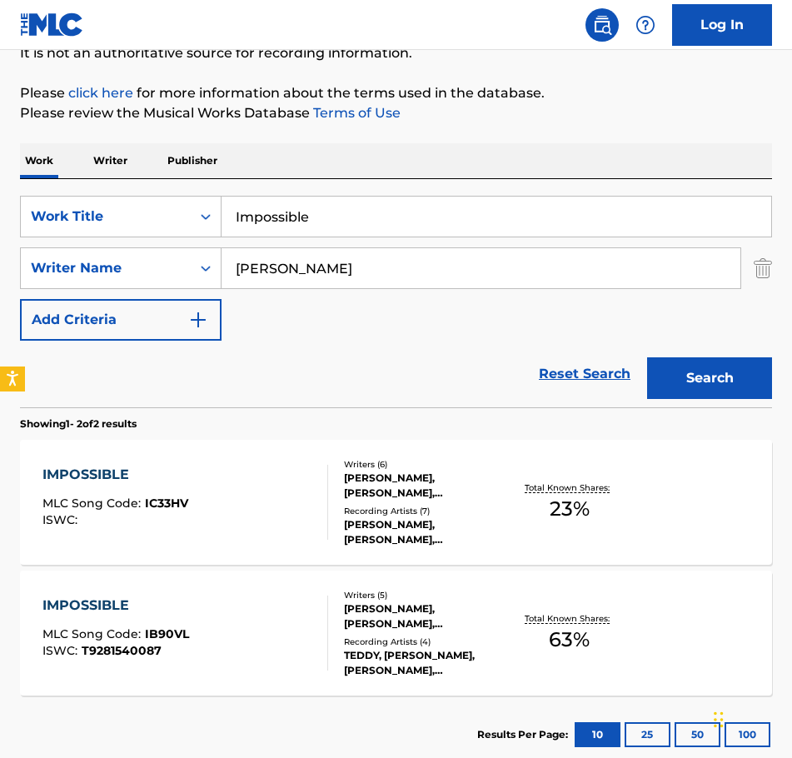
click at [405, 618] on div "[PERSON_NAME], [PERSON_NAME], [PERSON_NAME] [PERSON_NAME], [PERSON_NAME] [PERSO…" at bounding box center [425, 616] width 162 height 30
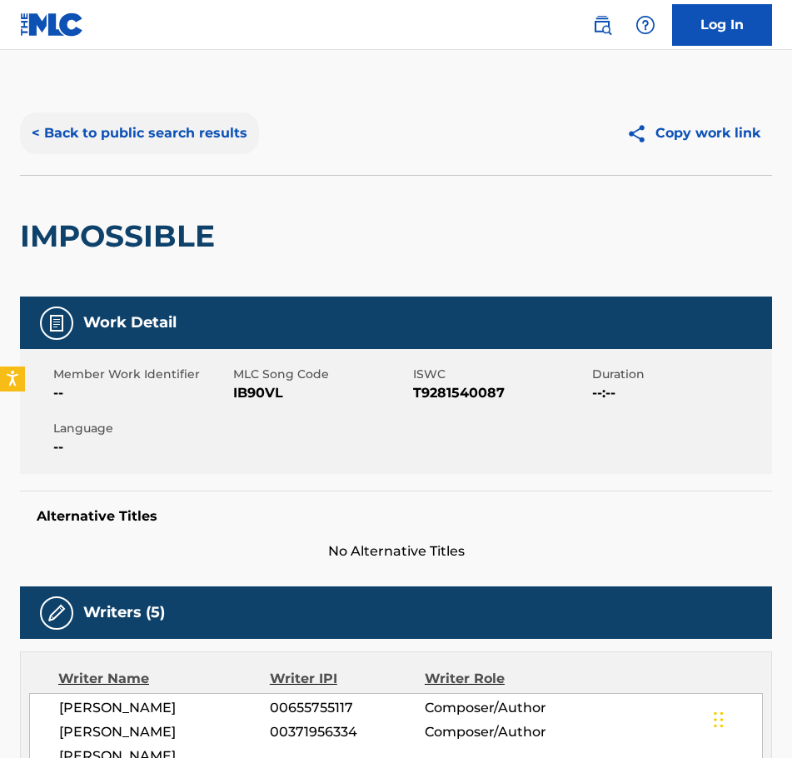
click at [34, 128] on button "< Back to public search results" at bounding box center [139, 133] width 239 height 42
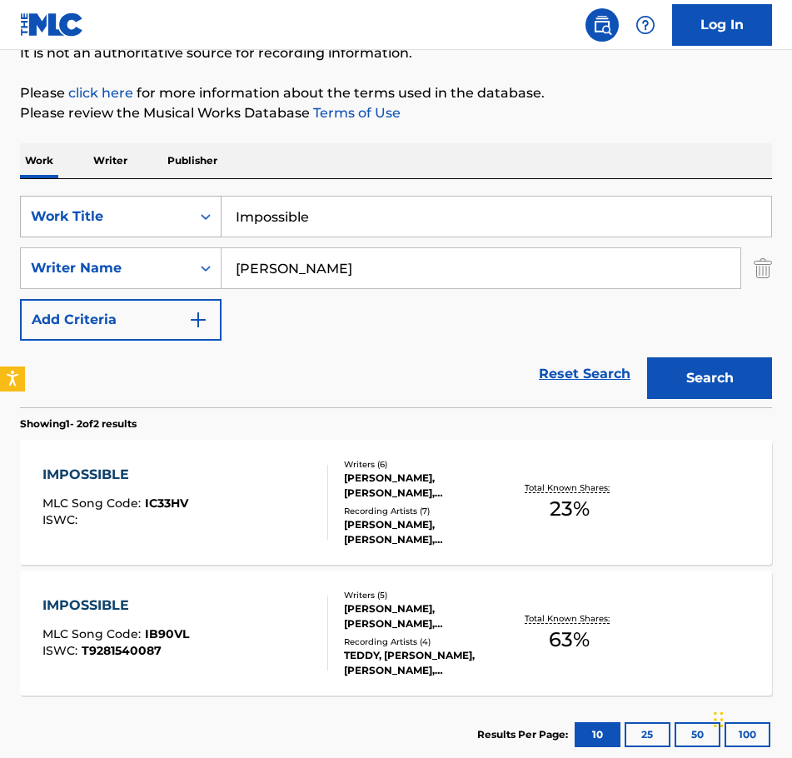
drag, startPoint x: 337, startPoint y: 220, endPoint x: 84, endPoint y: 234, distance: 253.5
click at [84, 234] on div "SearchWithCriteriaae66abf6-b906-4834-90b8-caf8cc69b317 Work Title Impossible" at bounding box center [396, 217] width 752 height 42
type input "In My Head"
click at [647, 357] on button "Search" at bounding box center [709, 378] width 125 height 42
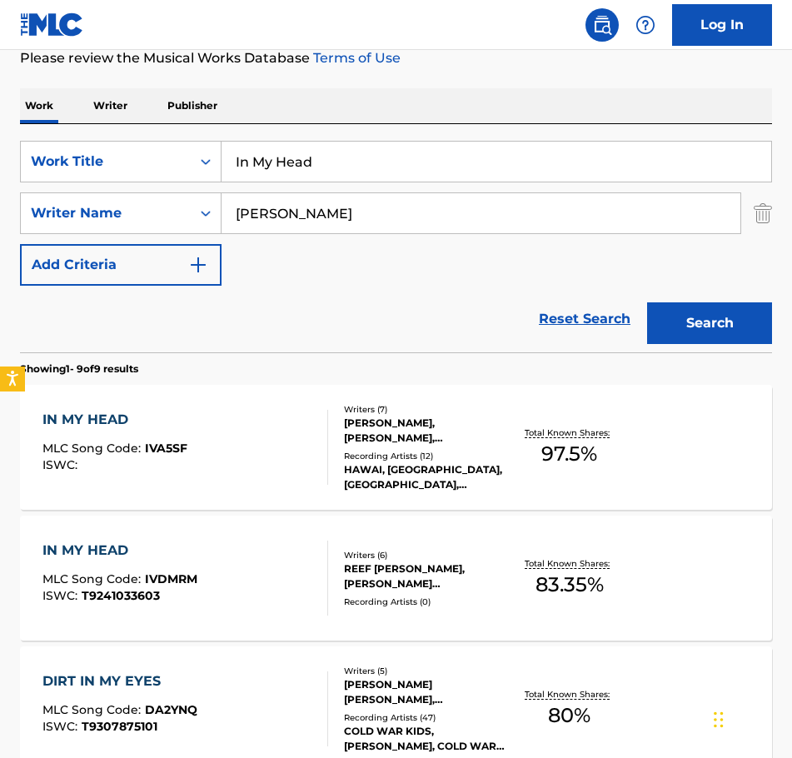
scroll to position [250, 0]
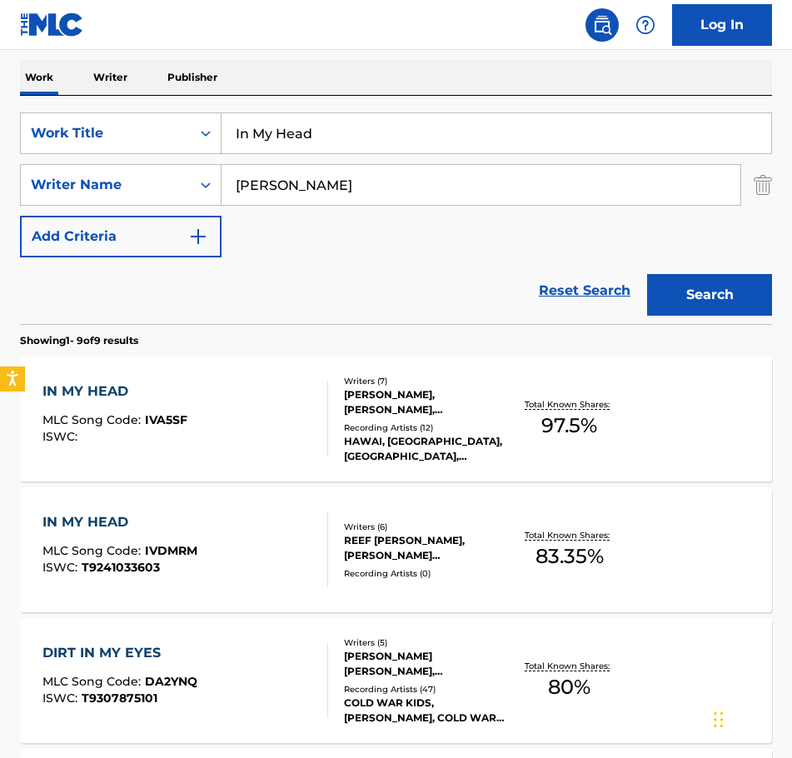
click at [123, 388] on div "IN MY HEAD" at bounding box center [114, 391] width 145 height 20
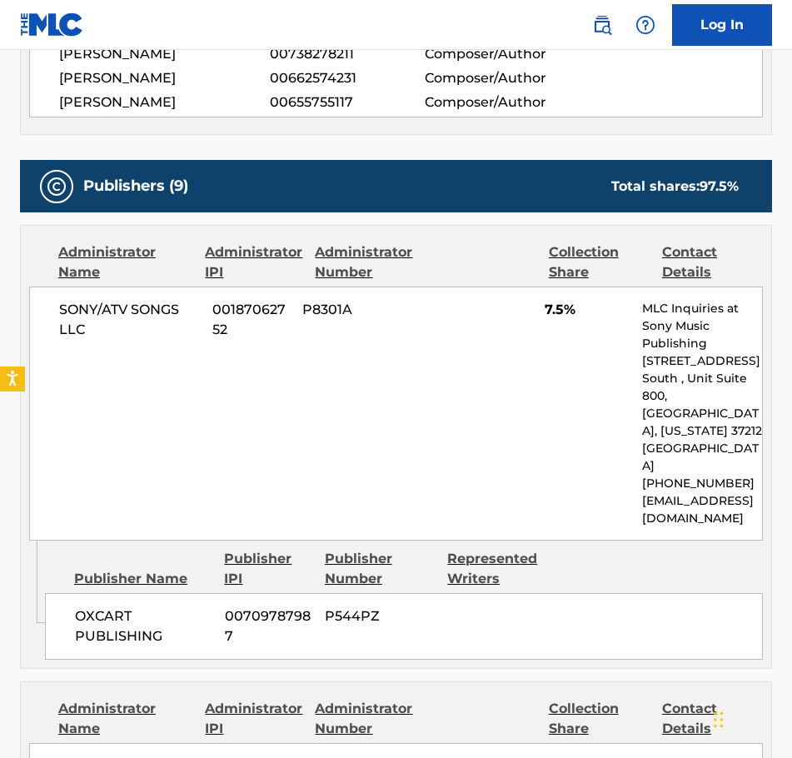
scroll to position [749, 0]
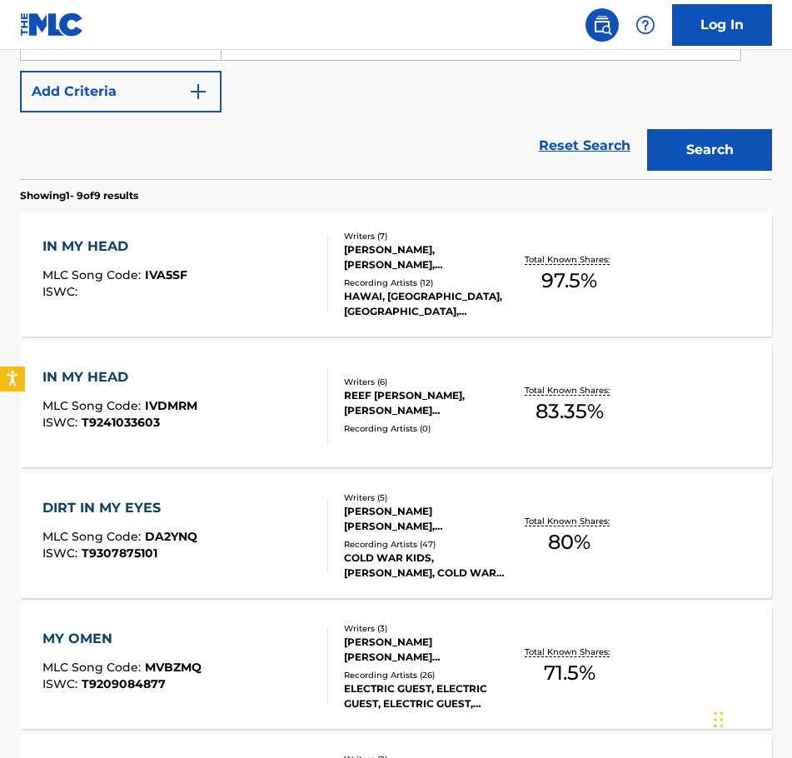
scroll to position [416, 0]
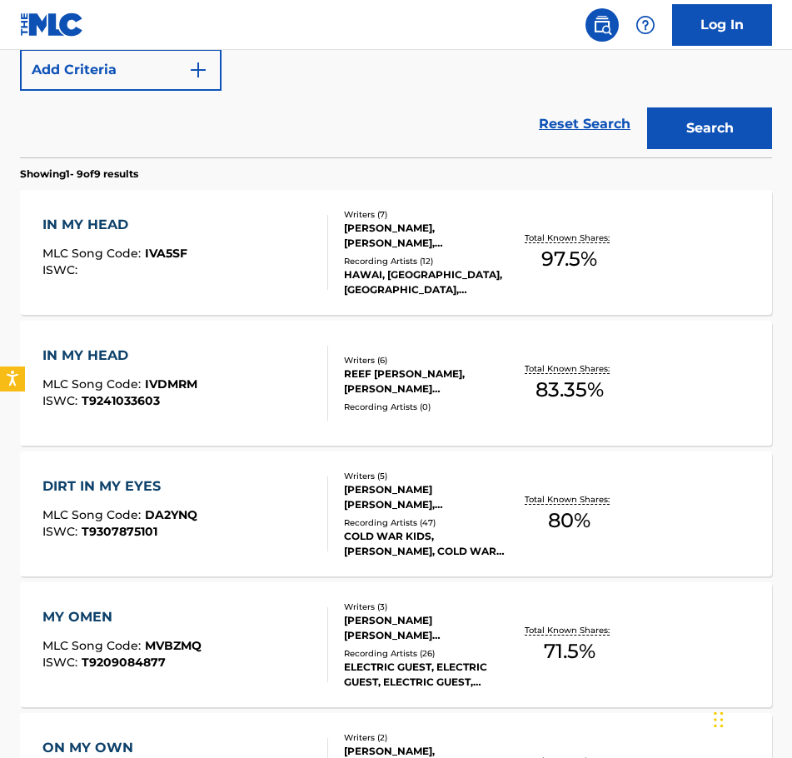
click at [134, 389] on span "MLC Song Code :" at bounding box center [93, 383] width 102 height 15
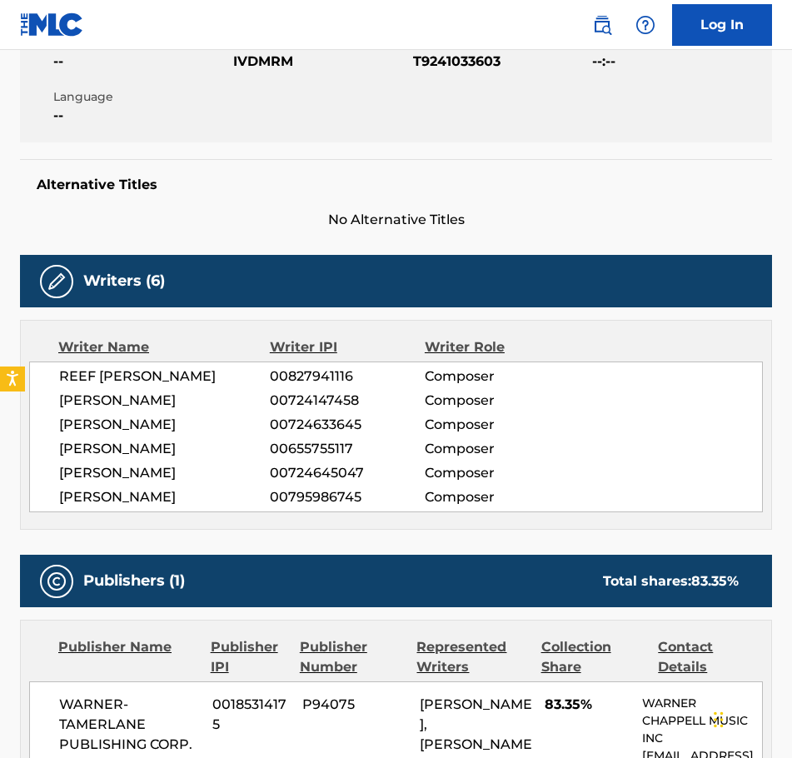
scroll to position [333, 0]
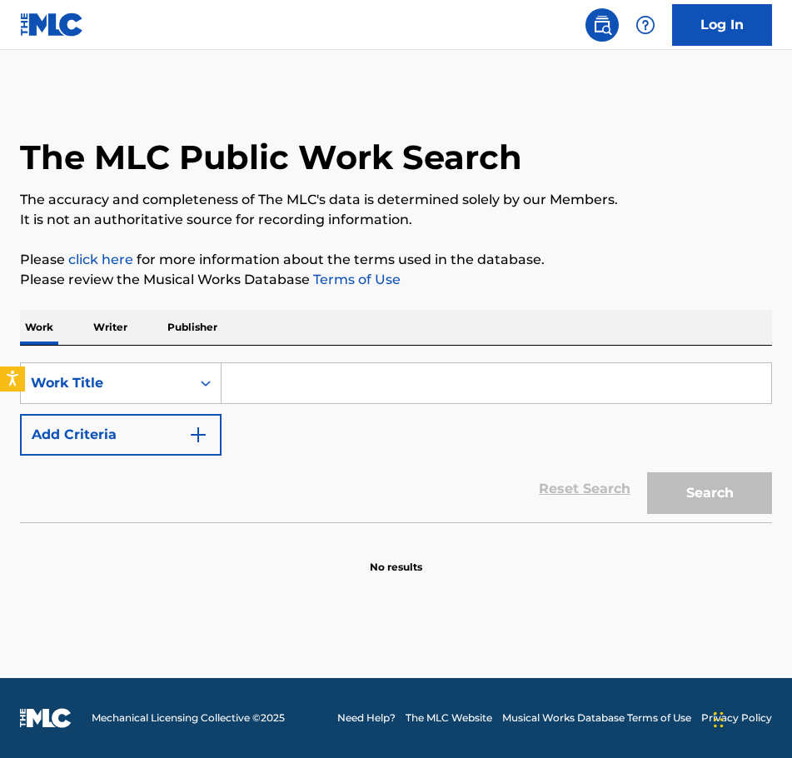
click at [243, 385] on input "Search Form" at bounding box center [495, 383] width 549 height 40
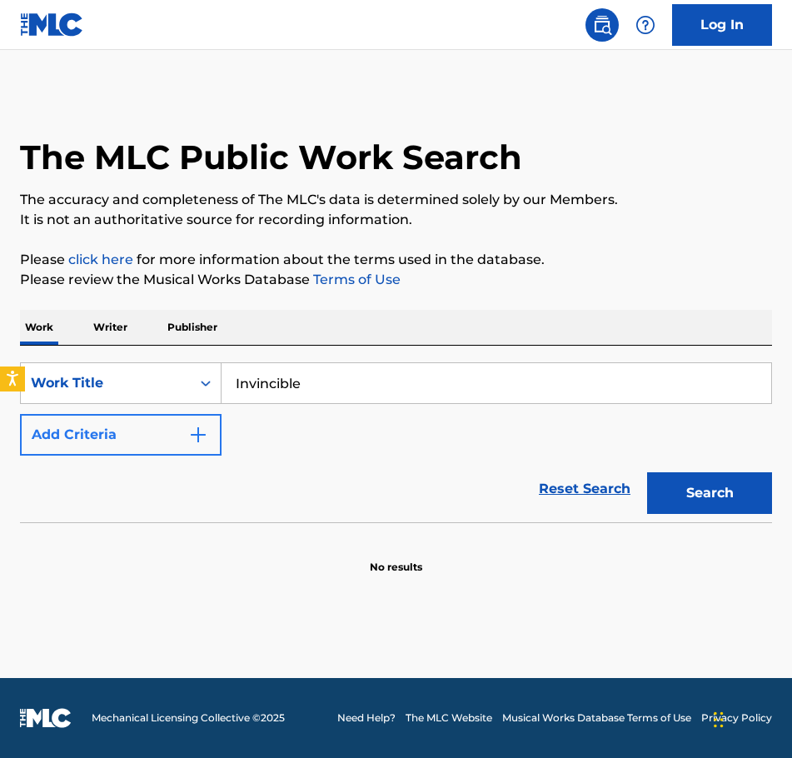
type input "Invincible"
click at [198, 435] on img "Search Form" at bounding box center [198, 435] width 20 height 20
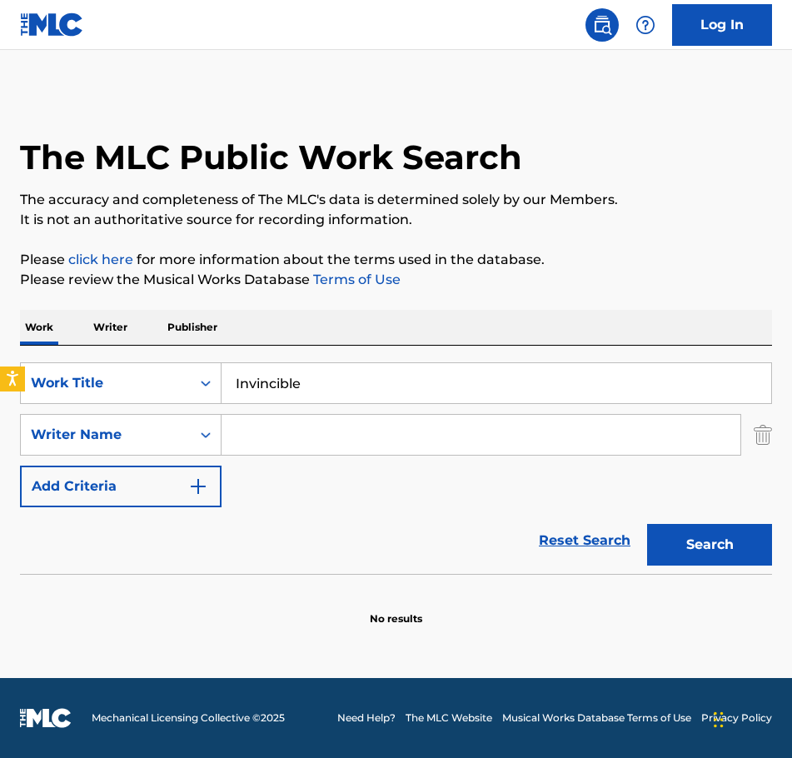
click at [239, 434] on input "Search Form" at bounding box center [480, 435] width 519 height 40
type input "[PERSON_NAME]"
click at [725, 550] on button "Search" at bounding box center [709, 545] width 125 height 42
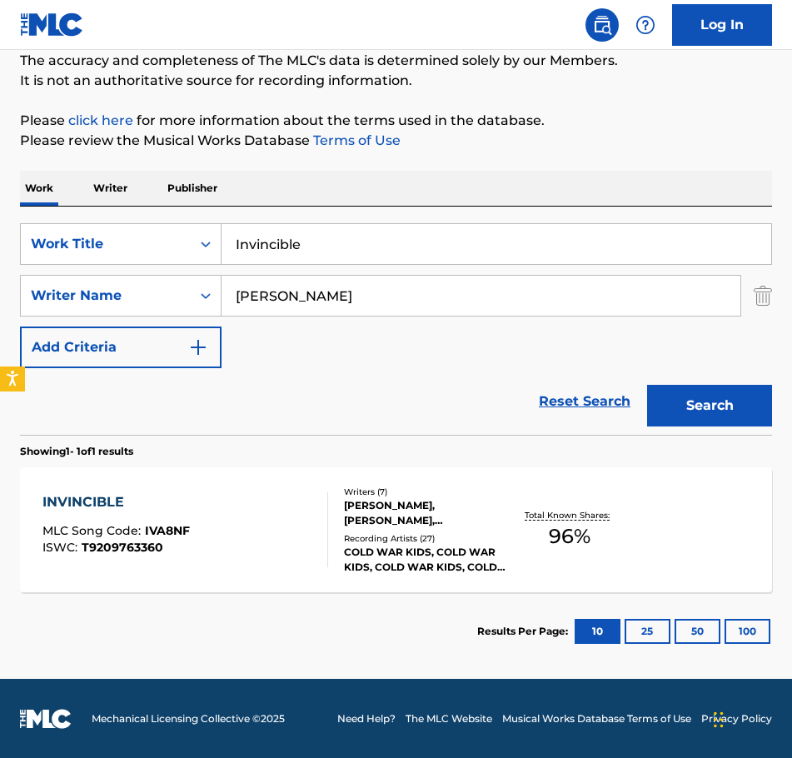
scroll to position [140, 0]
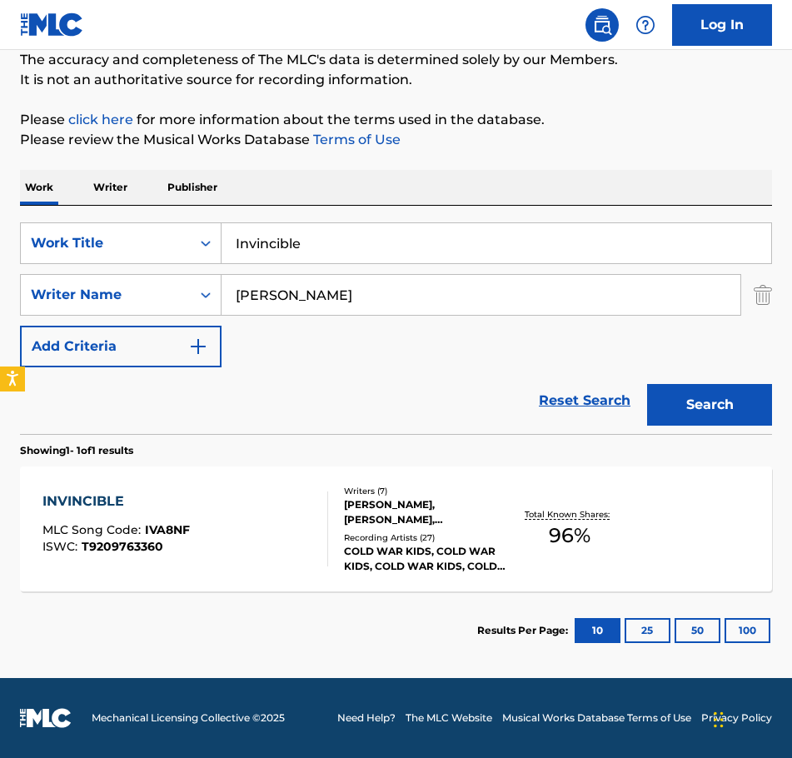
click at [383, 499] on div "MATT SCHWARTZ, LARS STALFORS, JOSEPH PLUMMER, NATHAN WILLETT, MATTHEW MAUST, JO…" at bounding box center [425, 512] width 162 height 30
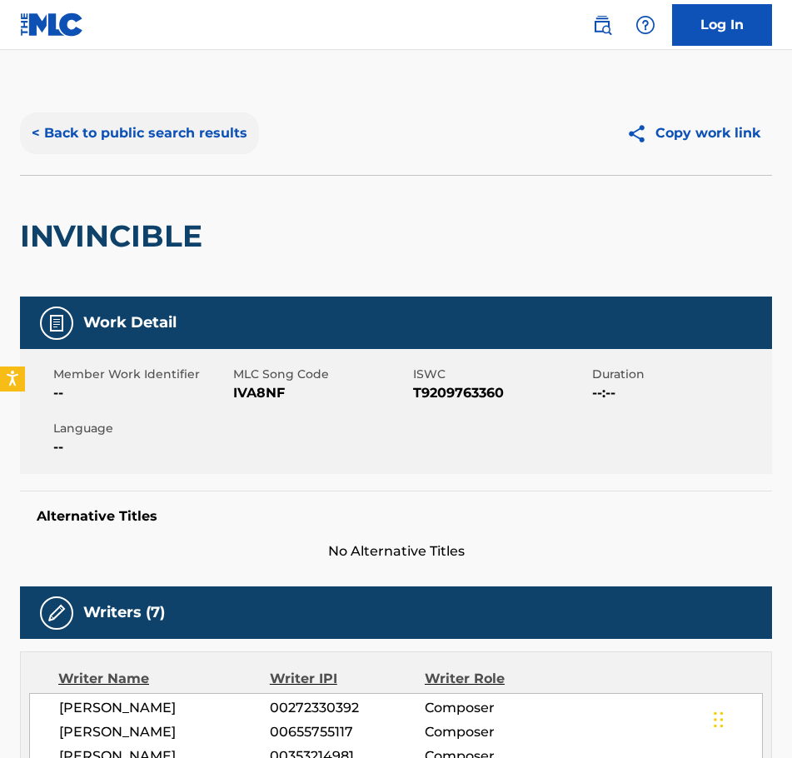
click at [53, 128] on button "< Back to public search results" at bounding box center [139, 133] width 239 height 42
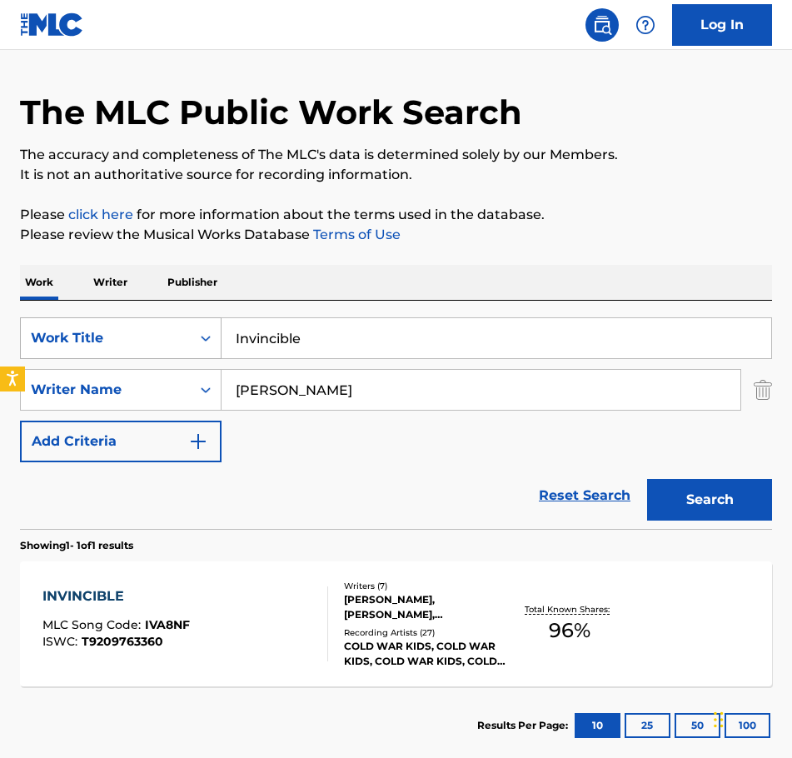
drag, startPoint x: 319, startPoint y: 342, endPoint x: 172, endPoint y: 356, distance: 147.2
click at [172, 356] on div "SearchWithCriteriaa51cf12d-2762-4af6-9993-ac37321d0ca3 Work Title Invincible" at bounding box center [396, 338] width 752 height 42
type input "Just Kids"
click at [647, 479] on button "Search" at bounding box center [709, 500] width 125 height 42
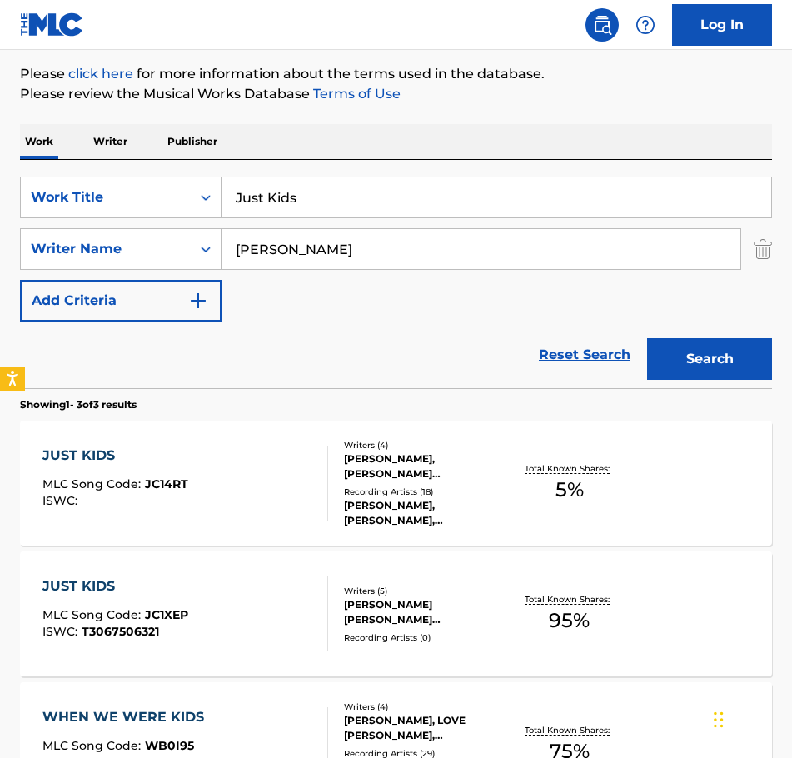
scroll to position [211, 0]
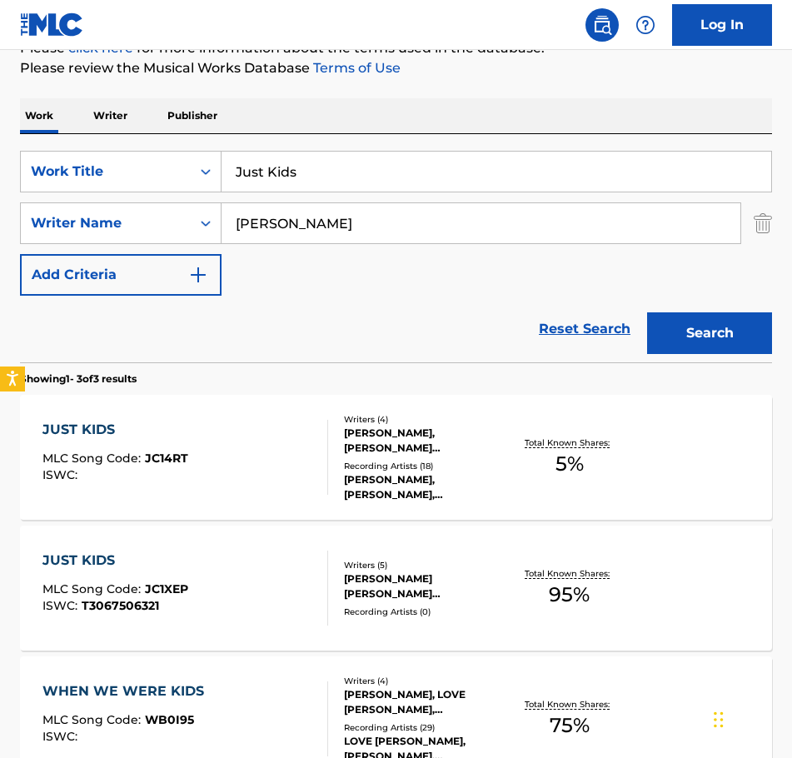
click at [381, 470] on div "Recording Artists ( 18 )" at bounding box center [425, 466] width 162 height 12
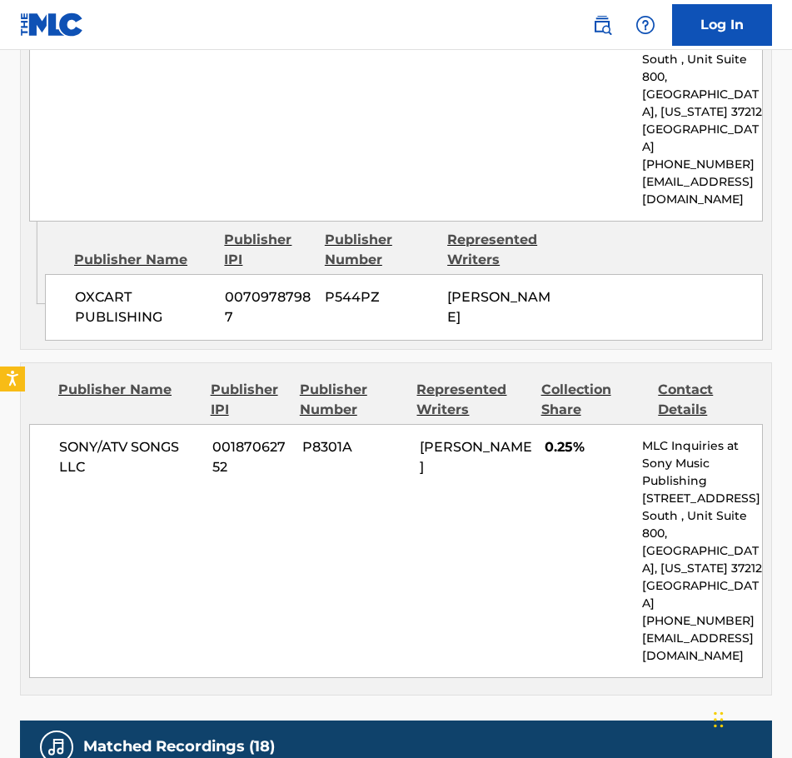
scroll to position [916, 0]
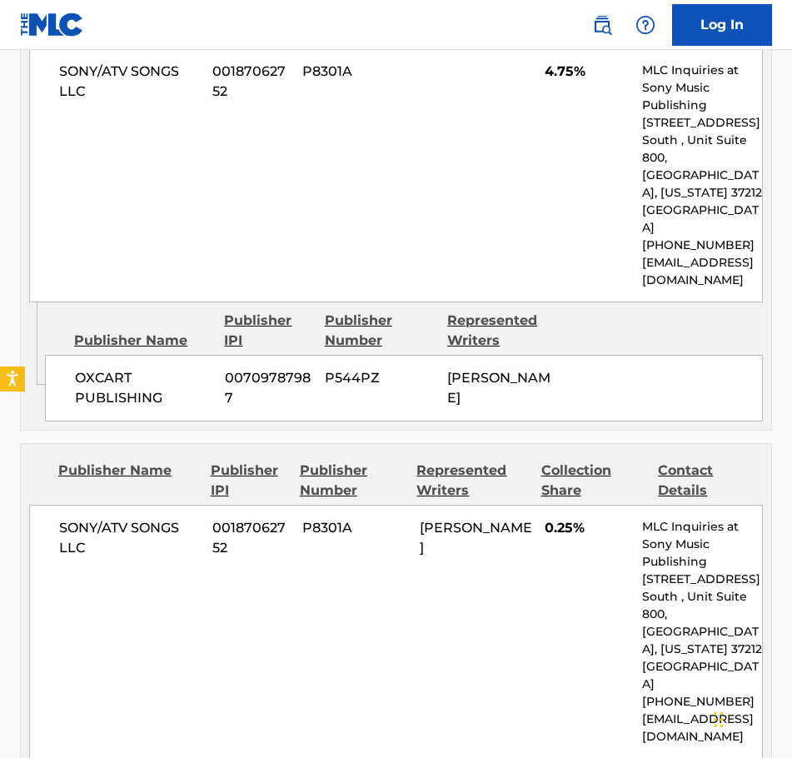
scroll to position [211, 0]
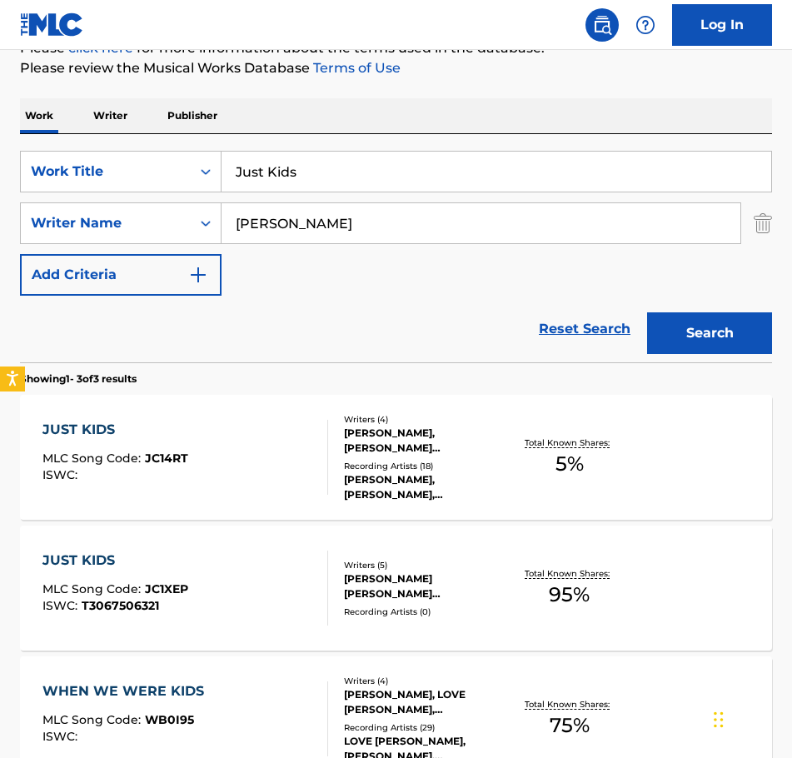
click at [407, 578] on div "DANIEL DODD WILSON, THOMAS JAMES SCHLEITER, JOSHUA TRAIN OLIVER SPEERS, DAN WIL…" at bounding box center [425, 586] width 162 height 30
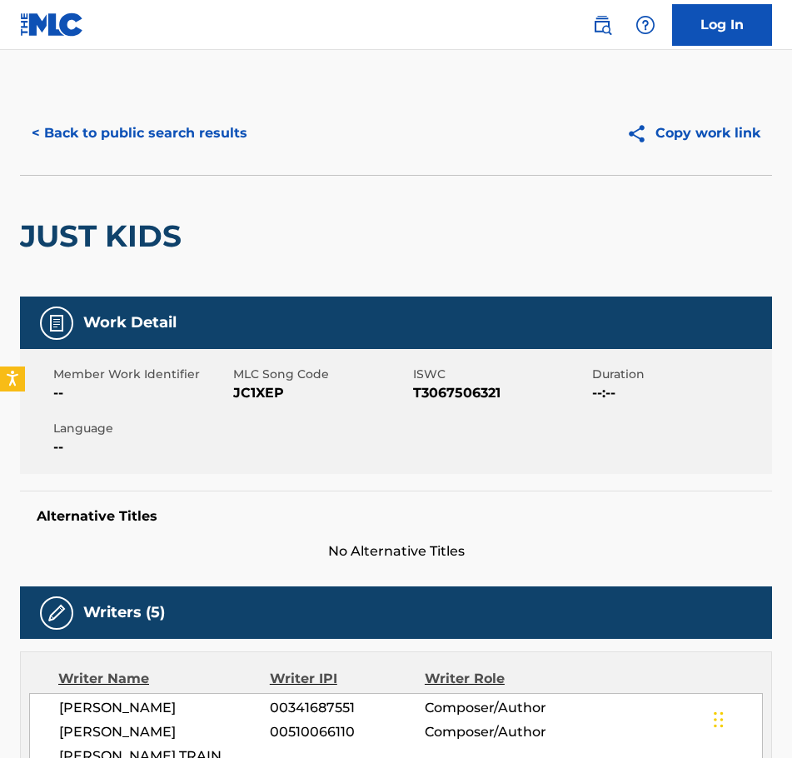
scroll to position [211, 0]
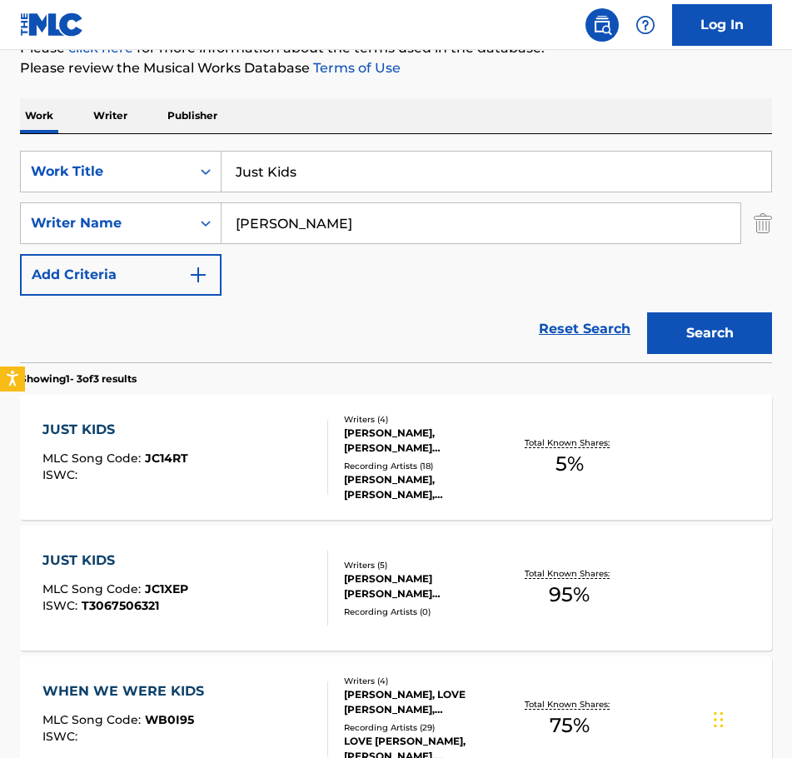
click at [310, 169] on input "Just Kids" at bounding box center [495, 172] width 549 height 40
drag, startPoint x: 310, startPoint y: 169, endPoint x: 221, endPoint y: 180, distance: 88.9
click at [221, 180] on input "Just Kids" at bounding box center [495, 172] width 549 height 40
type input "Keeps Me Alive"
click at [733, 333] on button "Search" at bounding box center [709, 333] width 125 height 42
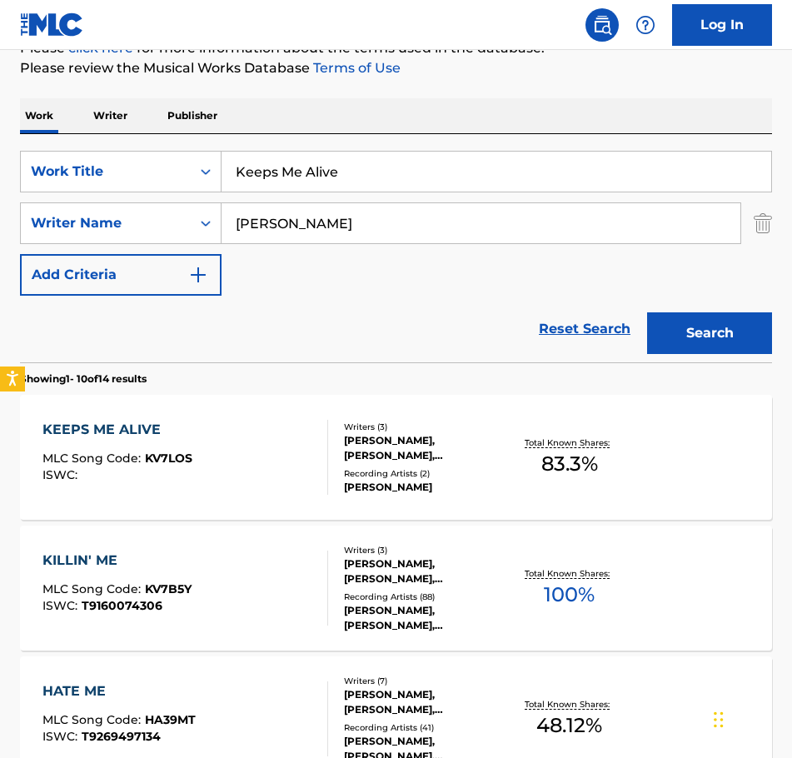
click at [374, 448] on div "[PERSON_NAME], [PERSON_NAME], [PERSON_NAME]" at bounding box center [425, 448] width 162 height 30
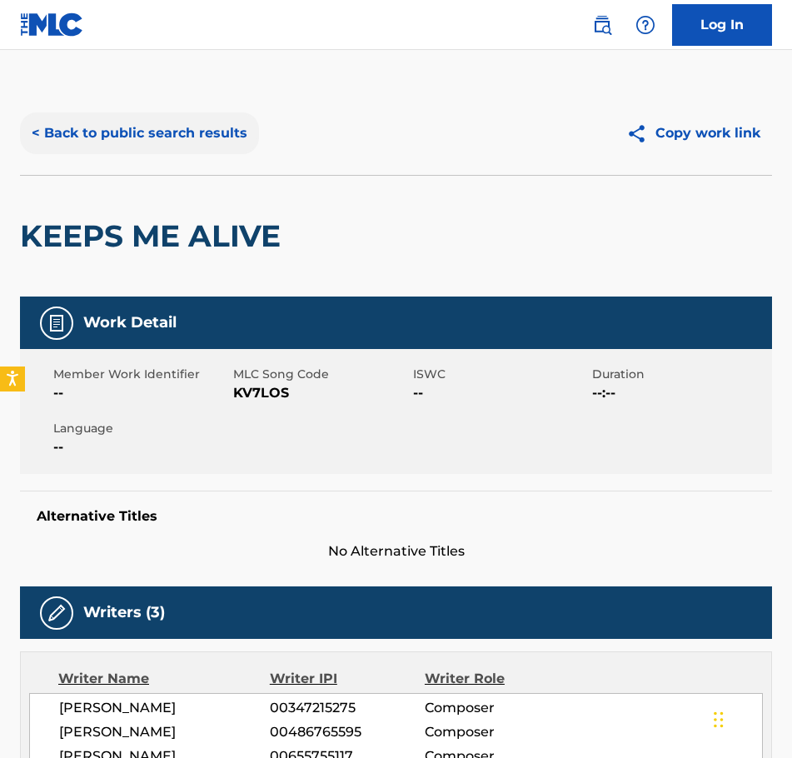
click at [65, 132] on button "< Back to public search results" at bounding box center [139, 133] width 239 height 42
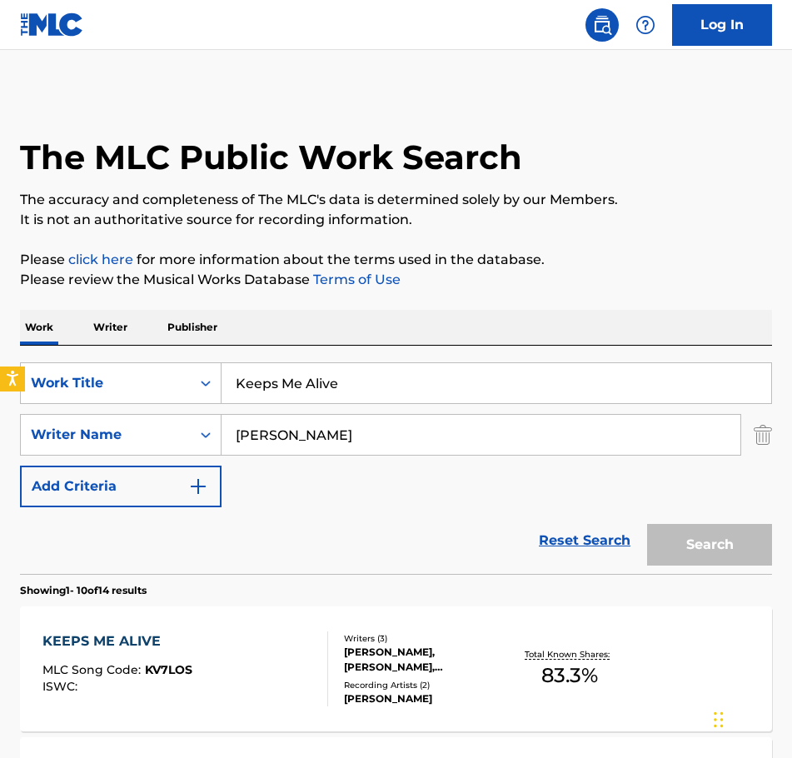
scroll to position [211, 0]
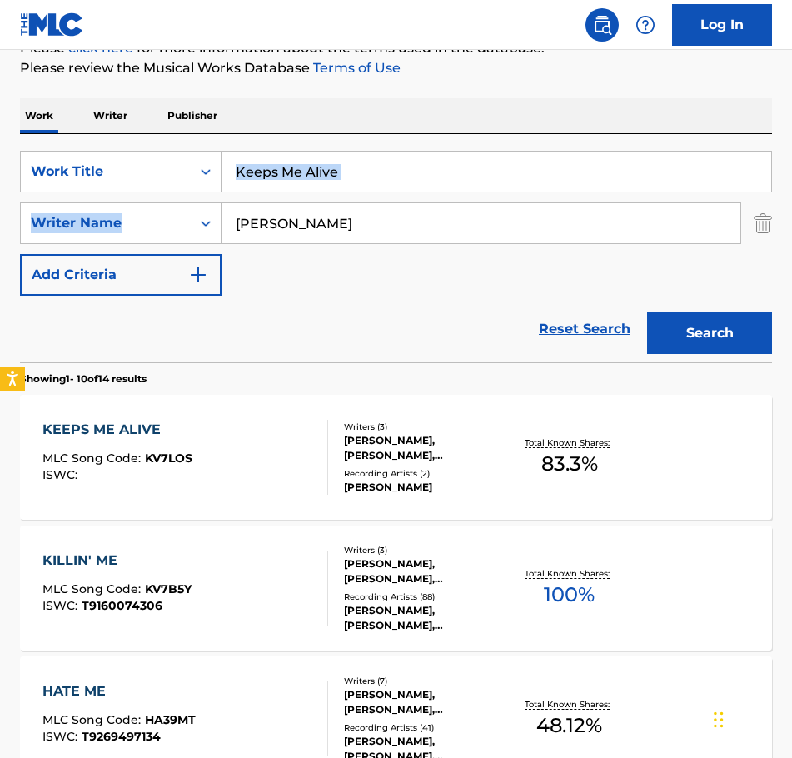
drag, startPoint x: 406, startPoint y: 149, endPoint x: 141, endPoint y: 202, distance: 270.9
click at [141, 201] on div "SearchWithCriteriaa51cf12d-2762-4af6-9993-ac37321d0ca3 Work Title Keeps Me Aliv…" at bounding box center [396, 248] width 752 height 228
click at [393, 247] on div "SearchWithCriteriaa51cf12d-2762-4af6-9993-ac37321d0ca3 Work Title Keeps Me Aliv…" at bounding box center [396, 223] width 752 height 145
drag, startPoint x: 379, startPoint y: 166, endPoint x: 369, endPoint y: 167, distance: 10.1
click at [372, 166] on input "Keeps Me Alive" at bounding box center [495, 172] width 549 height 40
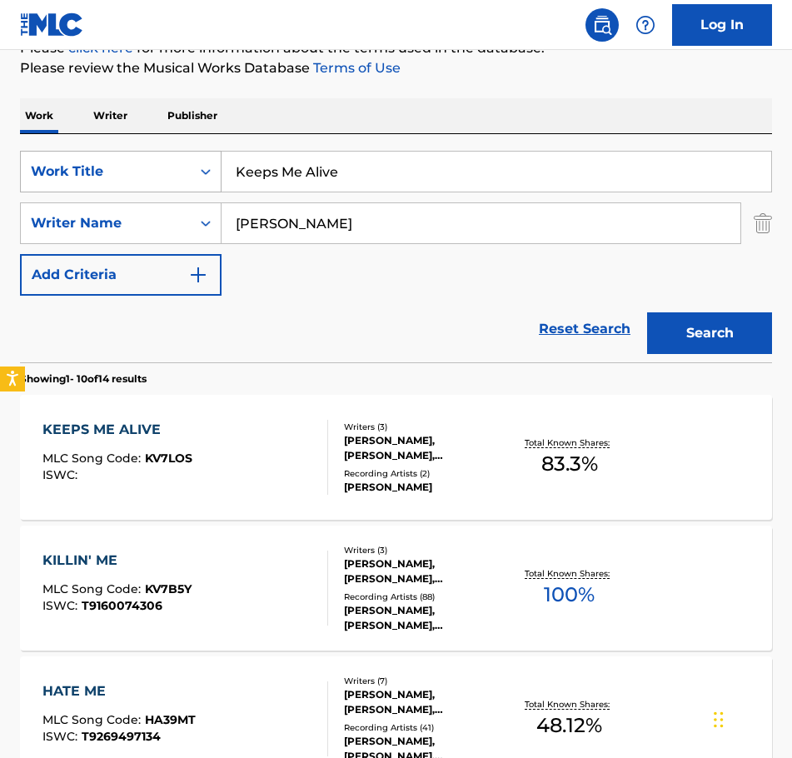
drag, startPoint x: 368, startPoint y: 167, endPoint x: 147, endPoint y: 190, distance: 221.8
click at [148, 190] on div "SearchWithCriteriaa51cf12d-2762-4af6-9993-ac37321d0ca3 Work Title Keeps Me Alive" at bounding box center [396, 172] width 752 height 42
type input "Kenny"
click at [686, 335] on button "Search" at bounding box center [709, 333] width 125 height 42
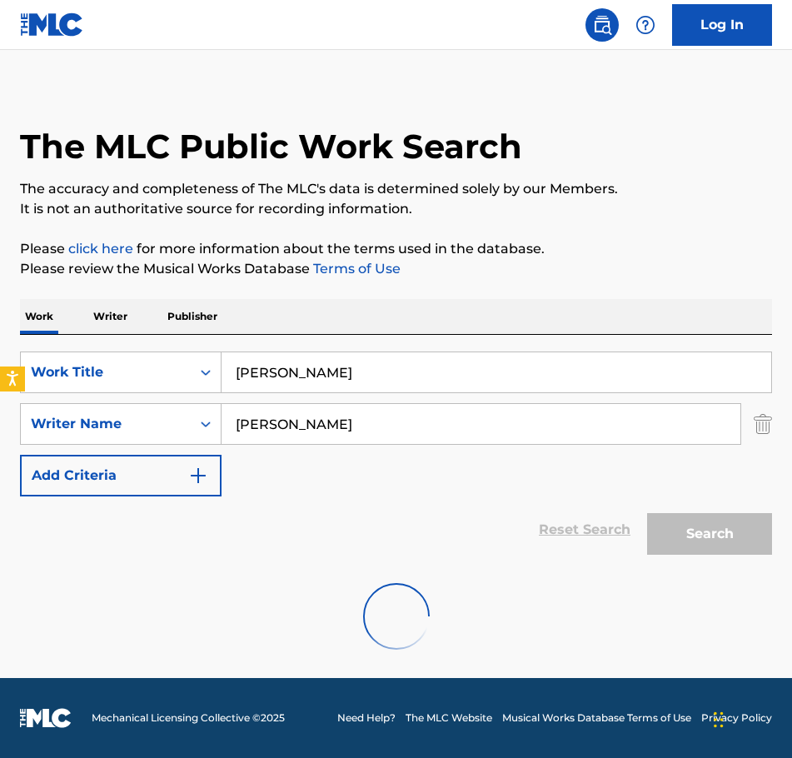
scroll to position [140, 0]
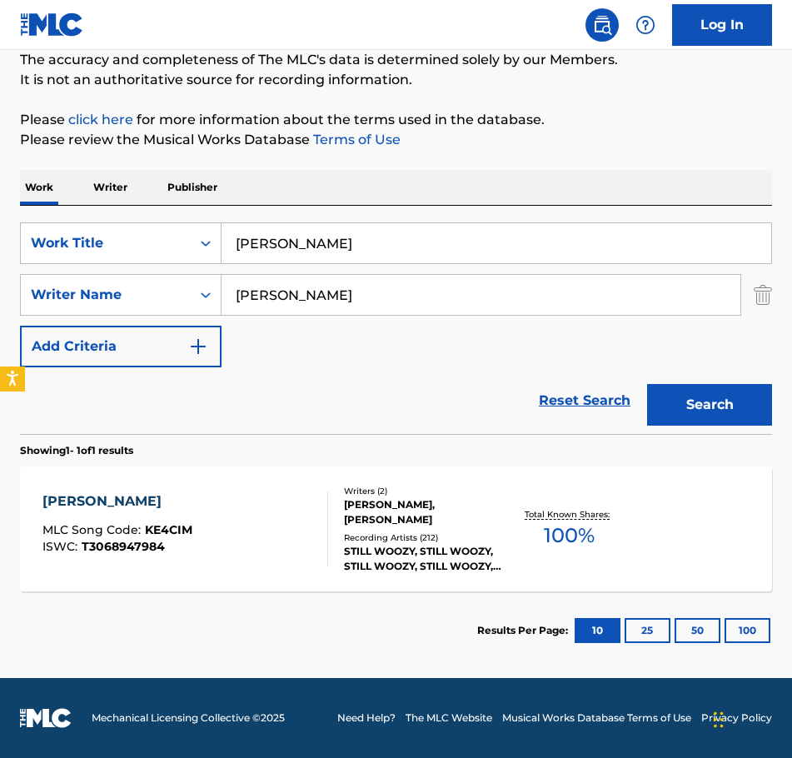
click at [79, 504] on div "KENNY" at bounding box center [117, 501] width 150 height 20
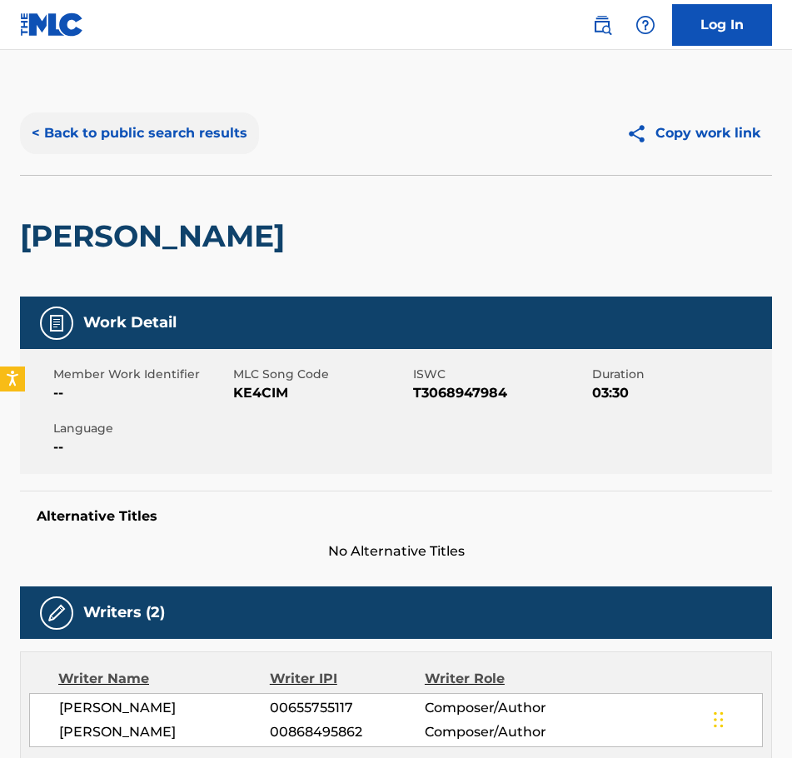
click at [62, 131] on button "< Back to public search results" at bounding box center [139, 133] width 239 height 42
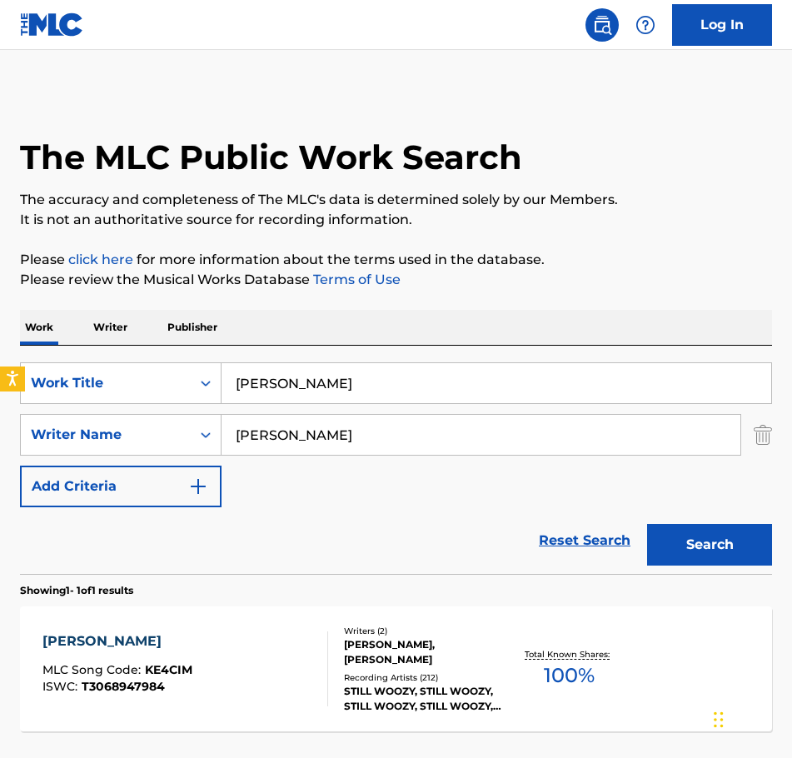
scroll to position [45, 0]
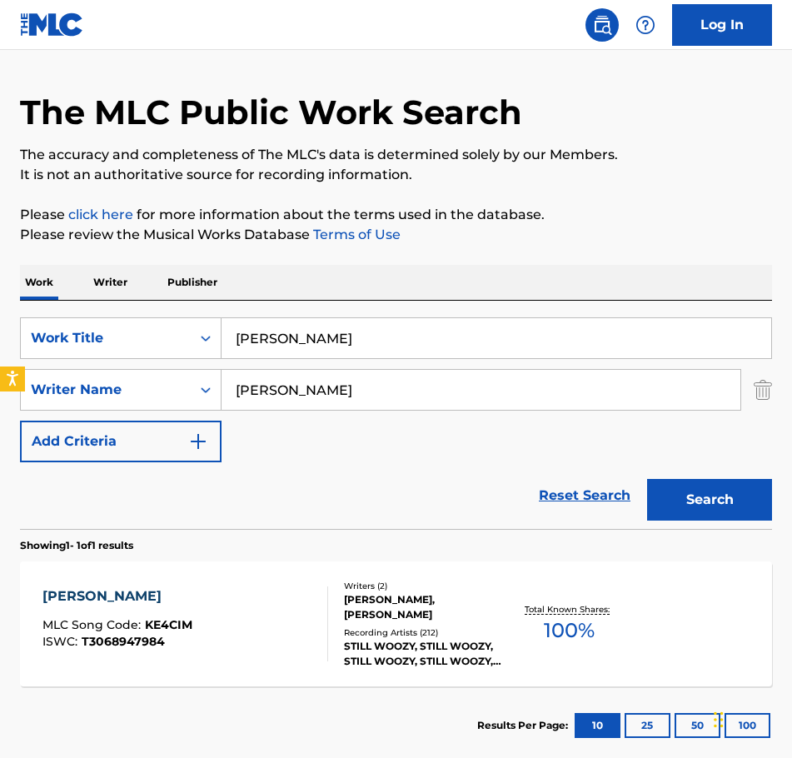
drag, startPoint x: 288, startPoint y: 340, endPoint x: 228, endPoint y: 355, distance: 62.0
click at [228, 355] on input "Kenny" at bounding box center [495, 338] width 549 height 40
type input "Kill Me In The Dark"
click at [725, 506] on button "Search" at bounding box center [709, 500] width 125 height 42
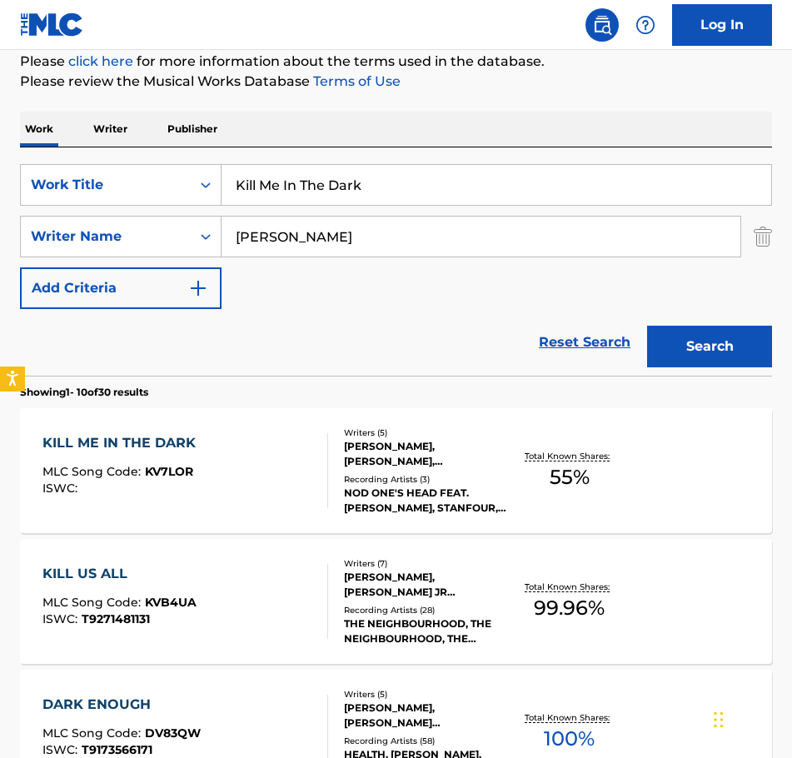
scroll to position [211, 0]
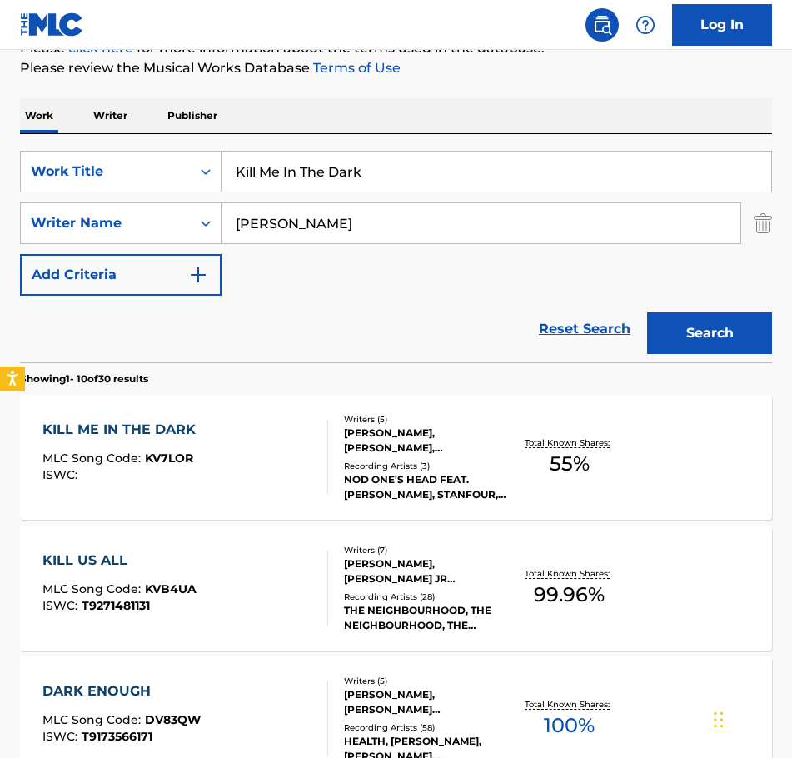
click at [420, 408] on div "KILL ME IN THE DARK MLC Song Code : KV7LOR ISWC : Writers ( 5 ) KONSTANTIN RETH…" at bounding box center [396, 457] width 752 height 125
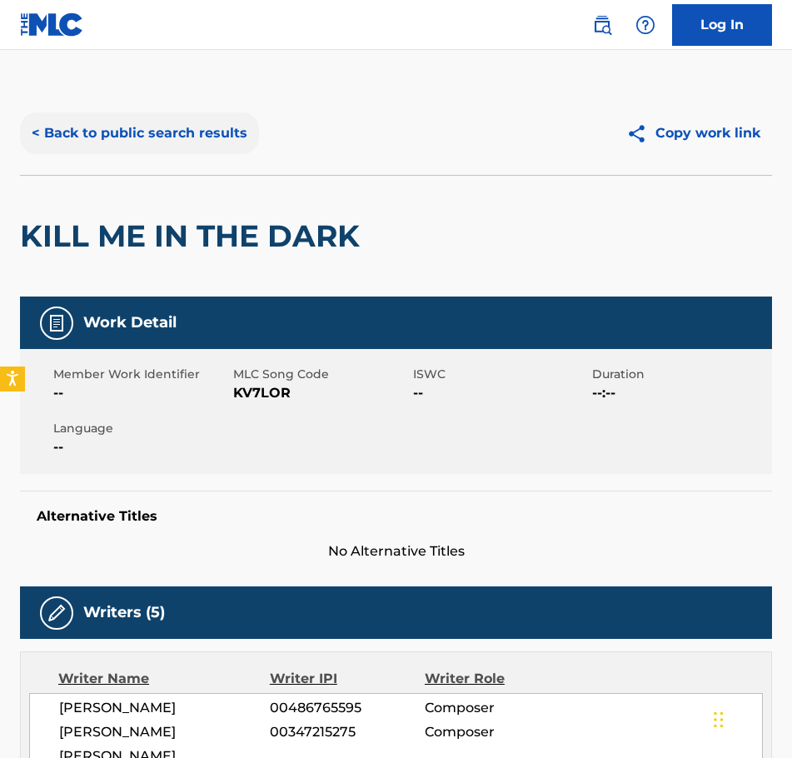
click at [54, 129] on button "< Back to public search results" at bounding box center [139, 133] width 239 height 42
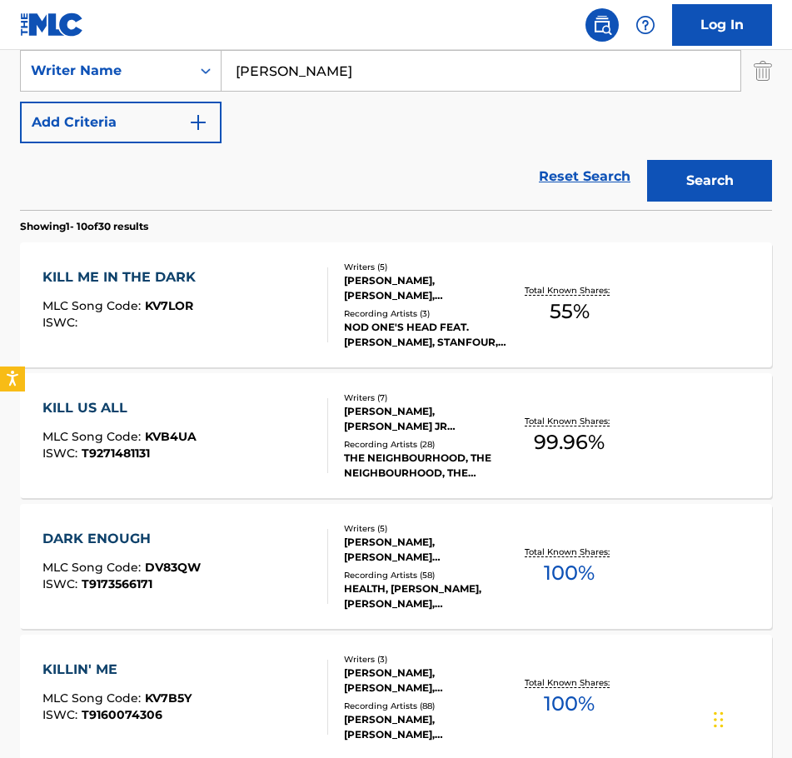
scroll to position [378, 0]
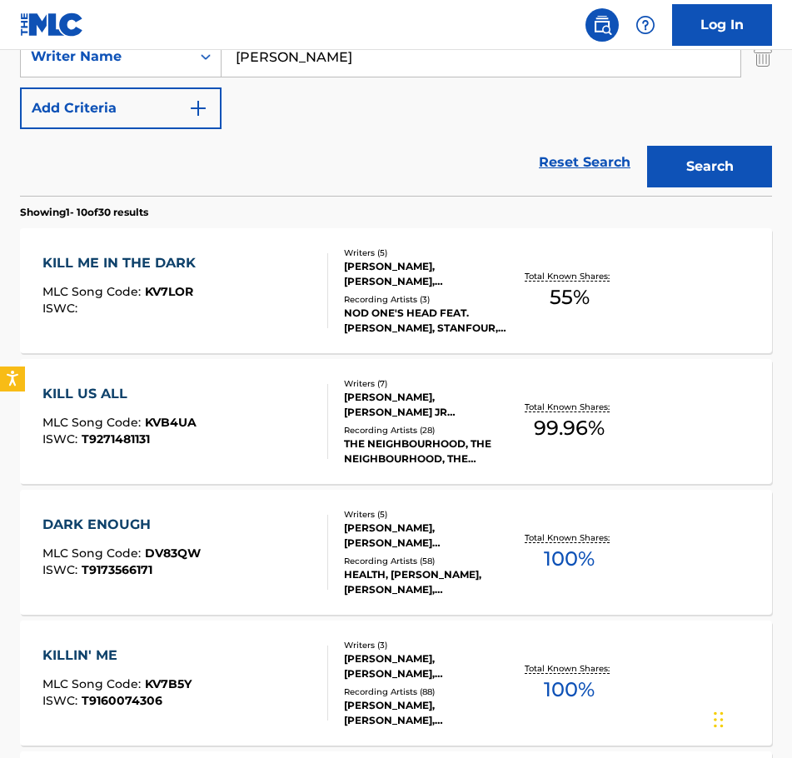
click at [396, 400] on div "BRANDON FRIED, MICHAEL BLAKE JR MARGOTT, JEREMY ALLEN FREEDMAN, LARS STALFORS, …" at bounding box center [425, 405] width 162 height 30
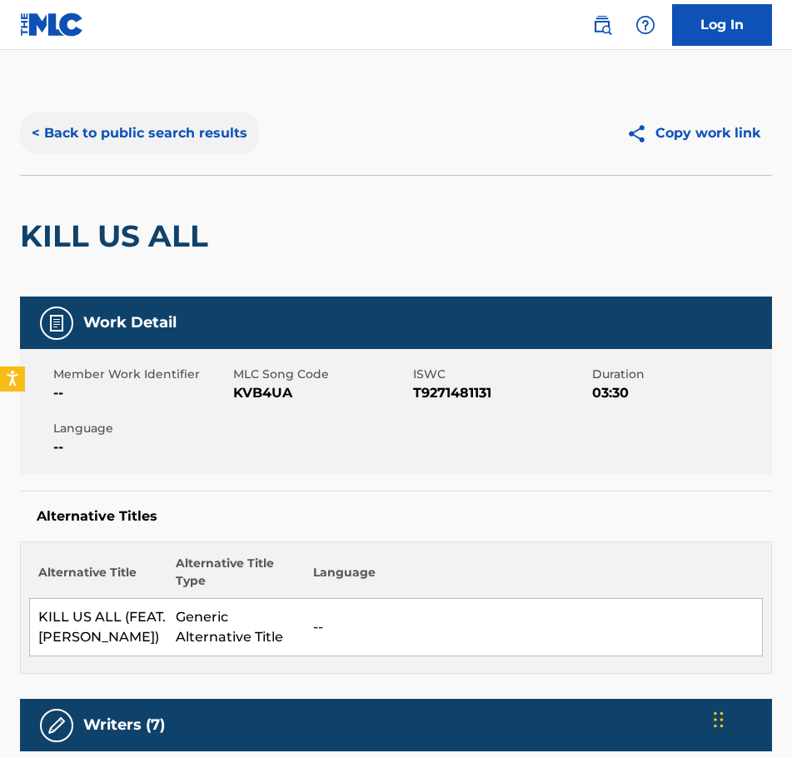
click at [44, 130] on button "< Back to public search results" at bounding box center [139, 133] width 239 height 42
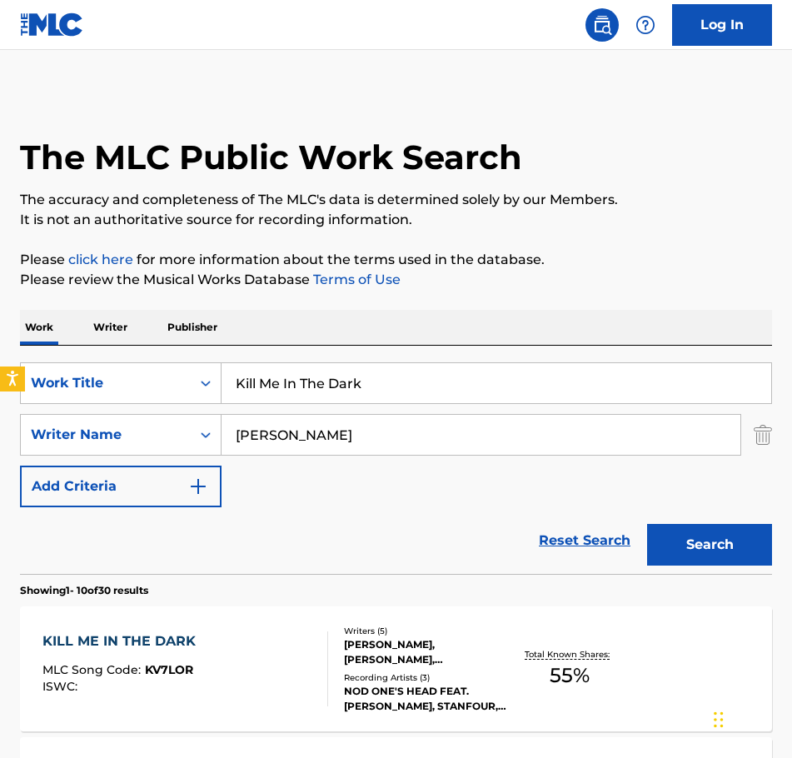
click at [382, 383] on input "Kill Me In The Dark" at bounding box center [495, 383] width 549 height 40
click at [384, 380] on input "Kill Me In The Dark" at bounding box center [495, 383] width 549 height 40
drag, startPoint x: 383, startPoint y: 369, endPoint x: 230, endPoint y: 392, distance: 154.9
click at [230, 392] on input "Kill Me In The Dark" at bounding box center [495, 383] width 549 height 40
type input "Killin Me"
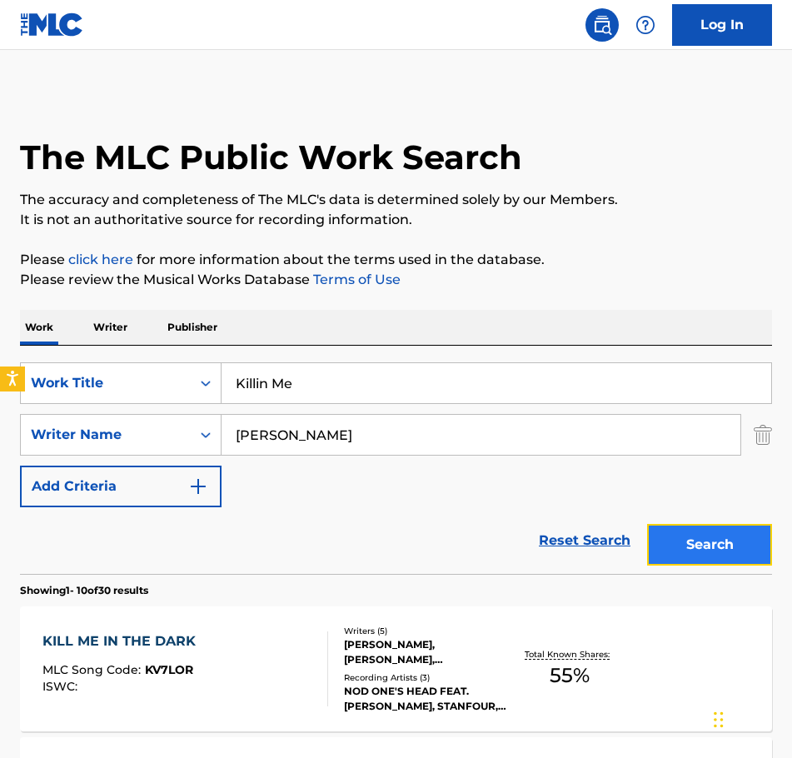
click at [695, 534] on button "Search" at bounding box center [709, 545] width 125 height 42
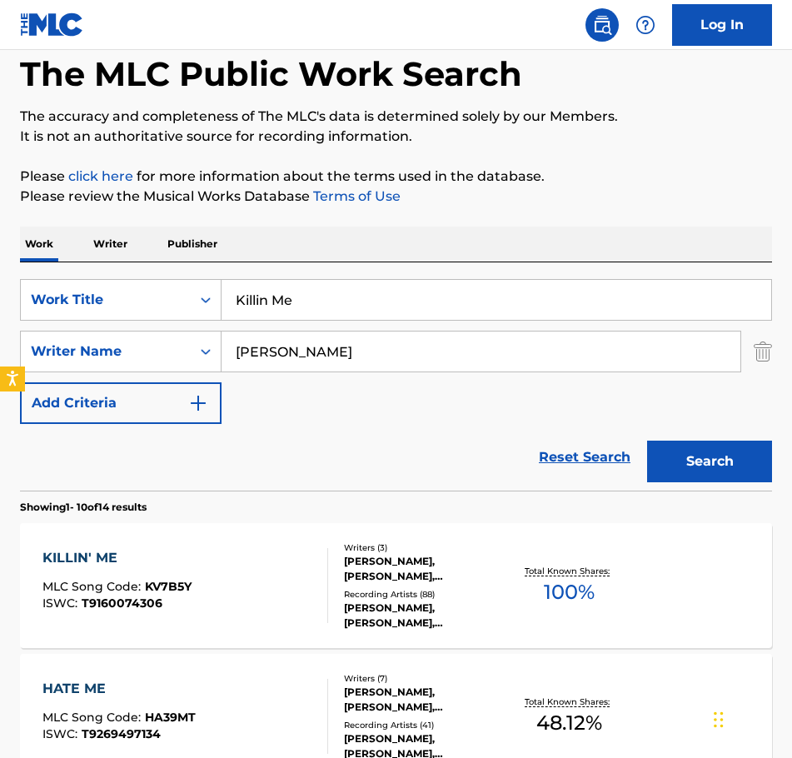
scroll to position [166, 0]
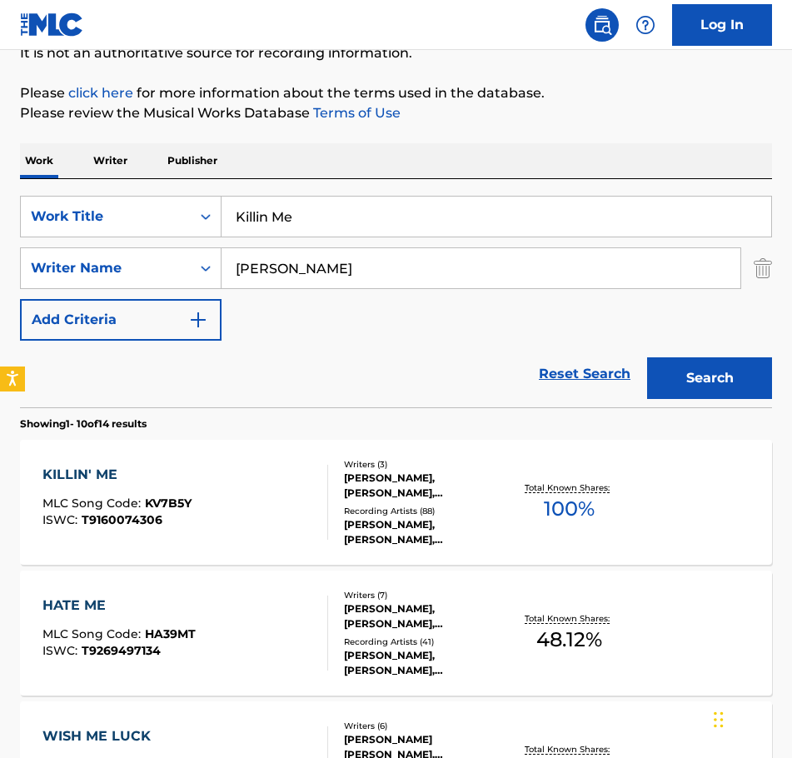
click at [415, 482] on div "[PERSON_NAME], [PERSON_NAME], [PERSON_NAME]" at bounding box center [425, 485] width 162 height 30
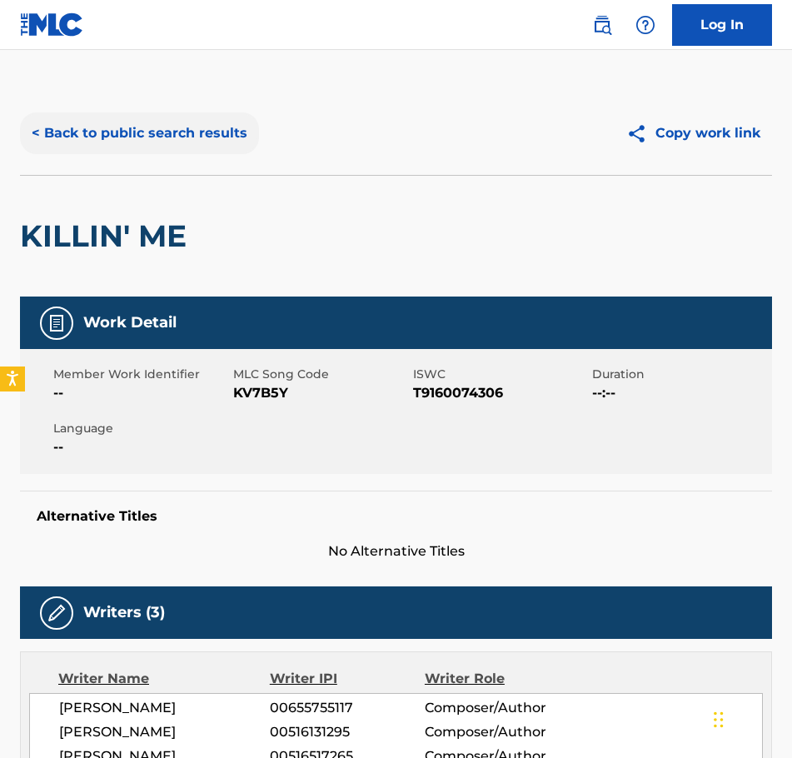
click at [51, 125] on button "< Back to public search results" at bounding box center [139, 133] width 239 height 42
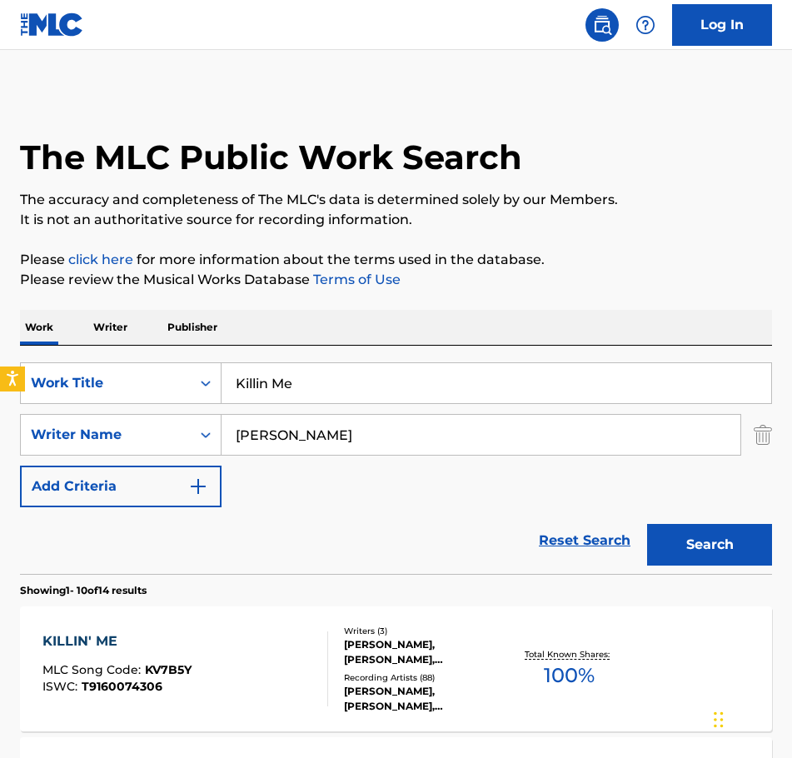
scroll to position [166, 0]
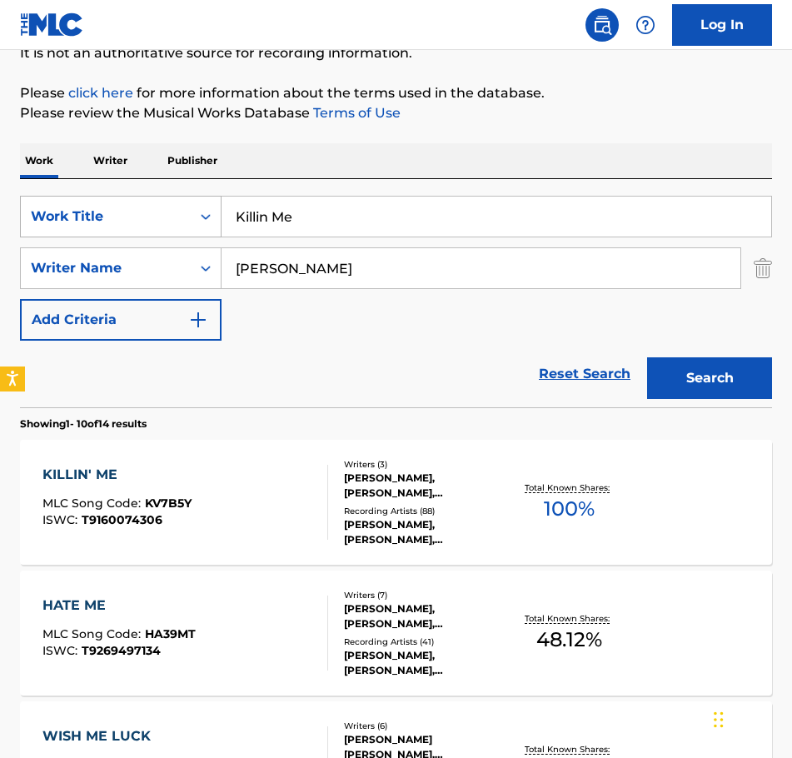
drag, startPoint x: 305, startPoint y: 208, endPoint x: 207, endPoint y: 226, distance: 99.0
click at [207, 226] on div "SearchWithCriteriaa51cf12d-2762-4af6-9993-ac37321d0ca3 Work Title Killin Me" at bounding box center [396, 217] width 752 height 42
type input "LA Looks"
click at [717, 368] on button "Search" at bounding box center [709, 378] width 125 height 42
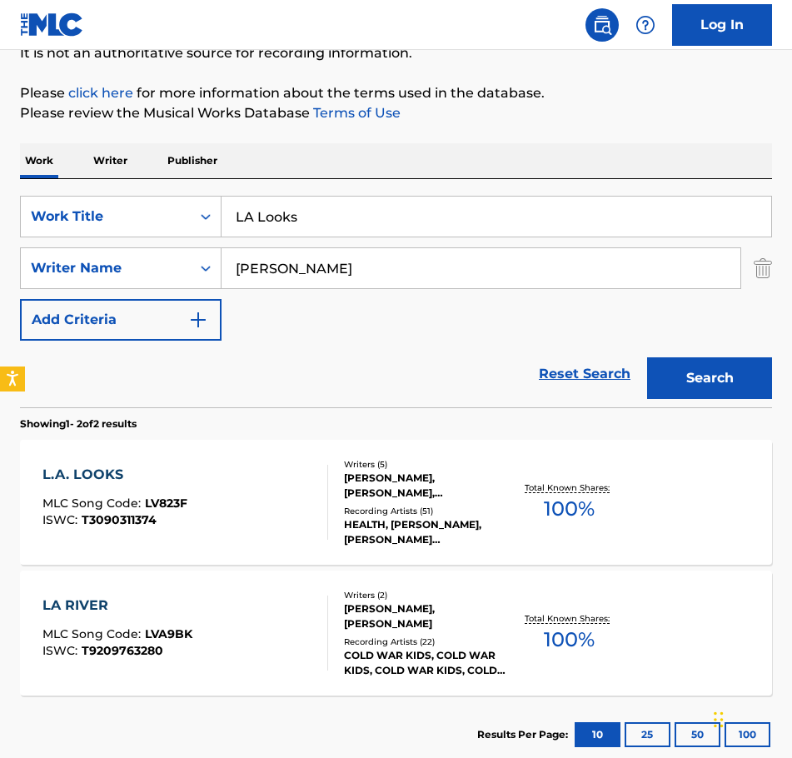
click at [406, 485] on div "LARS STALFORS, JACOB LILE DUZSIK, JUPITER WILLIAM HOOVER-KEYES, JOHN EDWARD FAM…" at bounding box center [425, 485] width 162 height 30
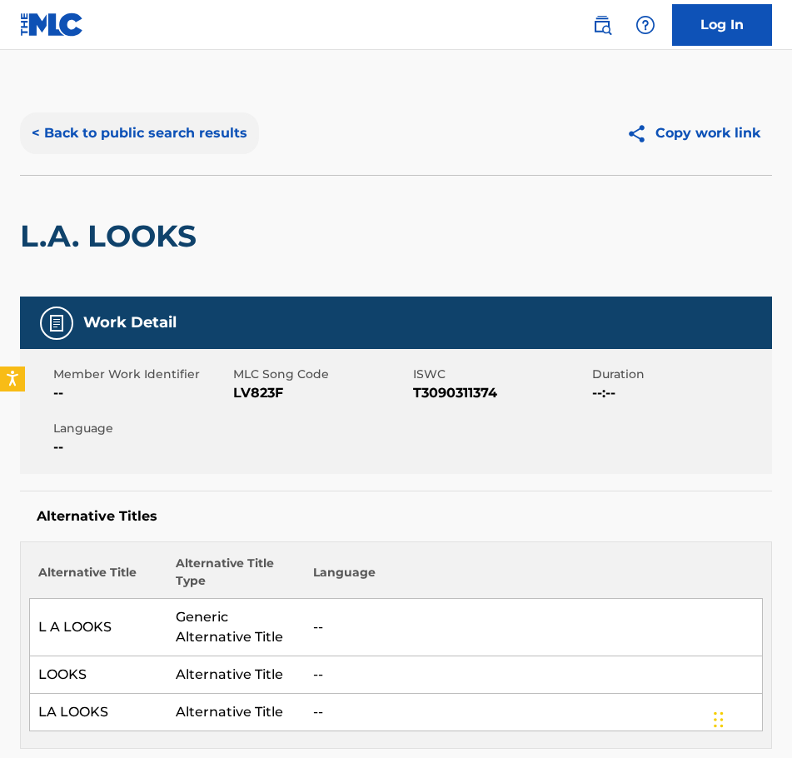
click at [42, 129] on button "< Back to public search results" at bounding box center [139, 133] width 239 height 42
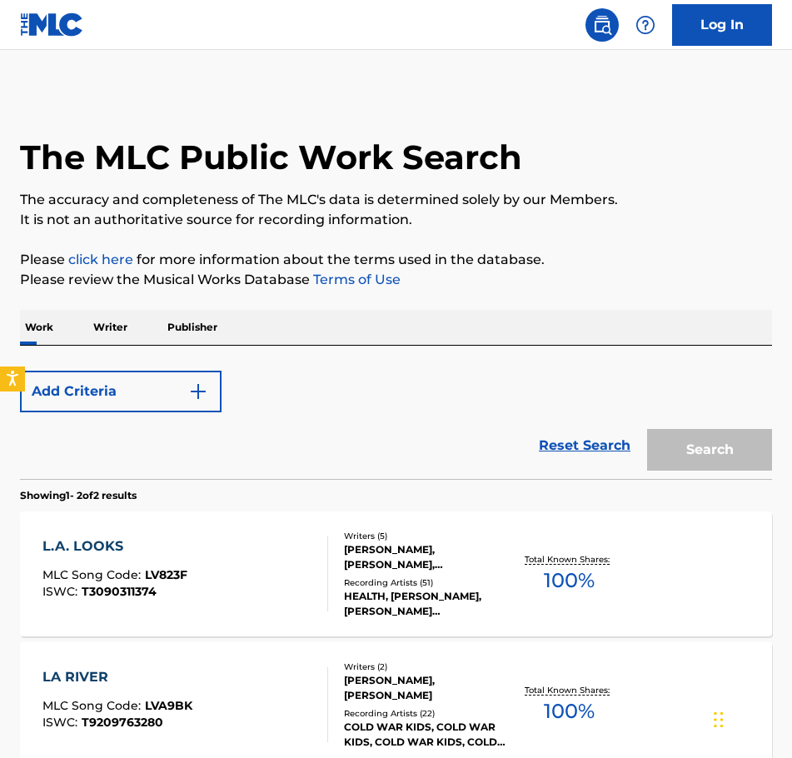
scroll to position [166, 0]
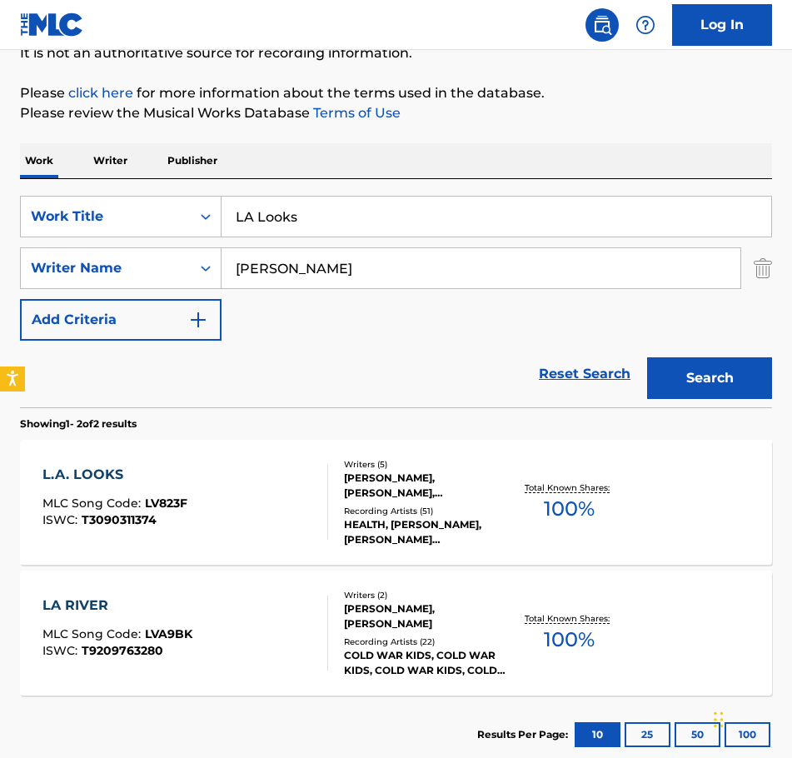
drag, startPoint x: 301, startPoint y: 205, endPoint x: 308, endPoint y: 219, distance: 15.6
click at [301, 206] on input "LA Looks" at bounding box center [495, 216] width 549 height 40
drag, startPoint x: 311, startPoint y: 219, endPoint x: 201, endPoint y: 226, distance: 110.1
click at [201, 226] on div "SearchWithCriteriaa51cf12d-2762-4af6-9993-ac37321d0ca3 Work Title LA Looks" at bounding box center [396, 217] width 752 height 42
type input "Kiss Me"
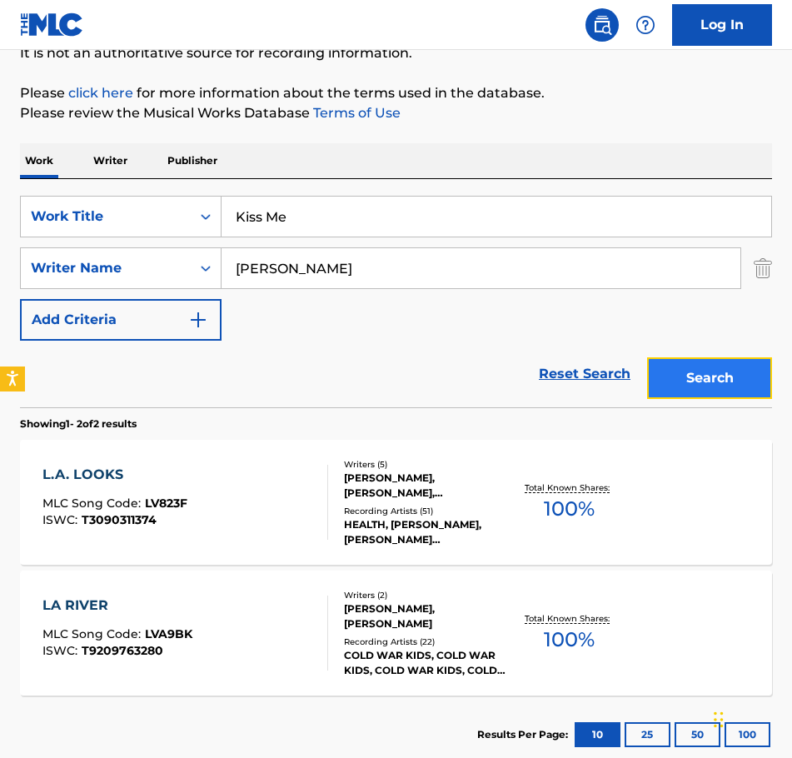
click at [705, 383] on button "Search" at bounding box center [709, 378] width 125 height 42
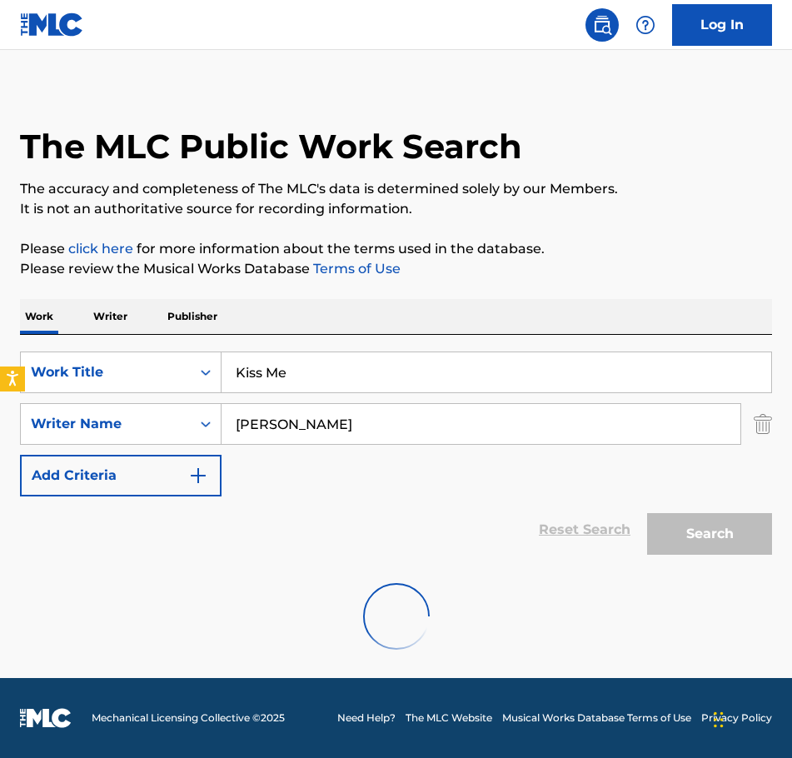
scroll to position [0, 0]
